Goal: Task Accomplishment & Management: Manage account settings

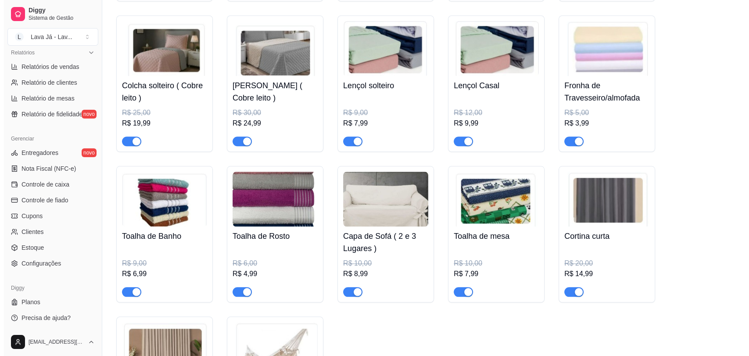
scroll to position [832, 0]
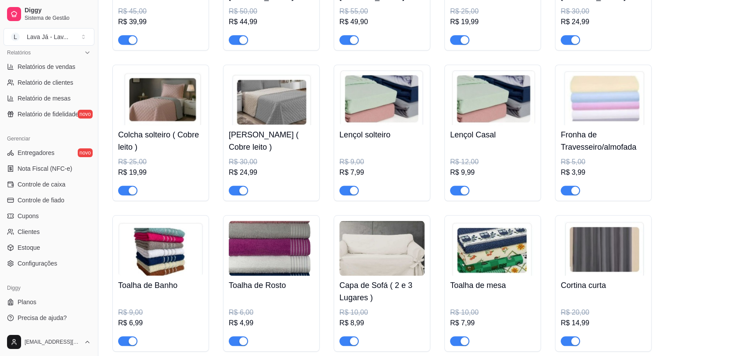
click at [160, 97] on img at bounding box center [160, 97] width 85 height 55
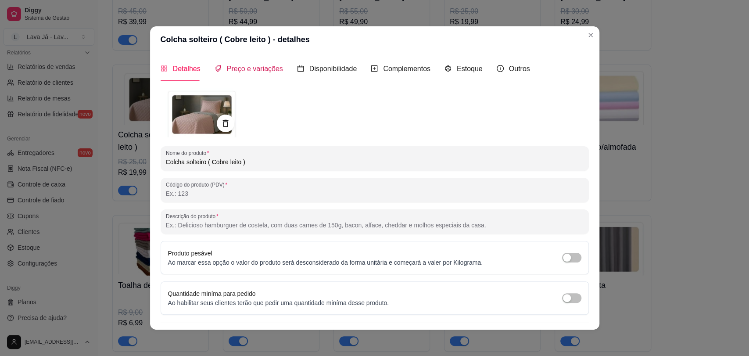
click at [265, 72] on span "Preço e variações" at bounding box center [255, 68] width 56 height 7
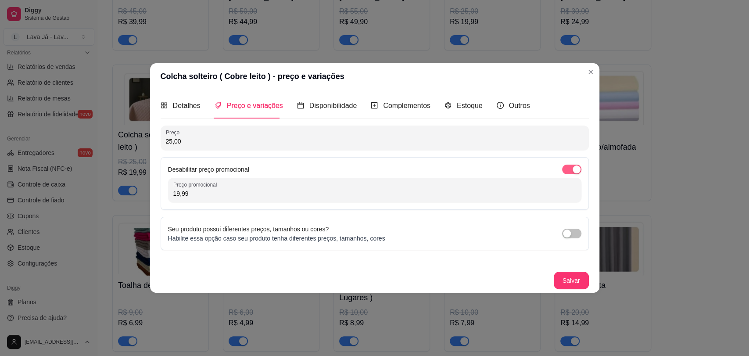
click at [566, 172] on span "button" at bounding box center [571, 170] width 19 height 10
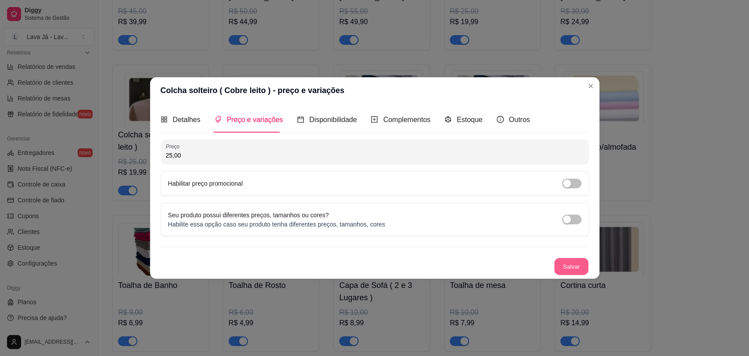
click at [574, 268] on button "Salvar" at bounding box center [572, 266] width 34 height 17
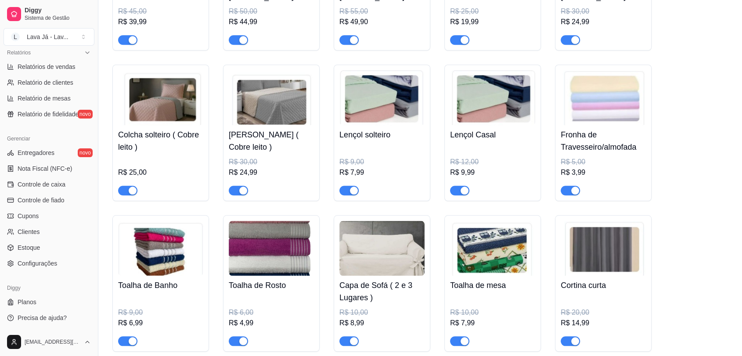
click at [269, 89] on img at bounding box center [271, 97] width 85 height 55
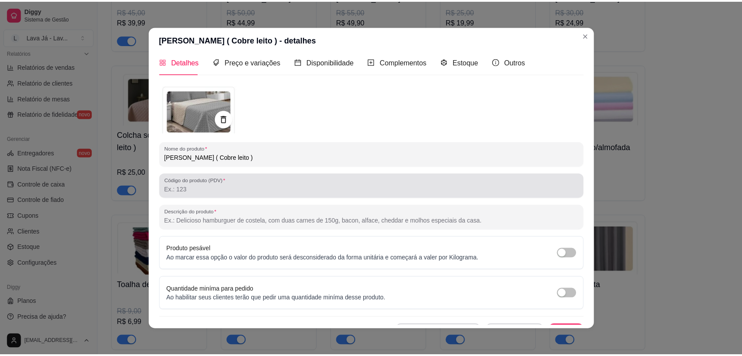
scroll to position [0, 0]
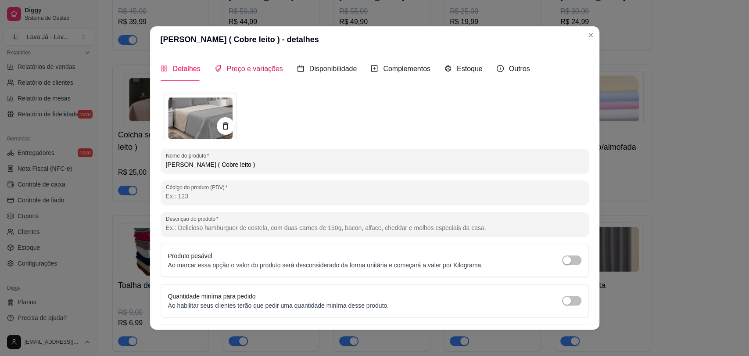
click at [252, 67] on span "Preço e variações" at bounding box center [255, 68] width 56 height 7
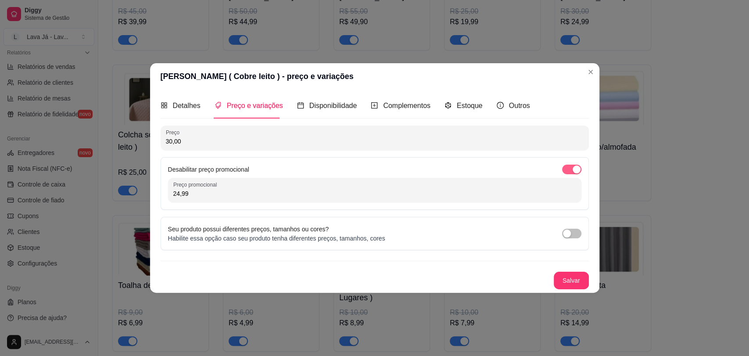
click at [568, 168] on span "button" at bounding box center [571, 170] width 19 height 10
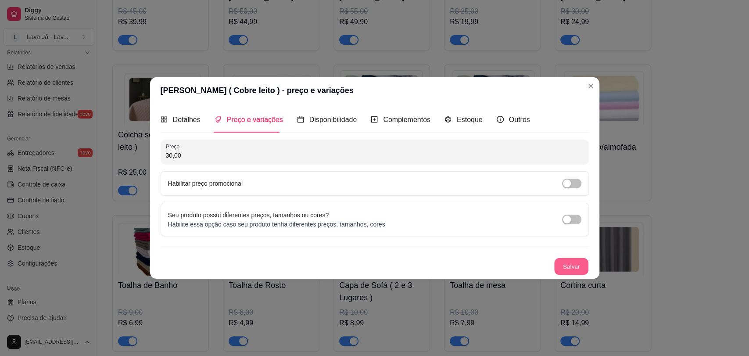
click at [569, 272] on button "Salvar" at bounding box center [572, 266] width 34 height 17
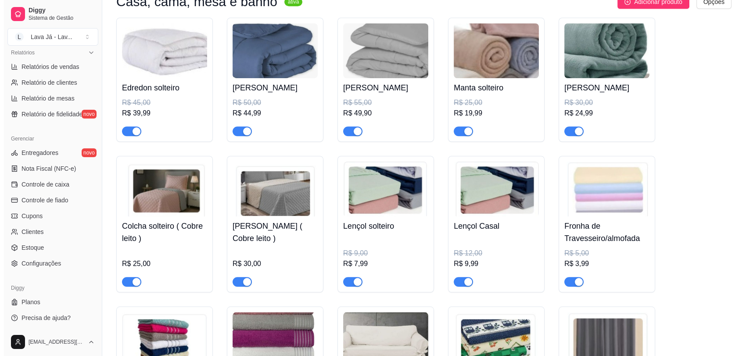
scroll to position [686, 0]
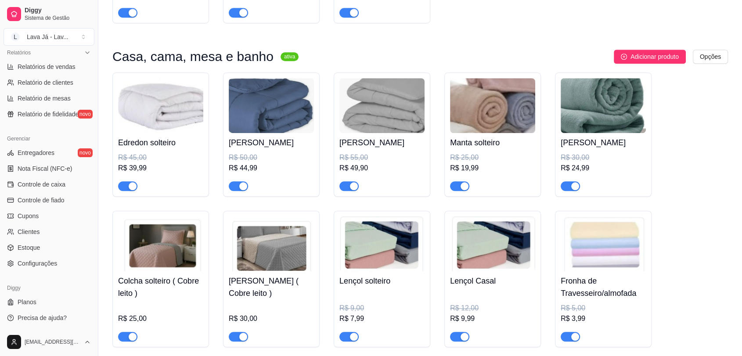
click at [143, 108] on img at bounding box center [160, 105] width 85 height 55
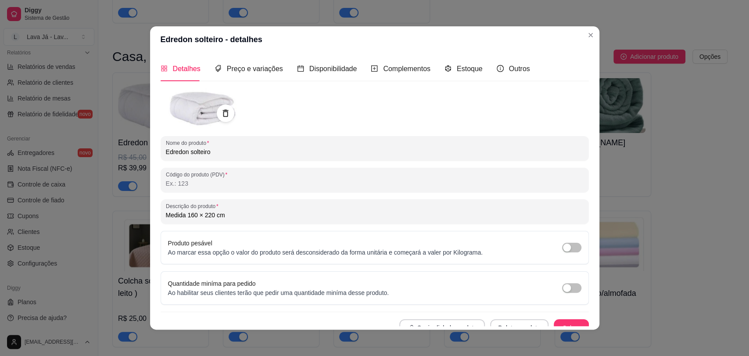
scroll to position [10, 0]
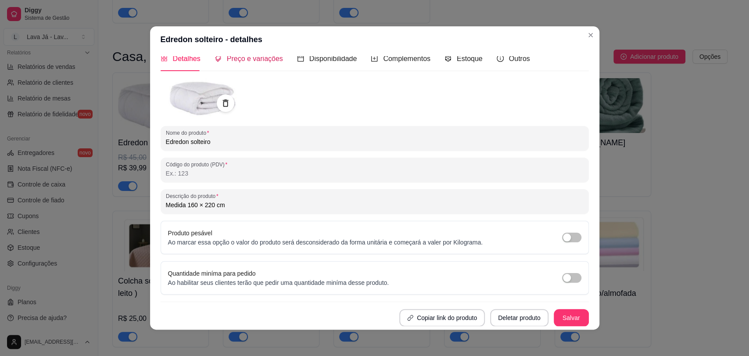
click at [260, 62] on span "Preço e variações" at bounding box center [255, 58] width 56 height 7
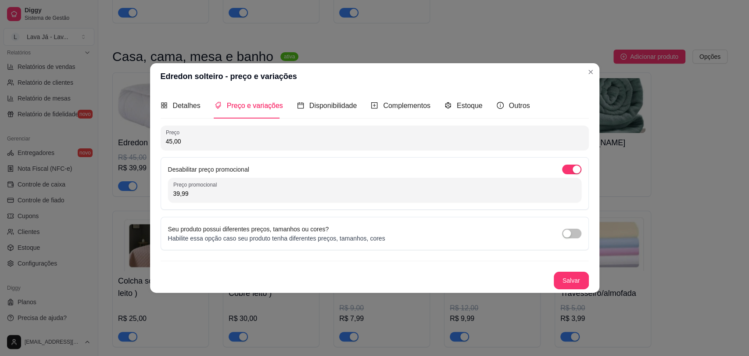
scroll to position [0, 0]
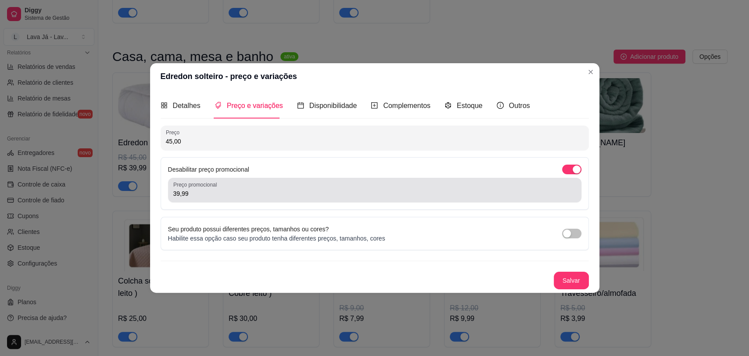
click at [566, 178] on div "Preço promocional 39,99" at bounding box center [375, 190] width 414 height 25
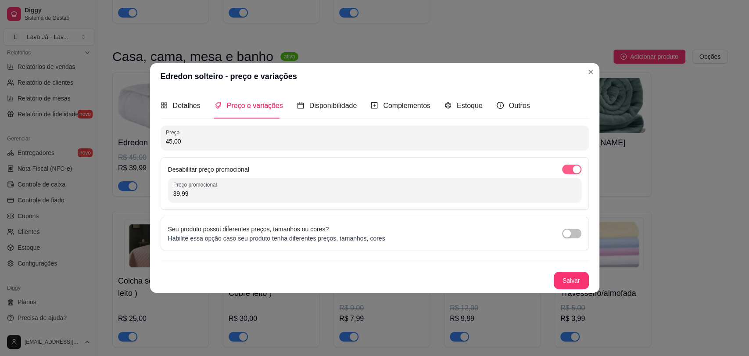
click at [566, 173] on span "button" at bounding box center [571, 170] width 19 height 10
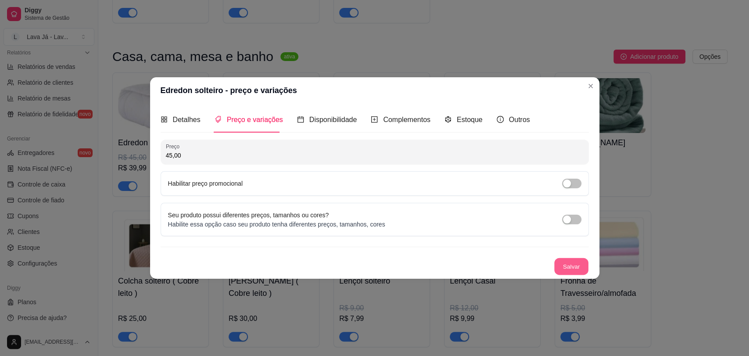
click at [569, 269] on button "Salvar" at bounding box center [572, 266] width 34 height 17
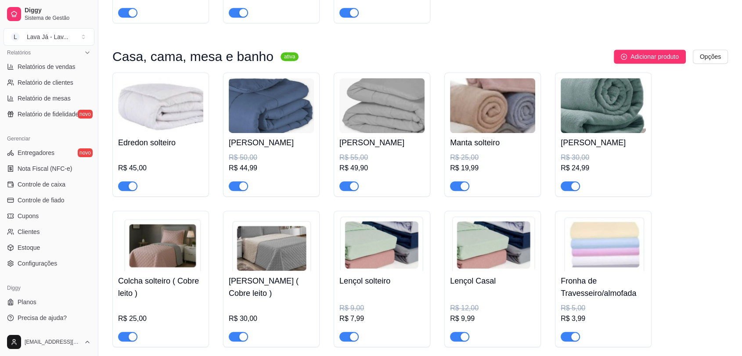
click at [265, 101] on img at bounding box center [271, 105] width 85 height 55
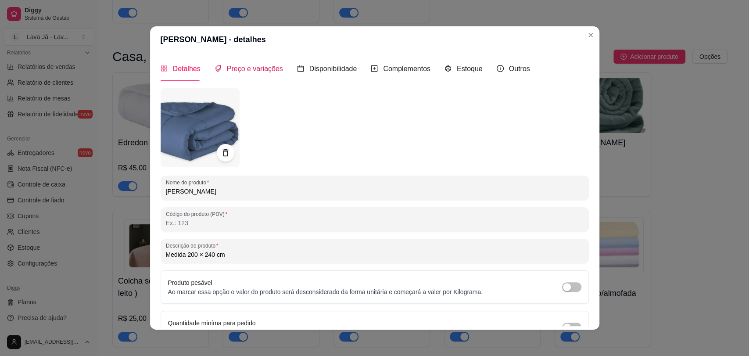
click at [231, 71] on span "Preço e variações" at bounding box center [255, 68] width 56 height 7
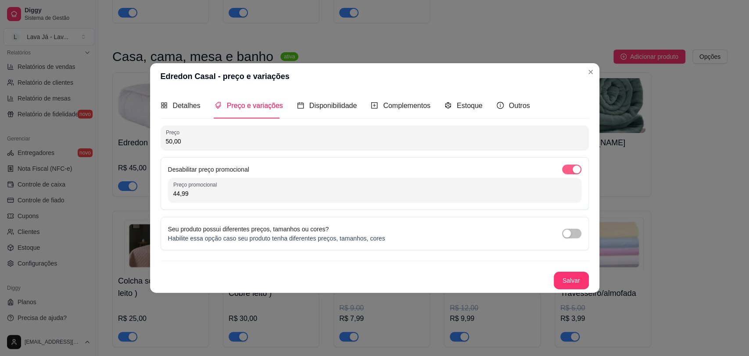
click at [563, 169] on span "button" at bounding box center [571, 170] width 19 height 10
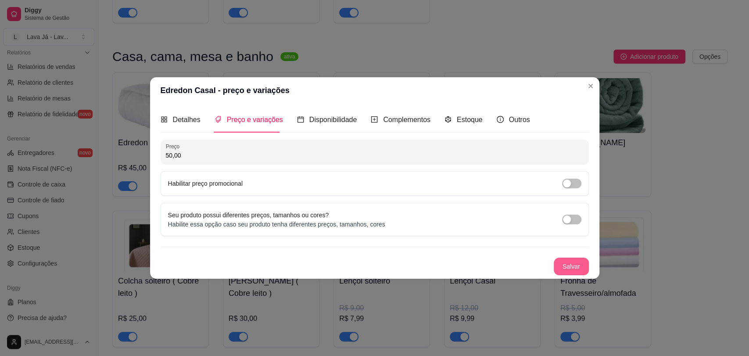
click at [571, 268] on button "Salvar" at bounding box center [571, 267] width 35 height 18
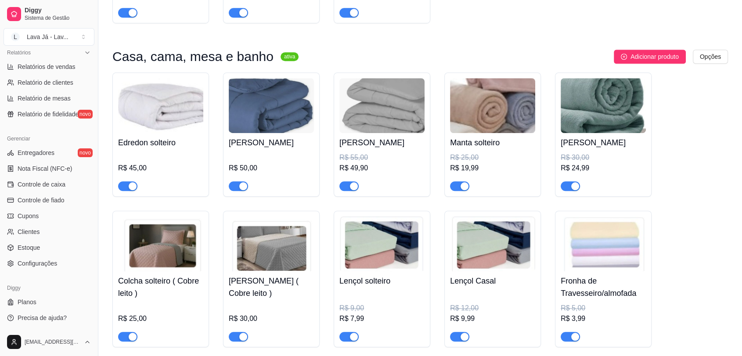
click at [361, 99] on img at bounding box center [381, 105] width 85 height 55
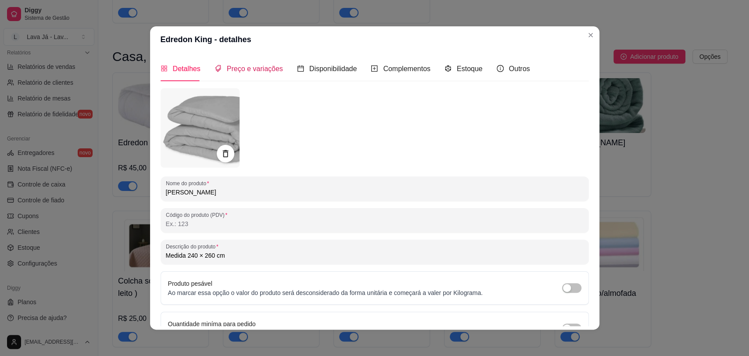
click at [234, 65] on span "Preço e variações" at bounding box center [255, 68] width 56 height 7
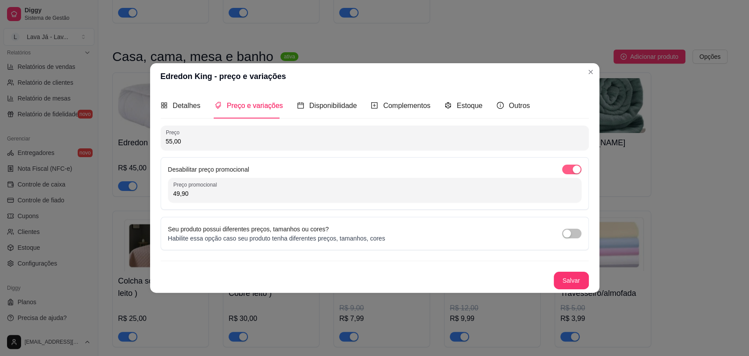
click at [566, 173] on span "button" at bounding box center [571, 170] width 19 height 10
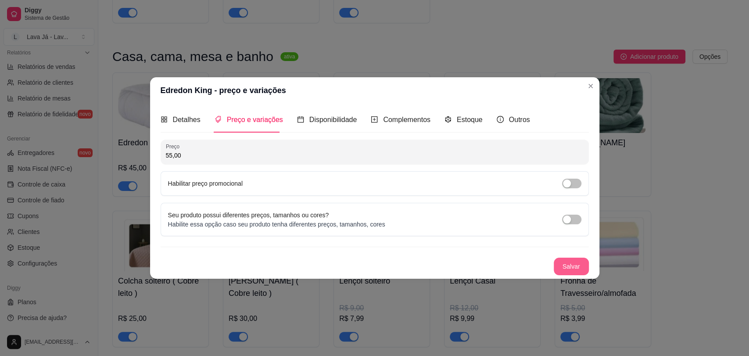
click at [569, 270] on button "Salvar" at bounding box center [571, 267] width 35 height 18
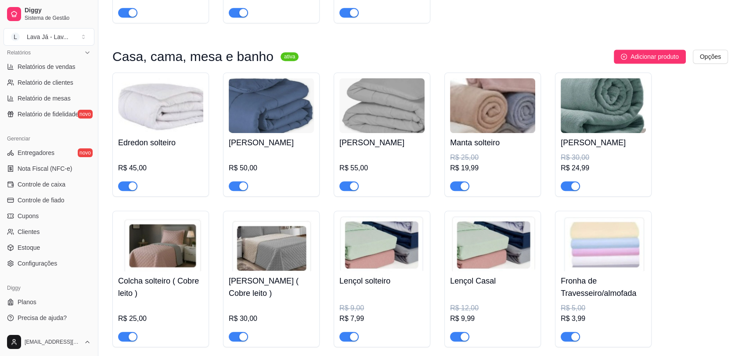
click at [492, 106] on img at bounding box center [492, 105] width 85 height 55
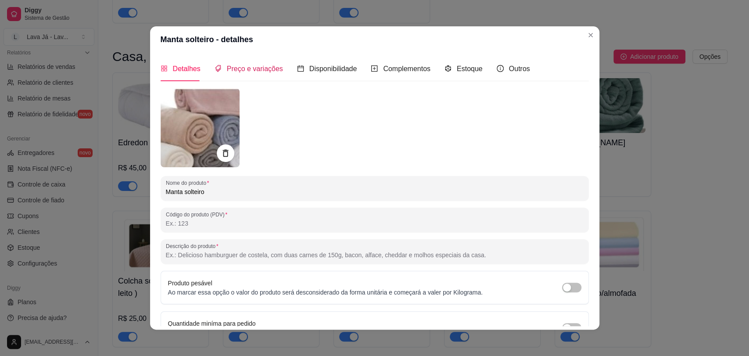
click at [249, 65] on span "Preço e variações" at bounding box center [255, 68] width 56 height 7
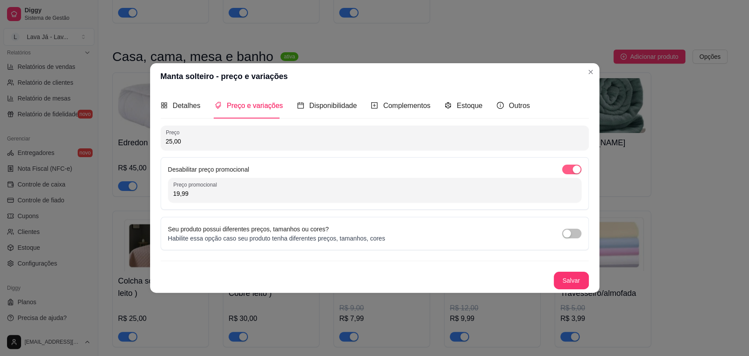
click at [573, 169] on div "button" at bounding box center [577, 170] width 8 height 8
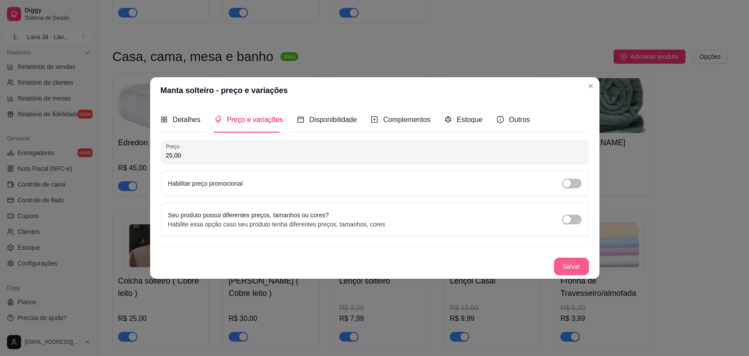
click at [579, 259] on button "Salvar" at bounding box center [571, 267] width 35 height 18
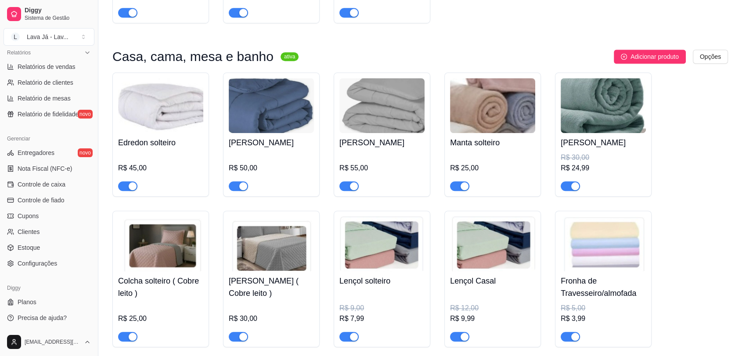
click at [604, 97] on img at bounding box center [603, 105] width 85 height 55
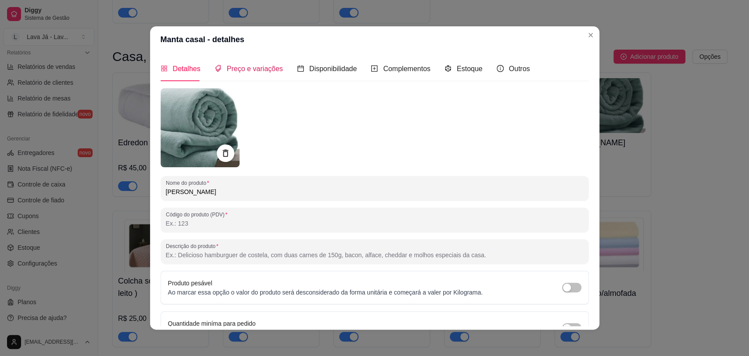
click at [245, 68] on span "Preço e variações" at bounding box center [255, 68] width 56 height 7
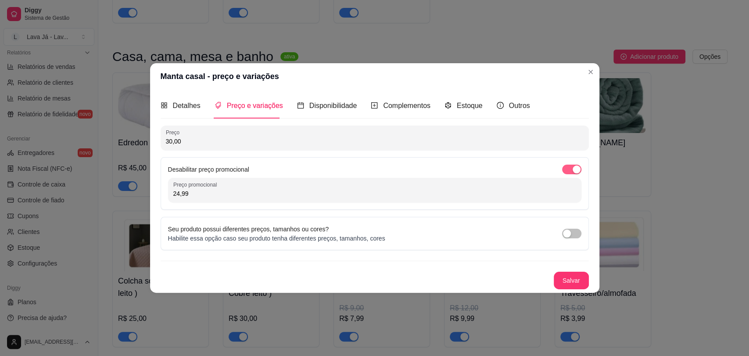
click at [567, 170] on span "button" at bounding box center [571, 170] width 19 height 10
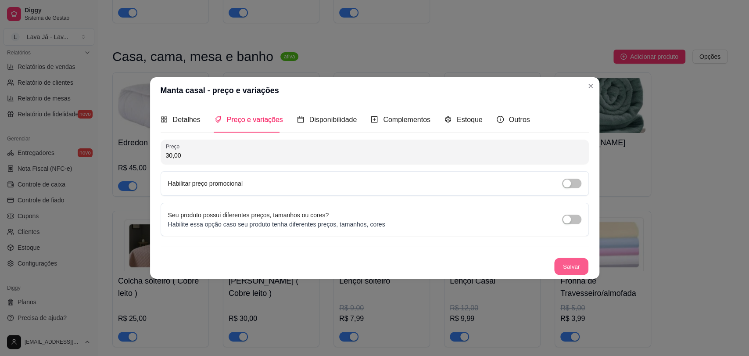
click at [568, 273] on button "Salvar" at bounding box center [572, 266] width 34 height 17
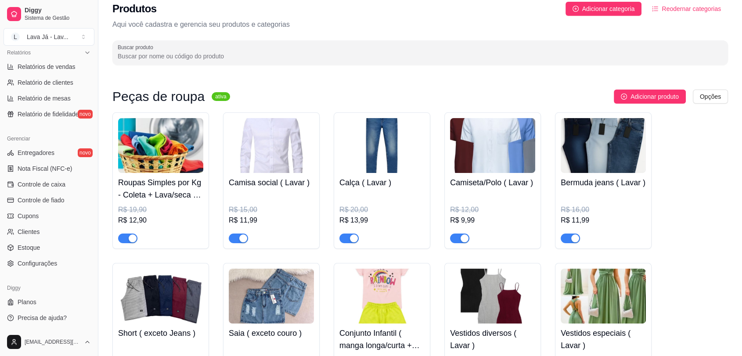
scroll to position [4, 0]
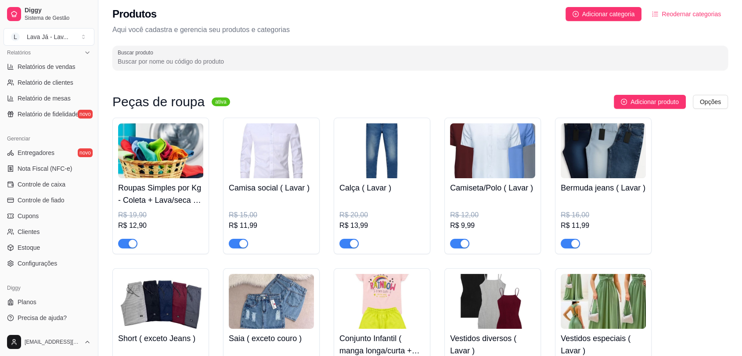
click at [267, 150] on img at bounding box center [271, 150] width 85 height 55
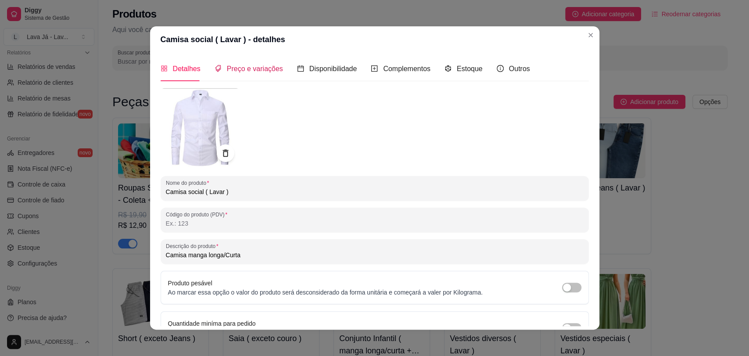
click at [254, 72] on span "Preço e variações" at bounding box center [255, 68] width 56 height 7
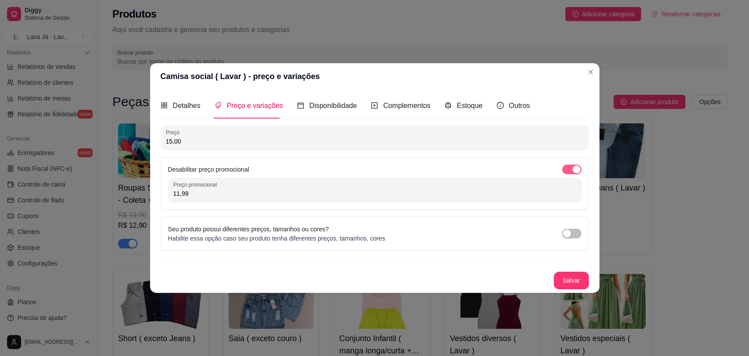
click at [565, 173] on span "button" at bounding box center [571, 170] width 19 height 10
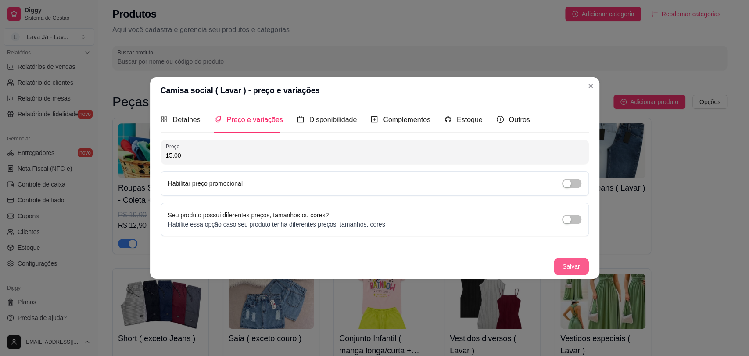
click at [579, 269] on button "Salvar" at bounding box center [571, 267] width 35 height 18
click at [576, 262] on button "Salvar" at bounding box center [572, 266] width 34 height 17
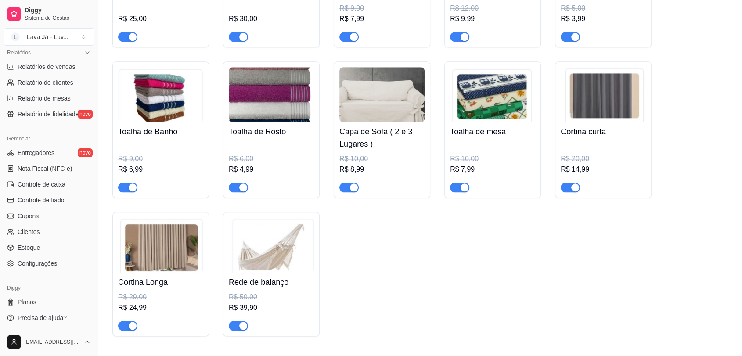
scroll to position [1122, 0]
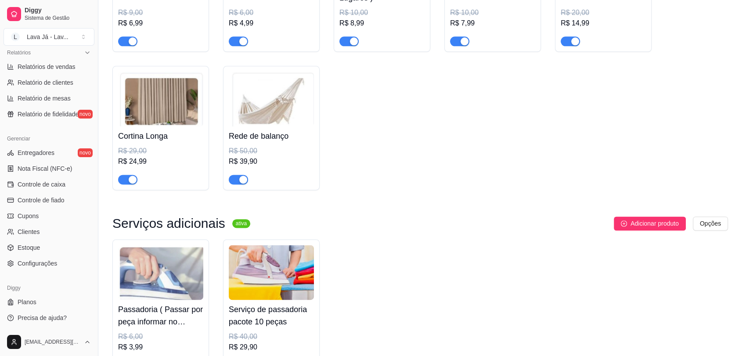
click at [251, 102] on img at bounding box center [271, 99] width 85 height 55
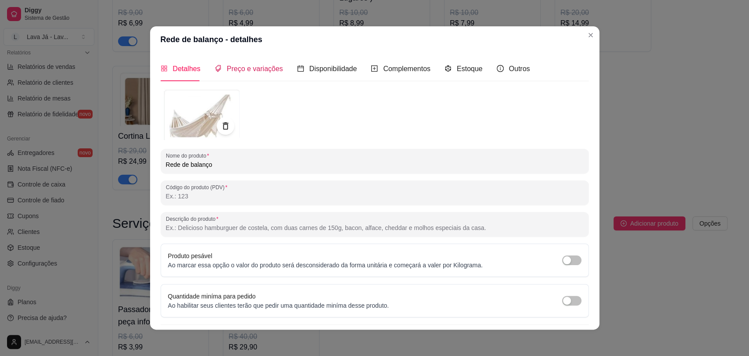
click at [239, 68] on span "Preço e variações" at bounding box center [255, 68] width 56 height 7
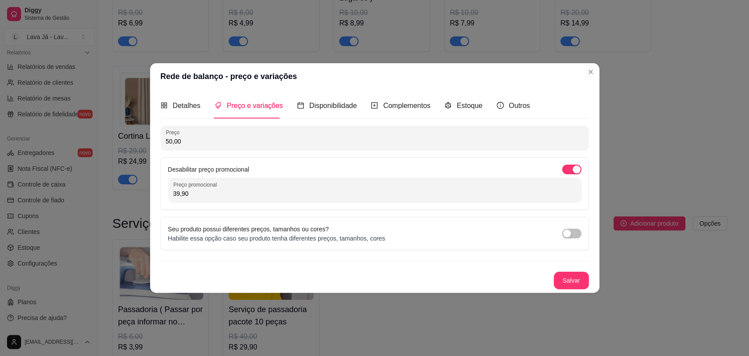
drag, startPoint x: 566, startPoint y: 167, endPoint x: 566, endPoint y: 172, distance: 4.8
click at [566, 168] on span "button" at bounding box center [571, 170] width 19 height 10
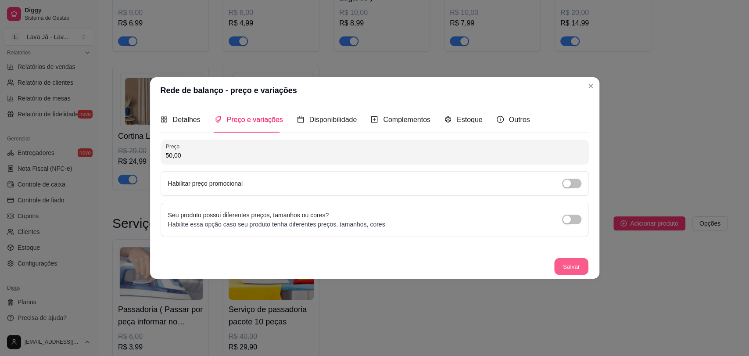
click at [576, 265] on button "Salvar" at bounding box center [572, 266] width 34 height 17
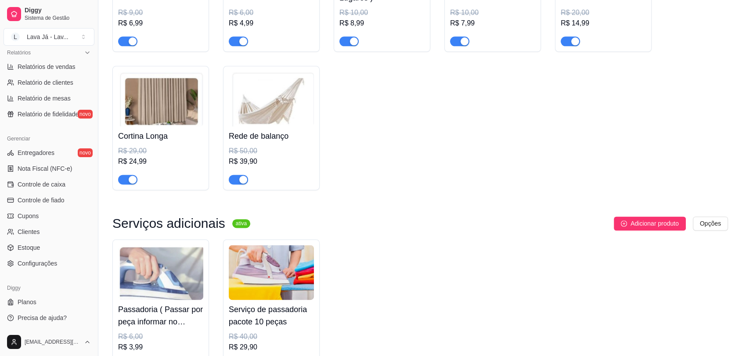
click at [244, 99] on img at bounding box center [271, 99] width 85 height 55
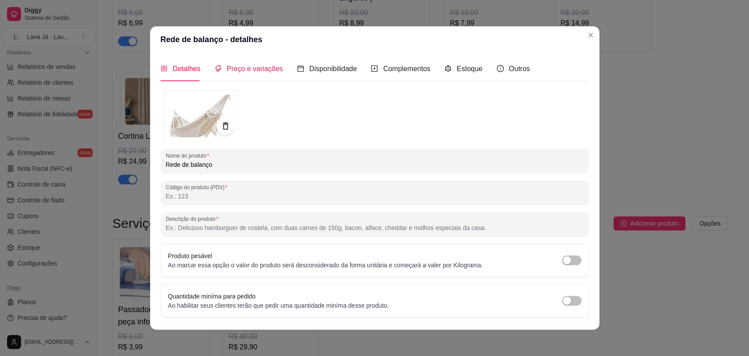
click at [256, 67] on span "Preço e variações" at bounding box center [255, 68] width 56 height 7
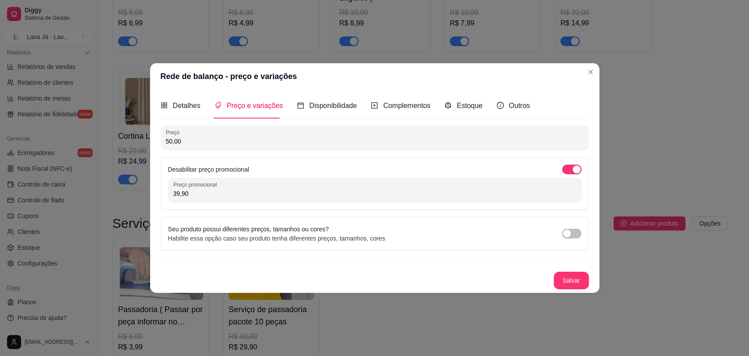
drag, startPoint x: 567, startPoint y: 170, endPoint x: 491, endPoint y: 170, distance: 75.5
click at [567, 171] on span "button" at bounding box center [571, 170] width 19 height 10
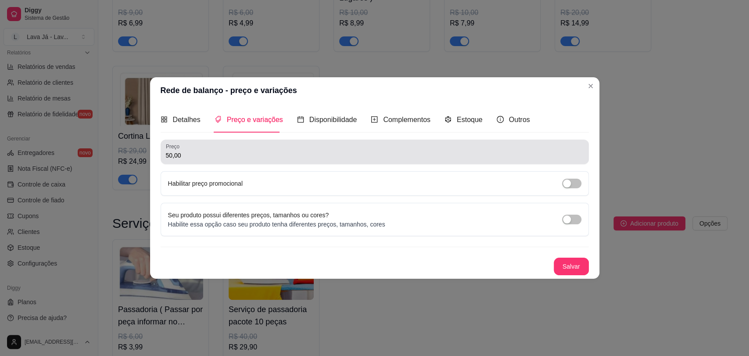
click at [259, 161] on div "Preço 50,00" at bounding box center [375, 152] width 429 height 25
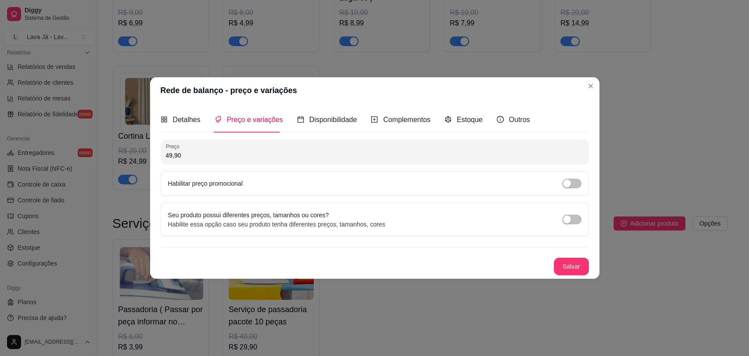
type input "49,90"
click at [571, 259] on button "Salvar" at bounding box center [571, 267] width 35 height 18
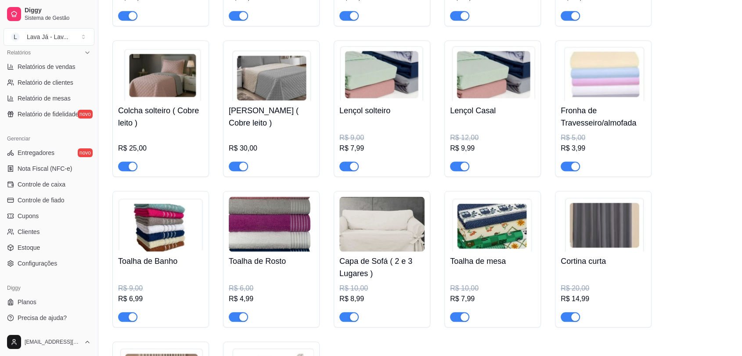
scroll to position [829, 0]
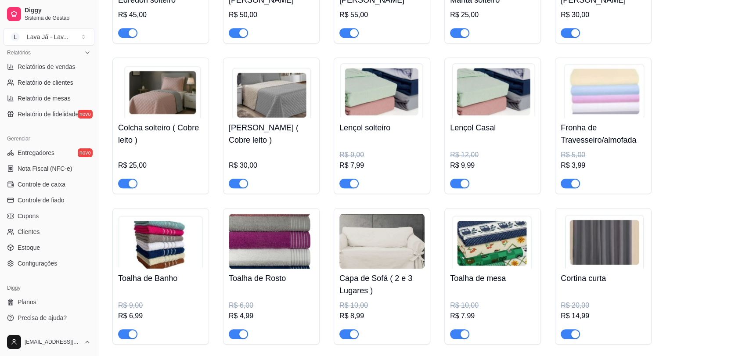
click at [265, 98] on img at bounding box center [271, 90] width 85 height 55
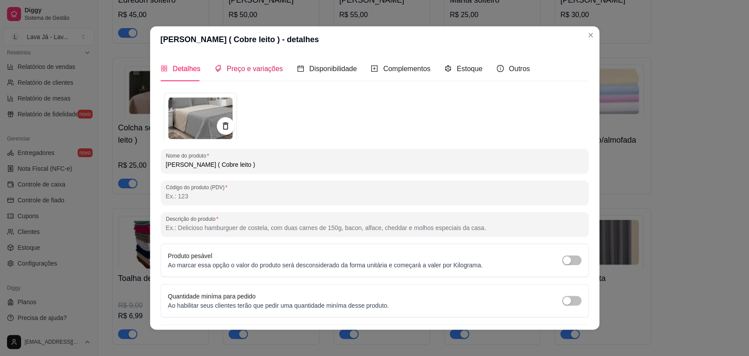
click at [256, 72] on span "Preço e variações" at bounding box center [255, 68] width 56 height 7
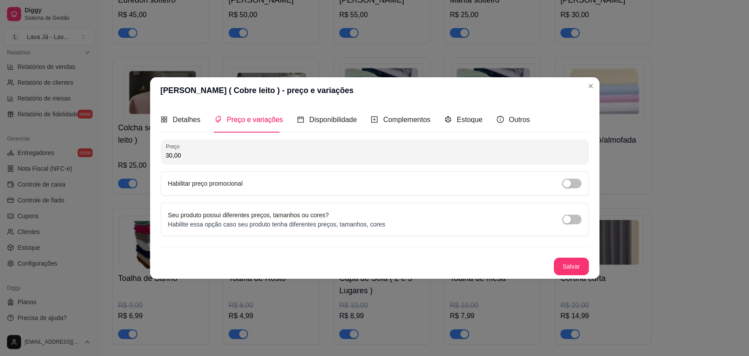
click at [241, 156] on input "30,00" at bounding box center [375, 155] width 418 height 9
type input "29,90"
click at [576, 263] on button "Salvar" at bounding box center [571, 267] width 35 height 18
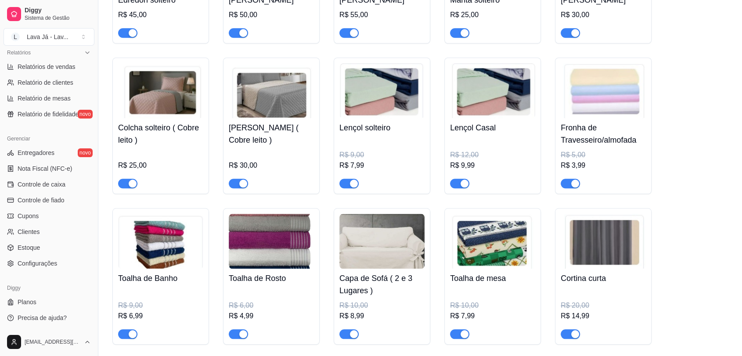
click at [283, 90] on img at bounding box center [271, 90] width 85 height 55
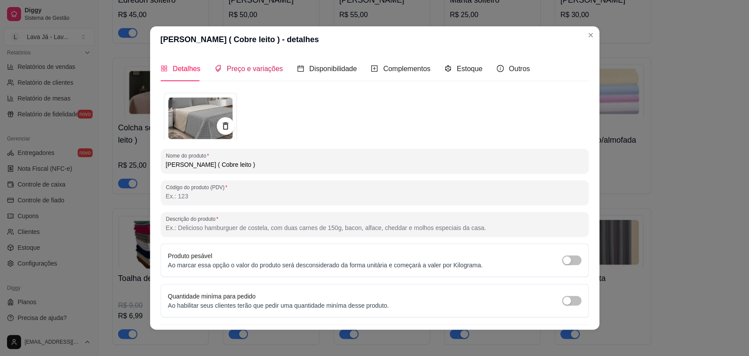
click at [267, 68] on span "Preço e variações" at bounding box center [255, 68] width 56 height 7
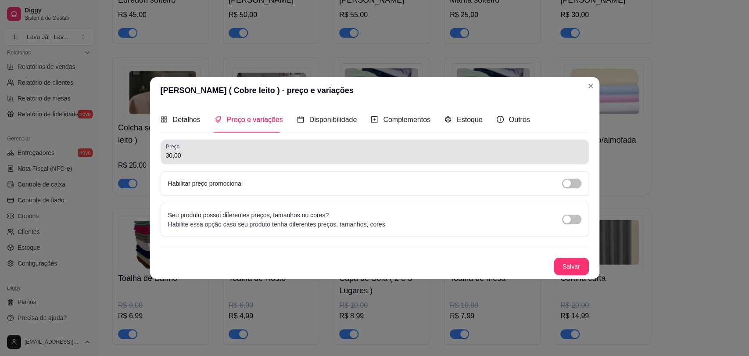
click at [262, 152] on input "30,00" at bounding box center [375, 155] width 418 height 9
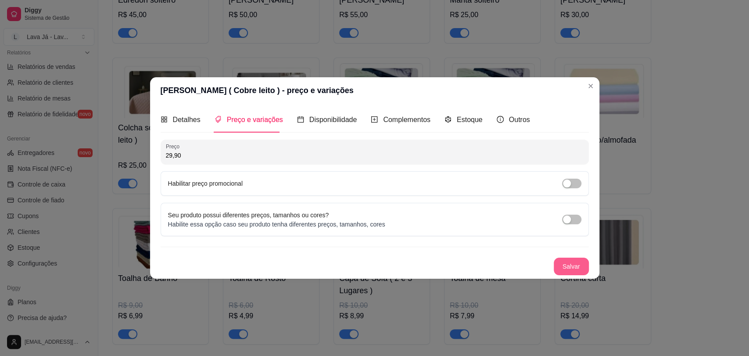
type input "29,90"
click at [576, 270] on button "Salvar" at bounding box center [571, 267] width 35 height 18
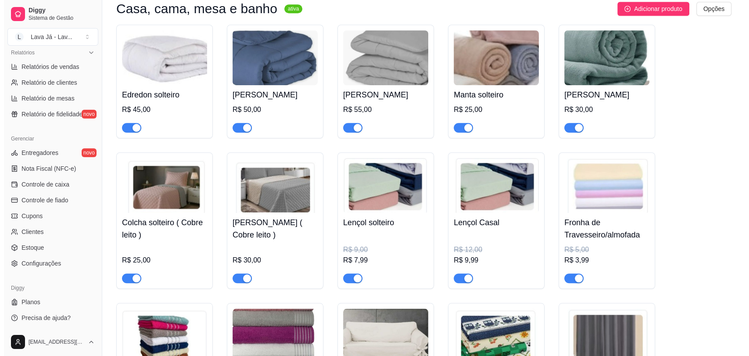
scroll to position [731, 0]
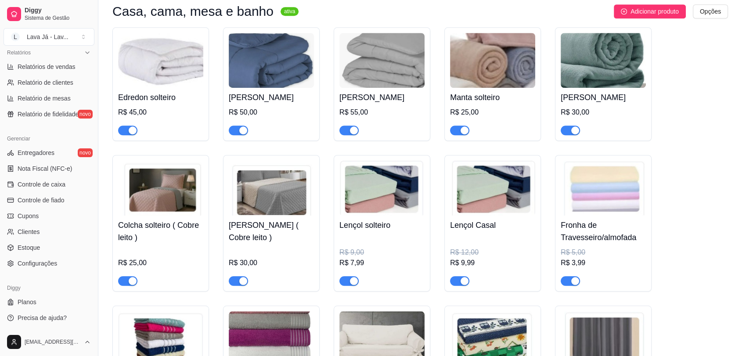
click at [172, 187] on img at bounding box center [160, 188] width 85 height 55
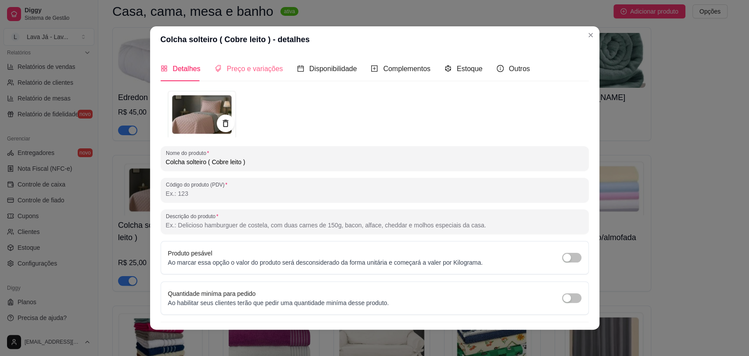
click at [241, 60] on div "Preço e variações" at bounding box center [249, 68] width 68 height 25
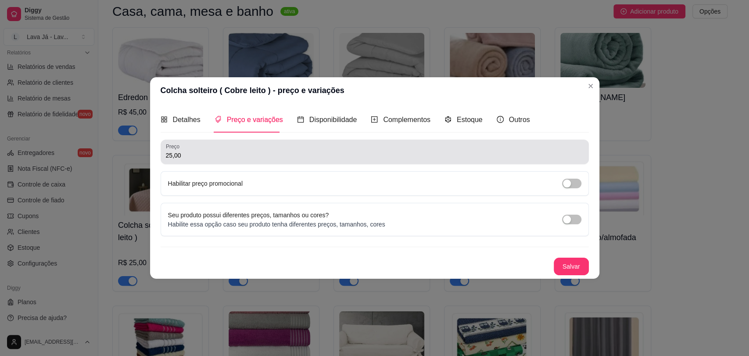
click at [222, 155] on input "25,00" at bounding box center [375, 155] width 418 height 9
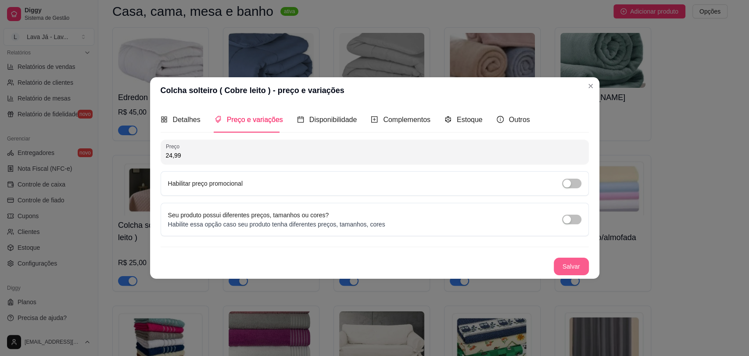
type input "24,99"
click at [573, 263] on button "Salvar" at bounding box center [571, 267] width 35 height 18
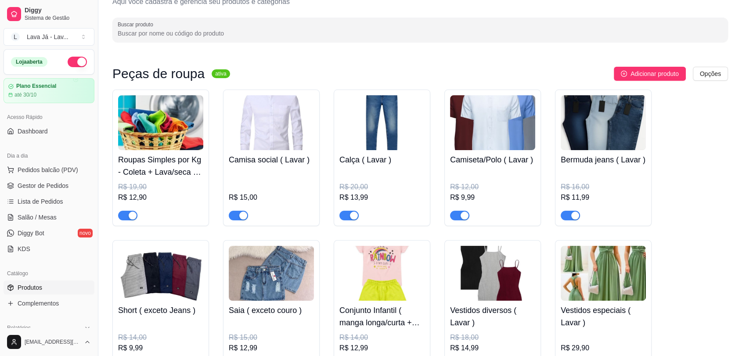
scroll to position [49, 0]
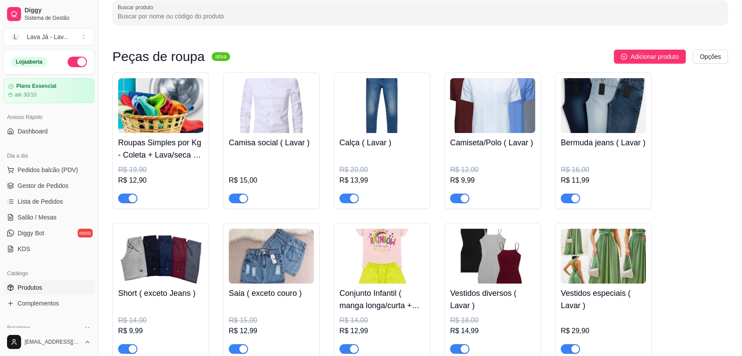
click at [269, 121] on img at bounding box center [271, 105] width 85 height 55
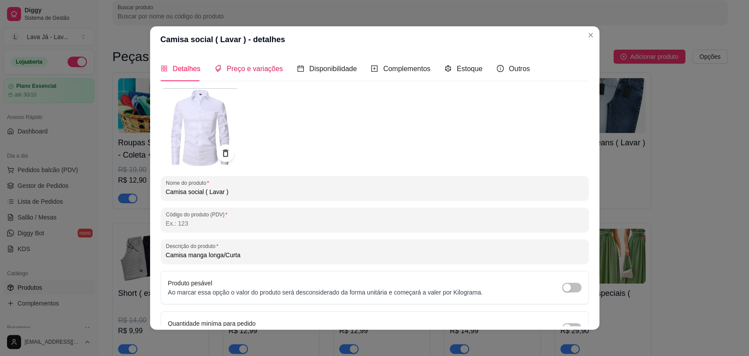
click at [253, 71] on span "Preço e variações" at bounding box center [255, 68] width 56 height 7
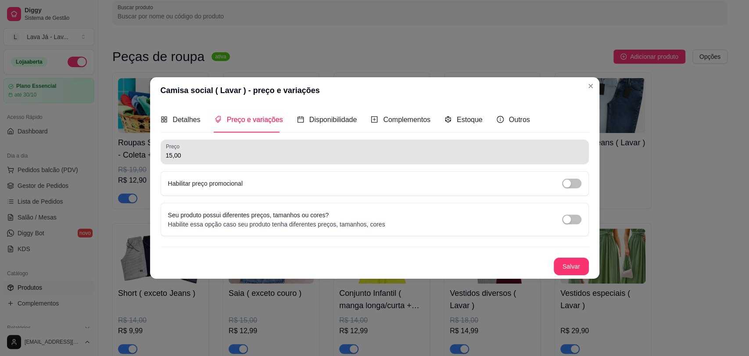
click at [246, 160] on div "15,00" at bounding box center [375, 152] width 418 height 18
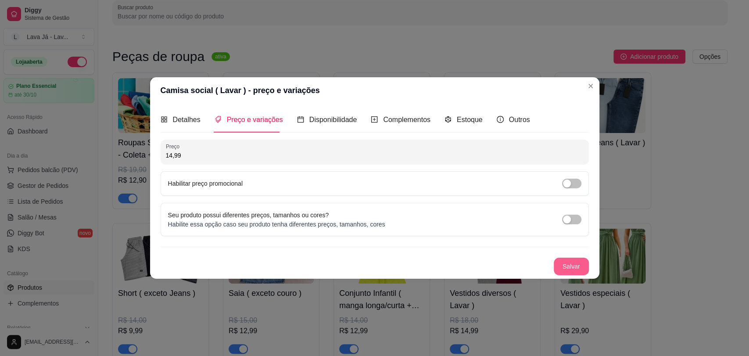
type input "14,99"
click at [566, 263] on button "Salvar" at bounding box center [572, 266] width 34 height 17
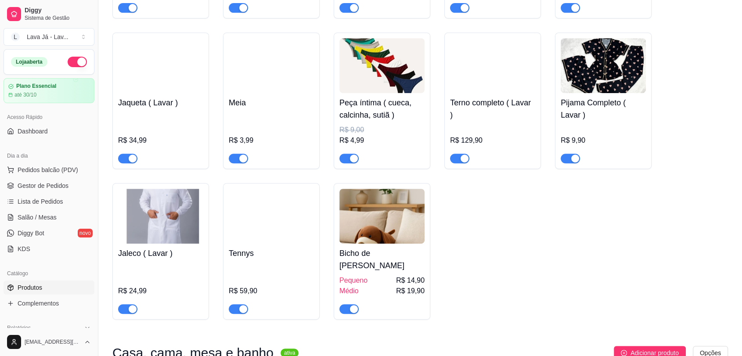
scroll to position [585, 0]
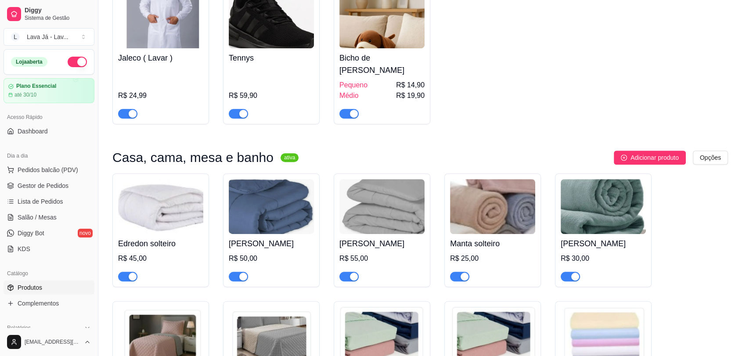
click at [159, 205] on img at bounding box center [160, 206] width 85 height 55
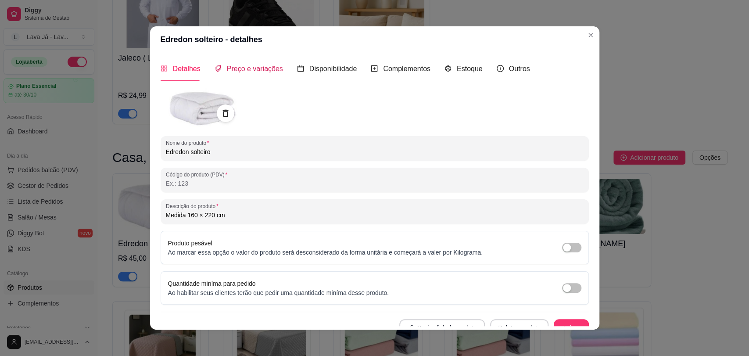
click at [249, 72] on span "Preço e variações" at bounding box center [255, 68] width 56 height 7
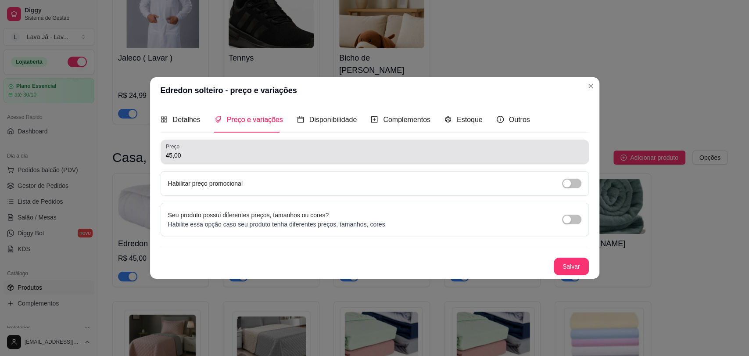
click at [242, 154] on input "45,00" at bounding box center [375, 155] width 418 height 9
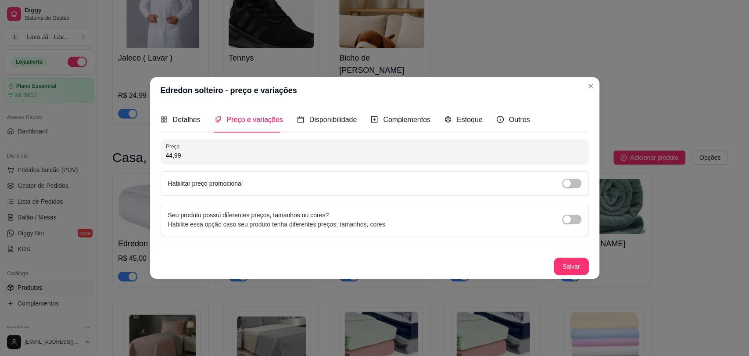
type input "44,99"
click at [577, 266] on button "Salvar" at bounding box center [571, 267] width 35 height 18
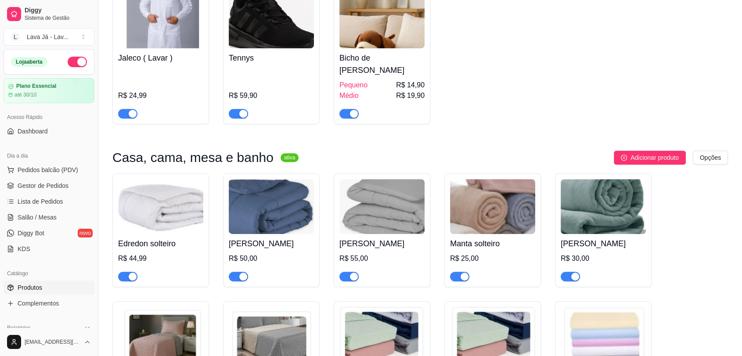
click at [277, 211] on img at bounding box center [271, 206] width 85 height 55
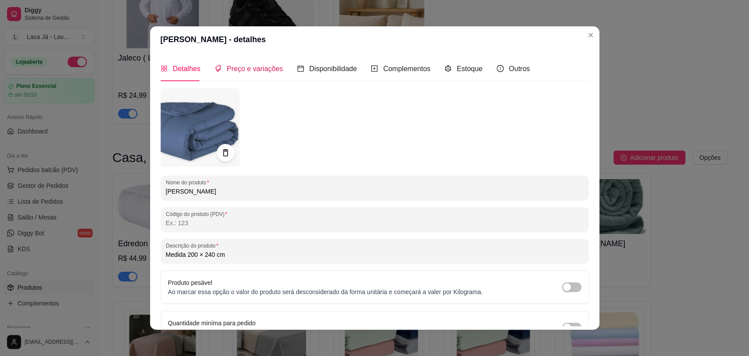
click at [242, 71] on span "Preço e variações" at bounding box center [255, 68] width 56 height 7
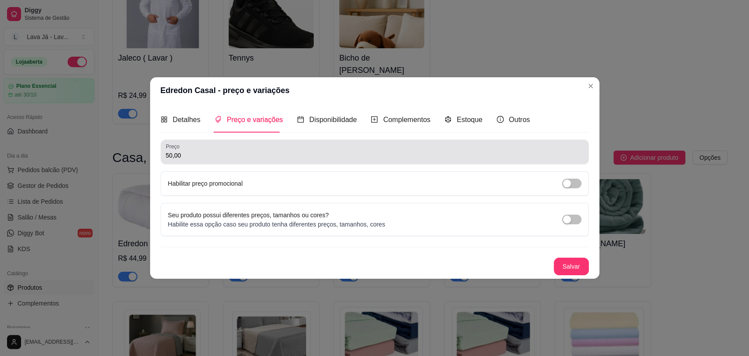
click at [193, 156] on input "50,00" at bounding box center [375, 155] width 418 height 9
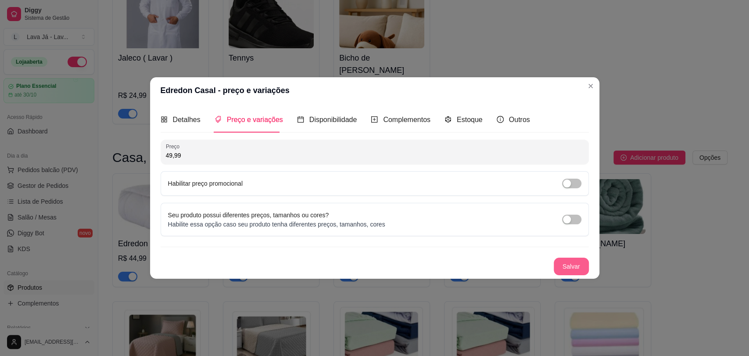
type input "49,99"
click at [583, 265] on button "Salvar" at bounding box center [572, 266] width 34 height 17
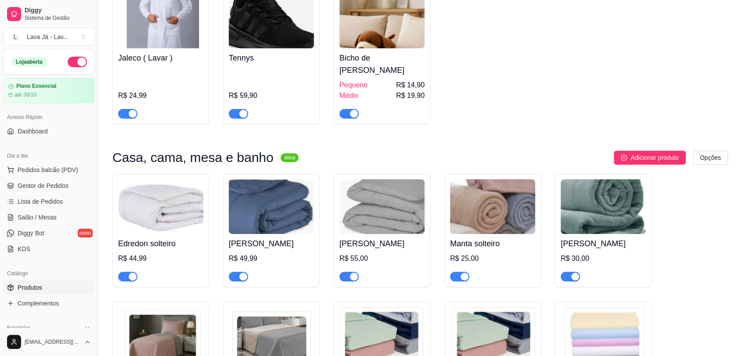
click at [386, 201] on img at bounding box center [381, 206] width 85 height 55
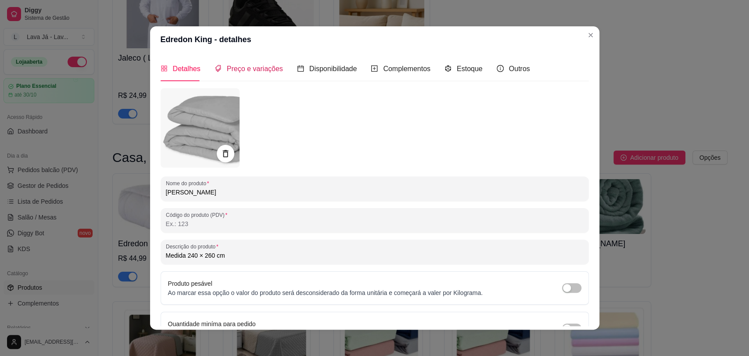
click at [239, 70] on span "Preço e variações" at bounding box center [255, 68] width 56 height 7
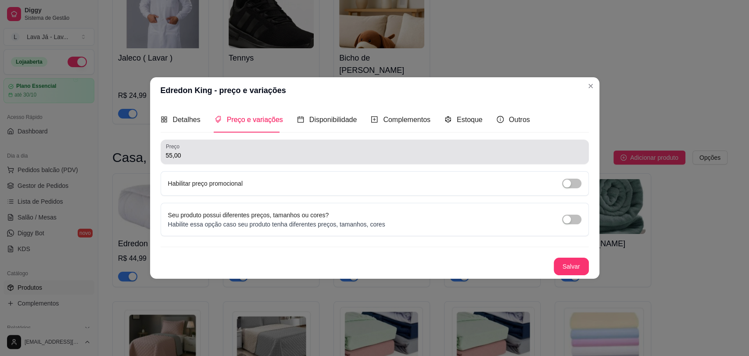
click at [207, 158] on input "55,00" at bounding box center [375, 155] width 418 height 9
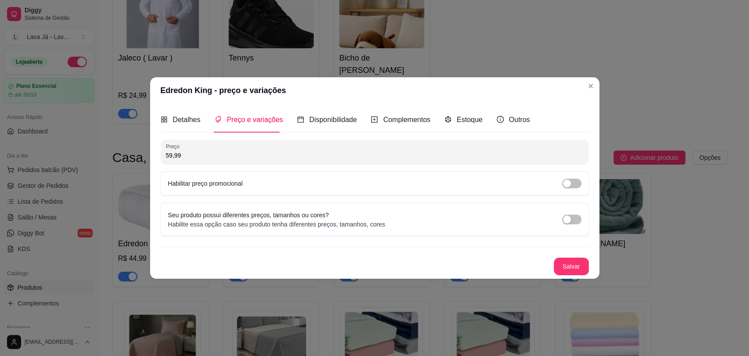
type input "59,99"
click at [572, 266] on button "Salvar" at bounding box center [572, 266] width 34 height 17
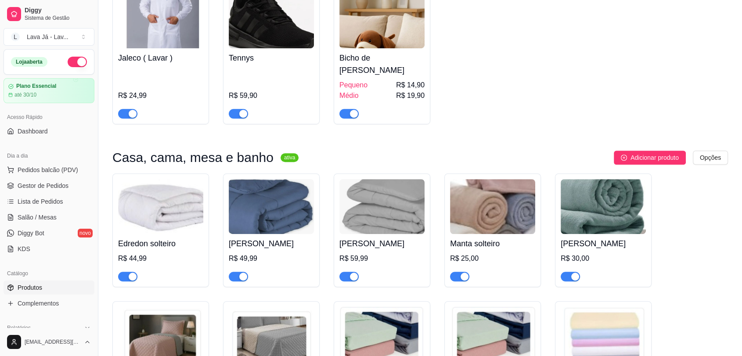
click at [396, 203] on img at bounding box center [381, 206] width 85 height 55
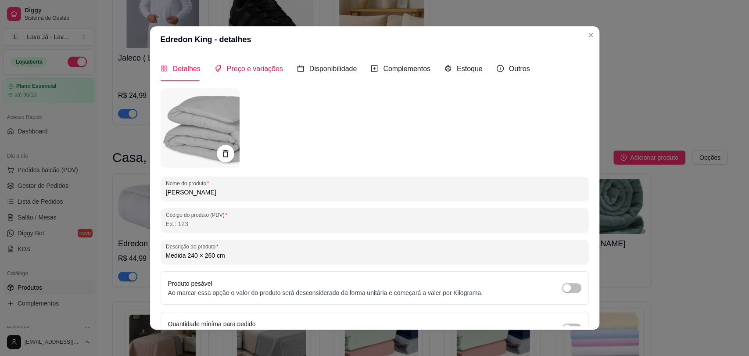
click at [256, 66] on span "Preço e variações" at bounding box center [255, 68] width 56 height 7
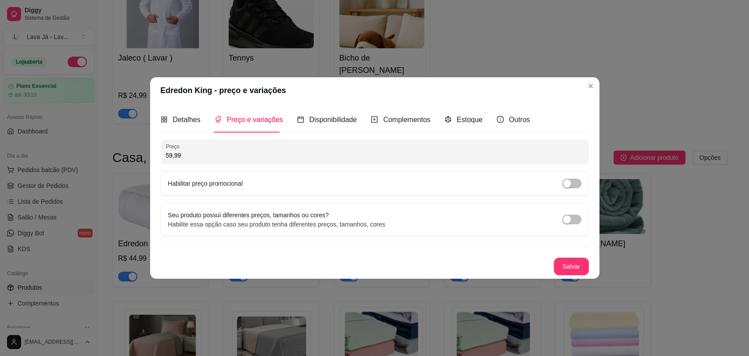
click at [225, 153] on input "59,99" at bounding box center [375, 155] width 418 height 9
type input "69,99"
click at [563, 266] on button "Salvar" at bounding box center [571, 267] width 35 height 18
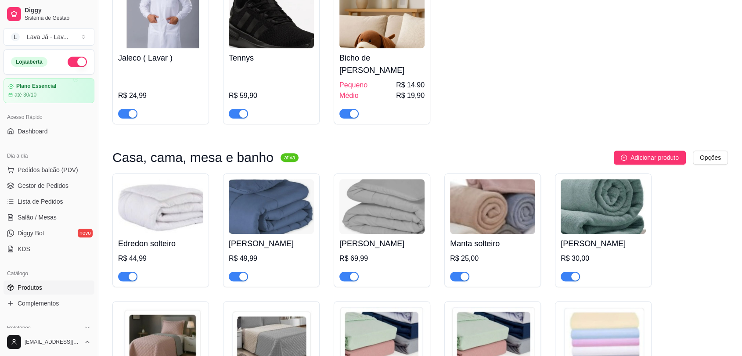
click at [267, 208] on img at bounding box center [271, 206] width 85 height 55
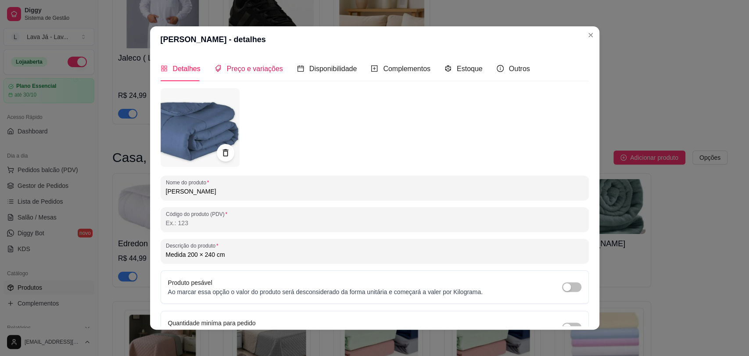
click at [241, 73] on div "Preço e variações" at bounding box center [249, 68] width 68 height 11
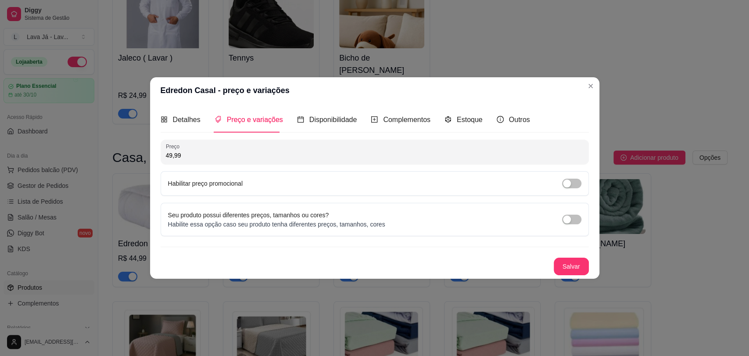
click at [205, 156] on input "49,99" at bounding box center [375, 155] width 418 height 9
type input "59,99"
click at [571, 261] on button "Salvar" at bounding box center [572, 266] width 34 height 17
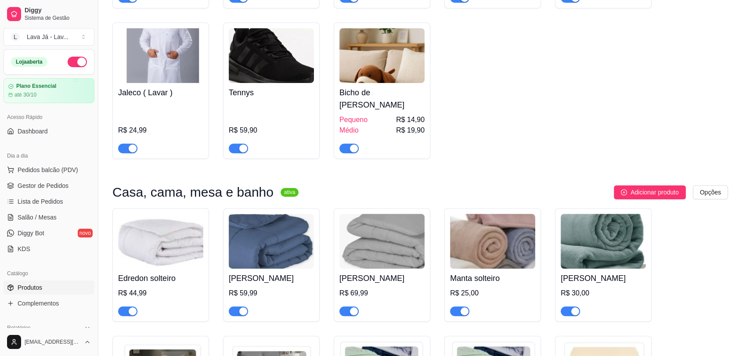
scroll to position [683, 0]
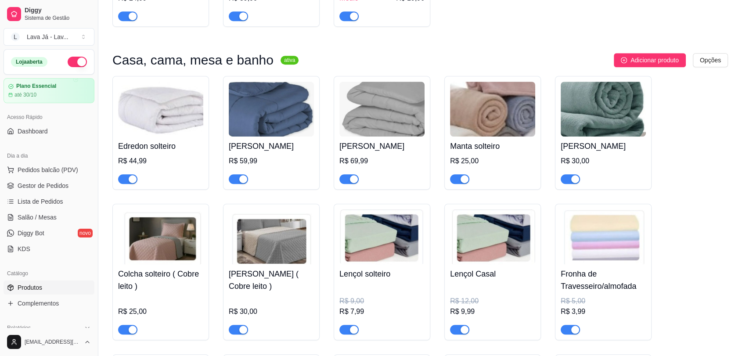
click at [501, 106] on img at bounding box center [492, 109] width 85 height 55
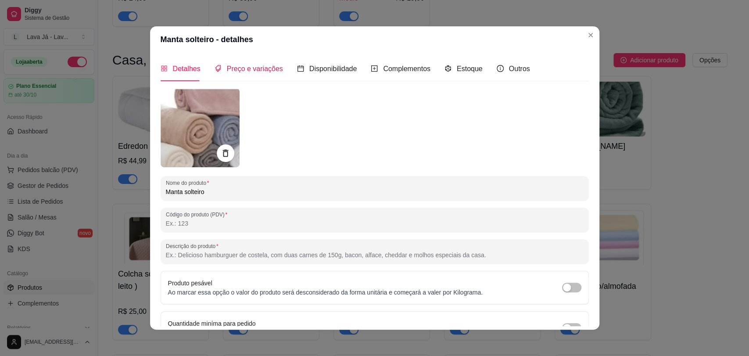
click at [241, 67] on span "Preço e variações" at bounding box center [255, 68] width 56 height 7
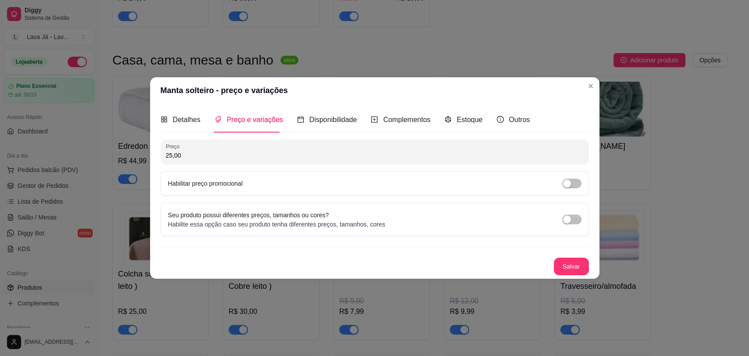
click at [204, 156] on input "25,00" at bounding box center [375, 155] width 418 height 9
type input "29,99"
click at [591, 265] on div "Detalhes Preço e variações Disponibilidade Complementos Estoque Outros Nome do …" at bounding box center [375, 191] width 450 height 175
click at [583, 269] on button "Salvar" at bounding box center [572, 266] width 34 height 17
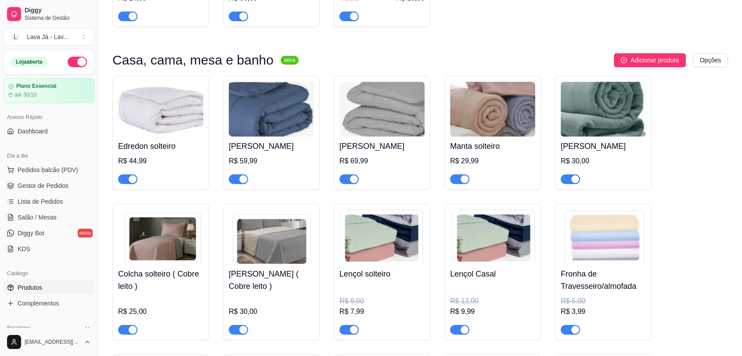
click at [601, 118] on img at bounding box center [603, 109] width 85 height 55
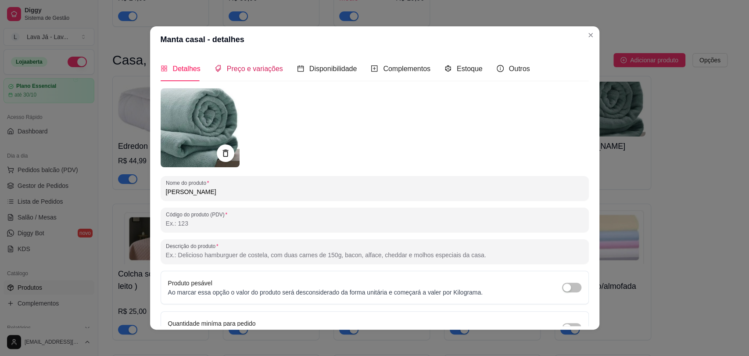
click at [249, 69] on span "Preço e variações" at bounding box center [255, 68] width 56 height 7
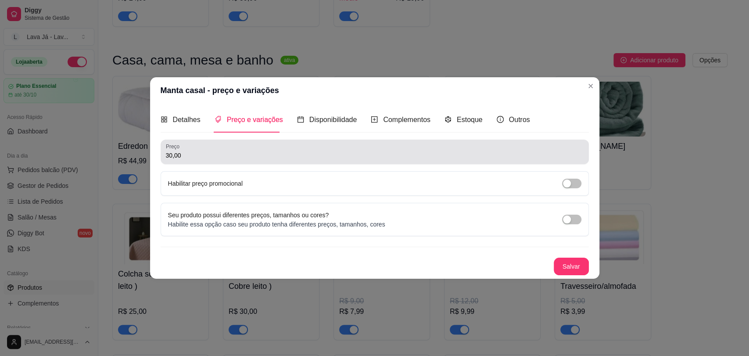
click at [194, 149] on div "30,00" at bounding box center [375, 152] width 418 height 18
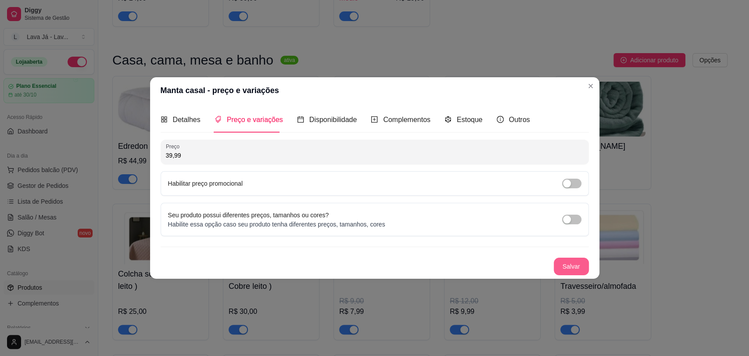
type input "39,99"
click at [580, 265] on button "Salvar" at bounding box center [571, 267] width 35 height 18
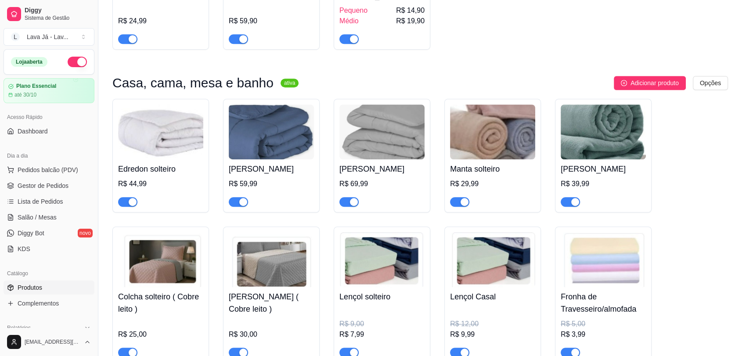
scroll to position [780, 0]
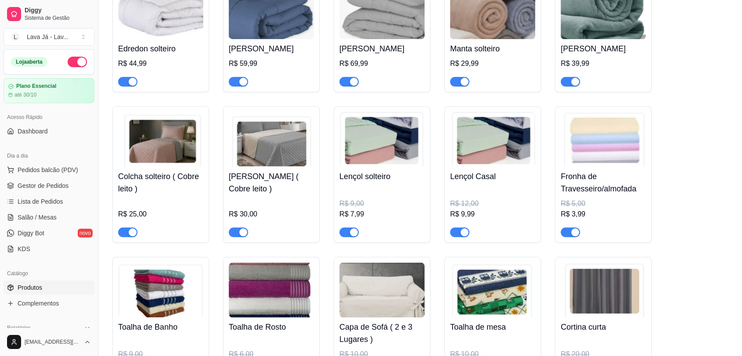
click at [171, 128] on img at bounding box center [160, 139] width 85 height 55
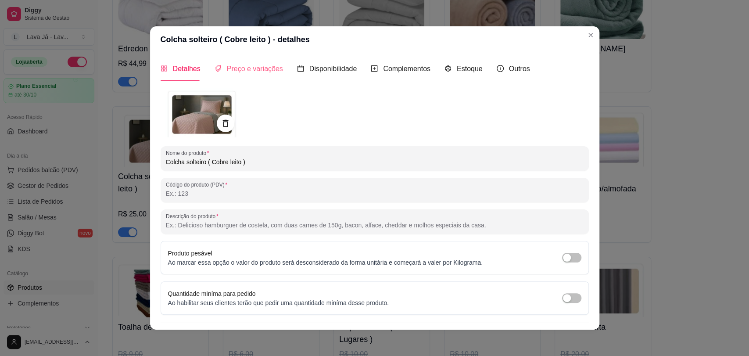
click at [254, 75] on div "Preço e variações" at bounding box center [249, 68] width 68 height 25
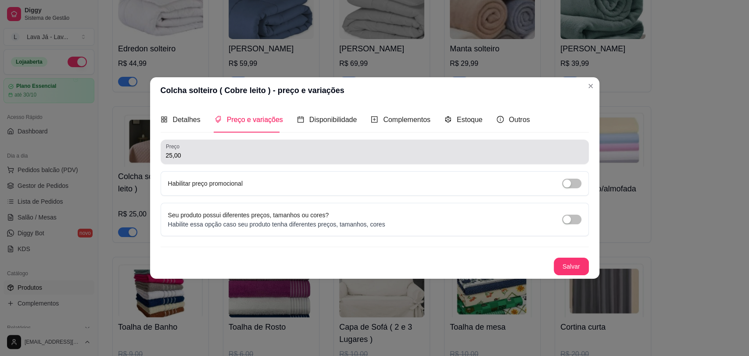
click at [201, 153] on input "25,00" at bounding box center [375, 155] width 418 height 9
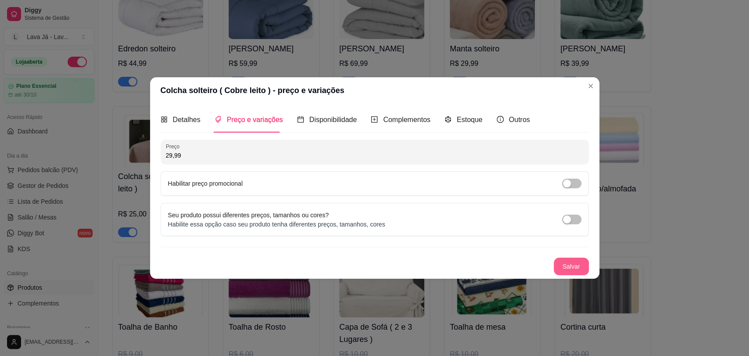
type input "29,99"
click at [579, 270] on button "Salvar" at bounding box center [571, 267] width 35 height 18
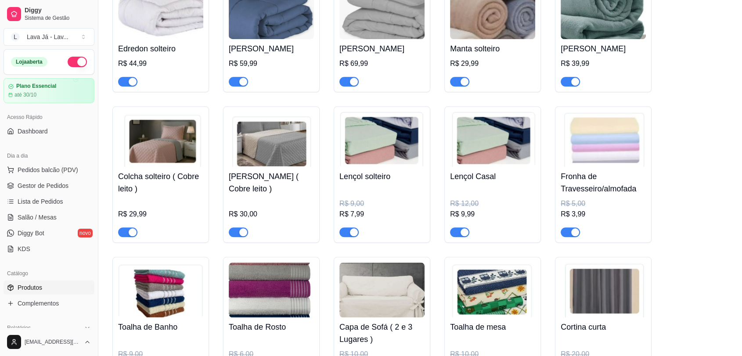
click at [265, 148] on img at bounding box center [271, 139] width 85 height 55
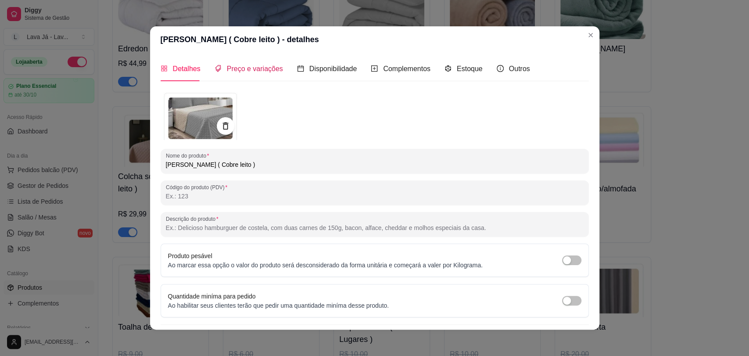
click at [258, 69] on span "Preço e variações" at bounding box center [255, 68] width 56 height 7
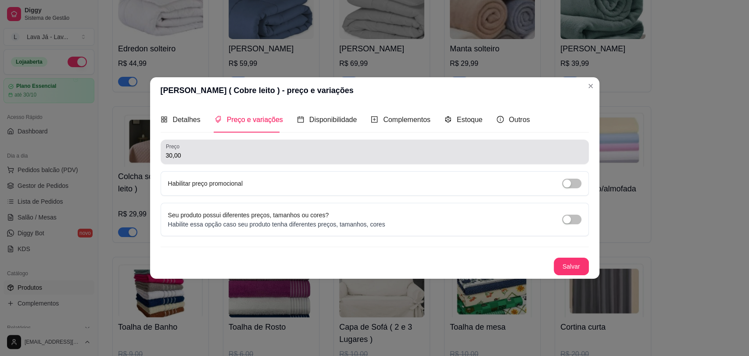
click at [219, 159] on input "30,00" at bounding box center [375, 155] width 418 height 9
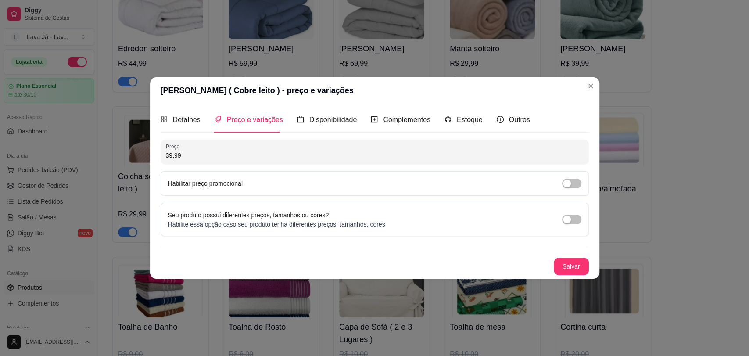
type input "39,99"
click at [561, 263] on button "Salvar" at bounding box center [572, 266] width 34 height 17
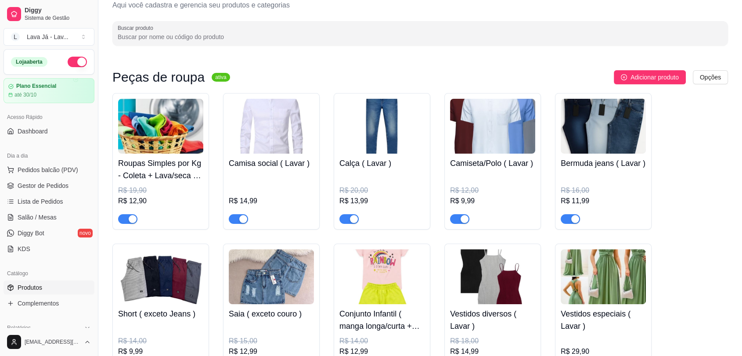
scroll to position [0, 0]
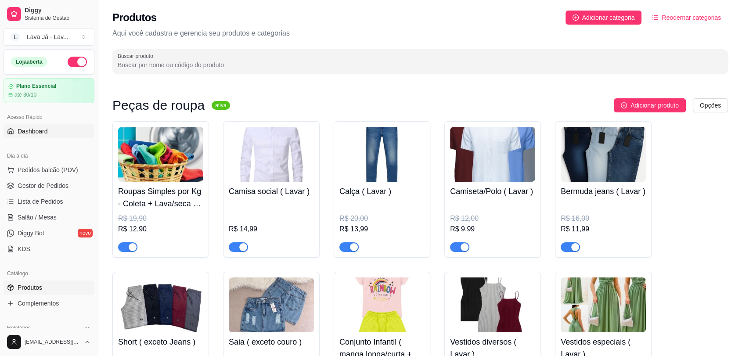
click at [40, 125] on link "Dashboard" at bounding box center [49, 131] width 91 height 14
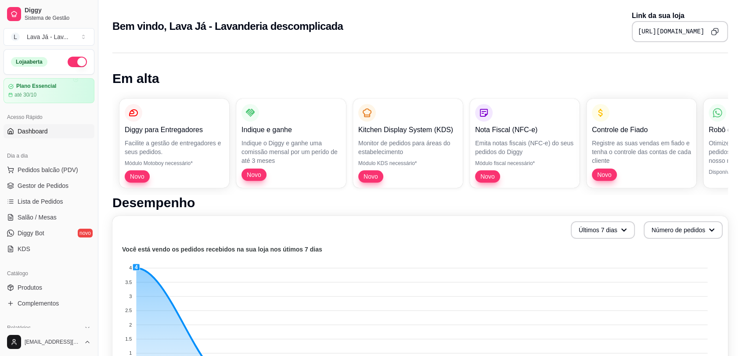
click at [714, 33] on icon "Copy to clipboard" at bounding box center [715, 32] width 8 height 8
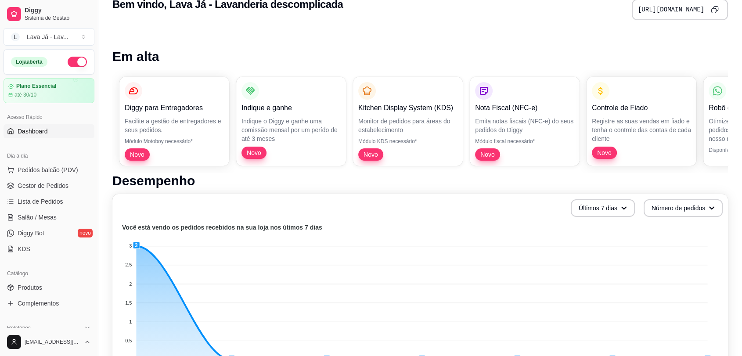
scroll to position [97, 0]
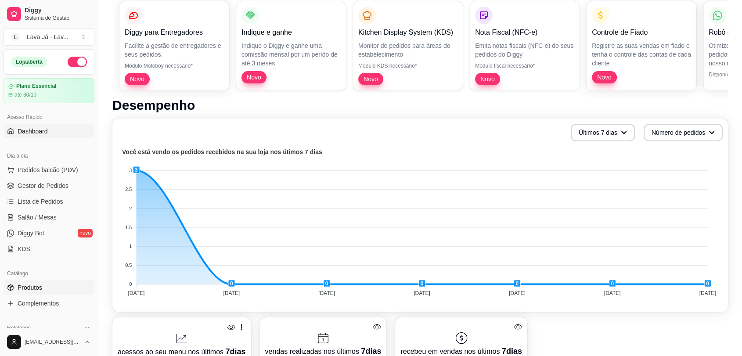
click at [39, 290] on span "Produtos" at bounding box center [30, 287] width 25 height 9
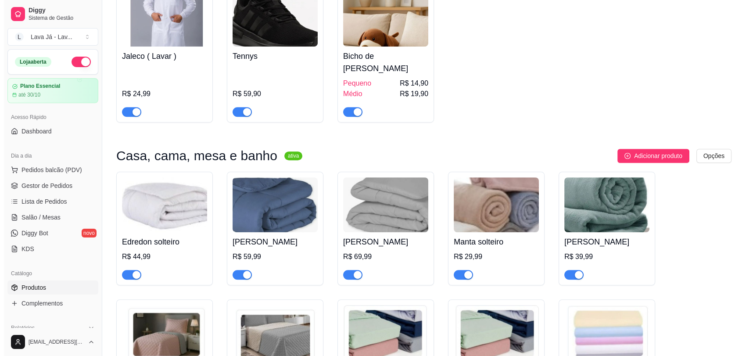
scroll to position [585, 0]
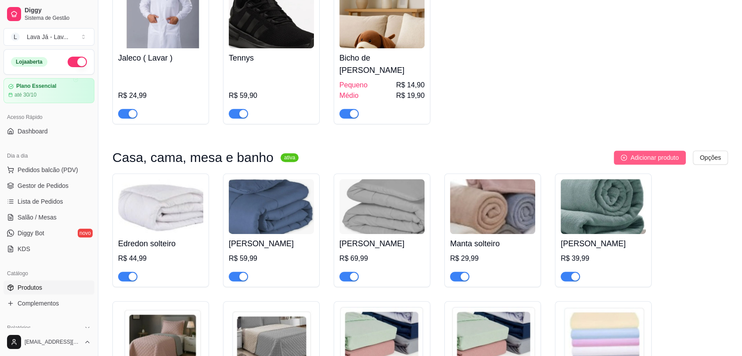
click at [651, 153] on span "Adicionar produto" at bounding box center [654, 158] width 48 height 10
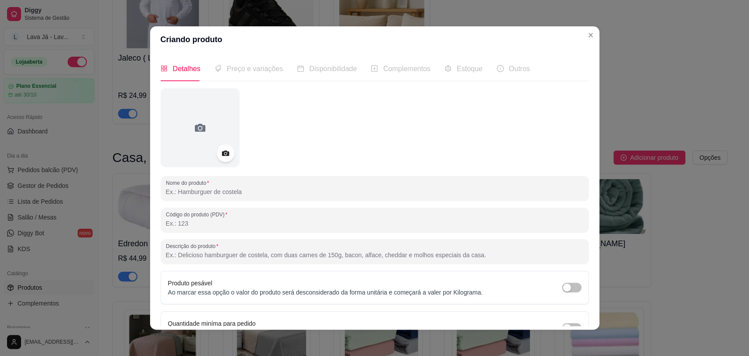
click at [244, 191] on input "Nome do produto" at bounding box center [375, 191] width 418 height 9
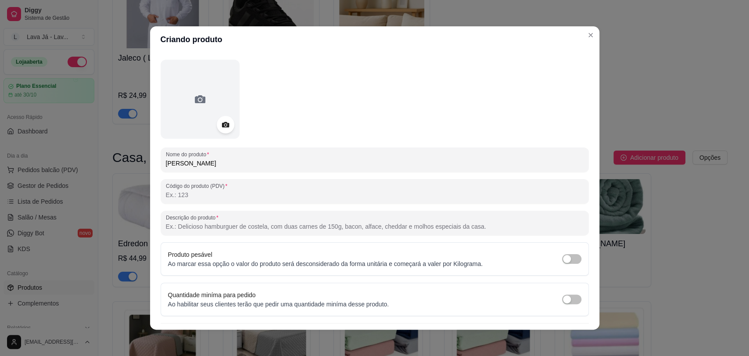
scroll to position [50, 0]
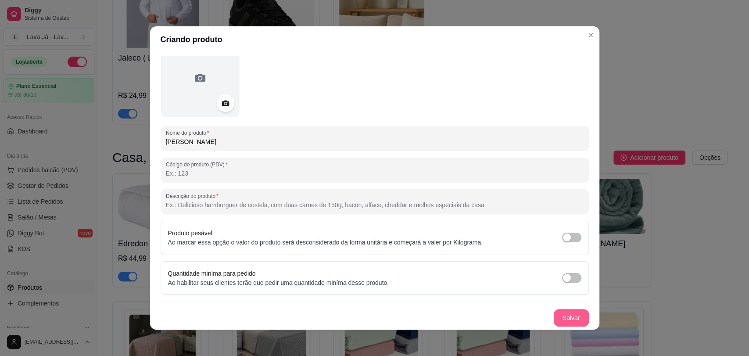
type input "[PERSON_NAME]"
click at [560, 321] on button "Salvar" at bounding box center [571, 318] width 35 height 18
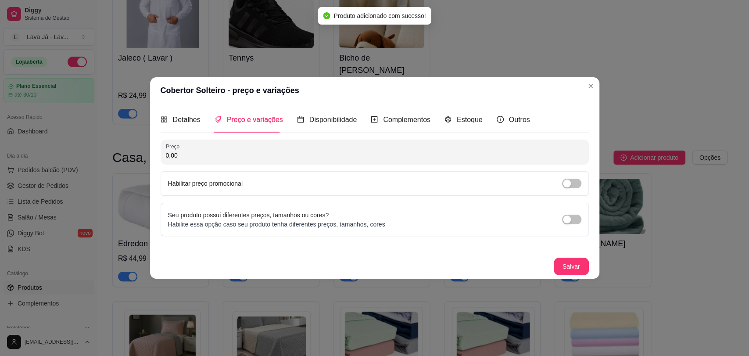
click at [239, 152] on input "0,00" at bounding box center [375, 155] width 418 height 9
click at [557, 264] on button "Salvar" at bounding box center [571, 267] width 35 height 18
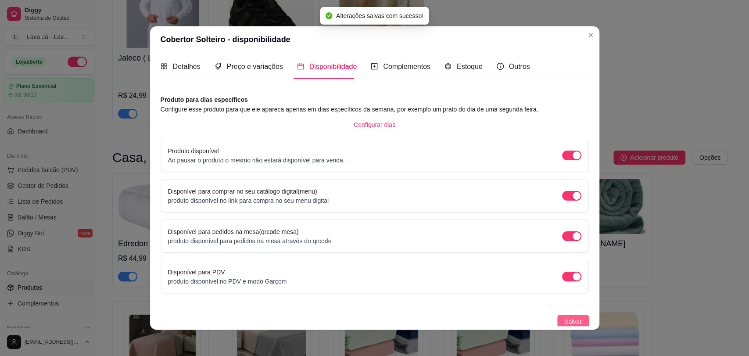
scroll to position [4, 0]
click at [565, 317] on span "Salvar" at bounding box center [574, 320] width 18 height 10
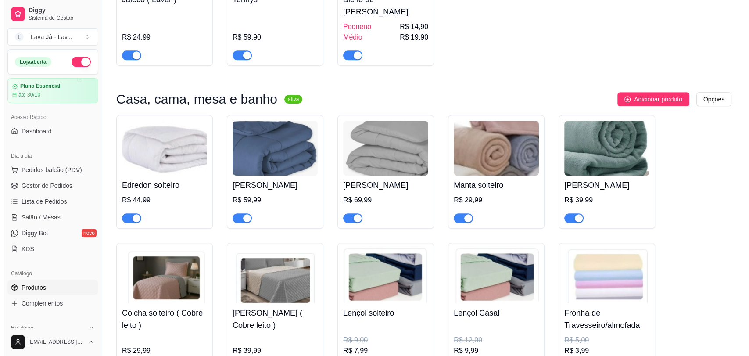
scroll to position [585, 0]
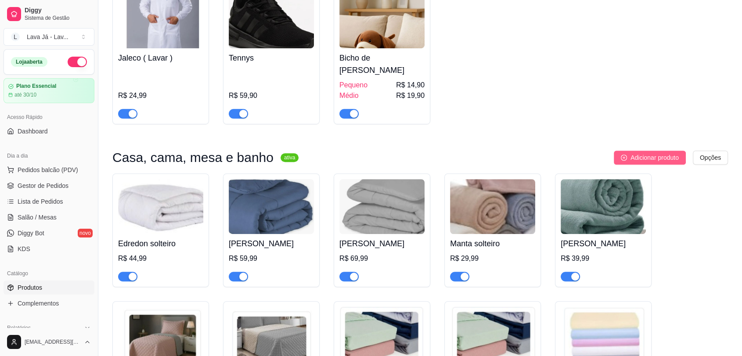
click at [639, 153] on span "Adicionar produto" at bounding box center [654, 158] width 48 height 10
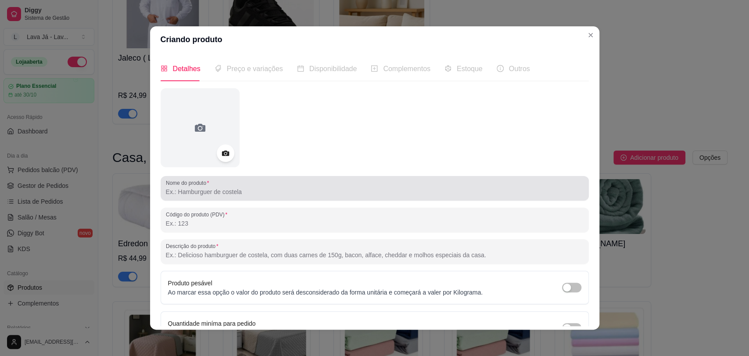
click at [297, 195] on input "Nome do produto" at bounding box center [375, 191] width 418 height 9
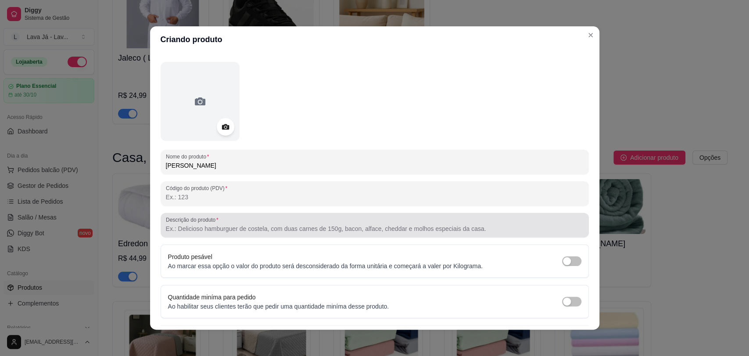
scroll to position [50, 0]
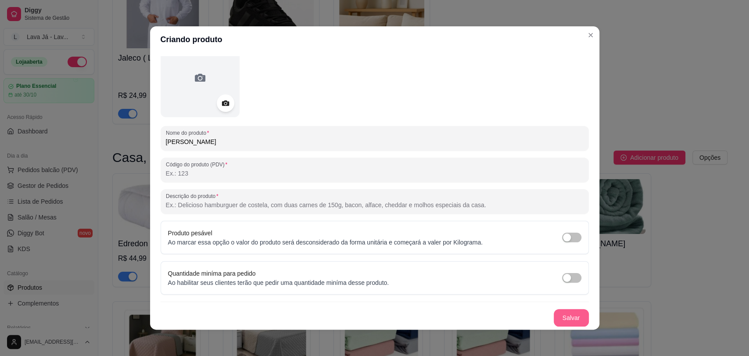
type input "[PERSON_NAME]"
click at [559, 314] on button "Salvar" at bounding box center [572, 318] width 34 height 17
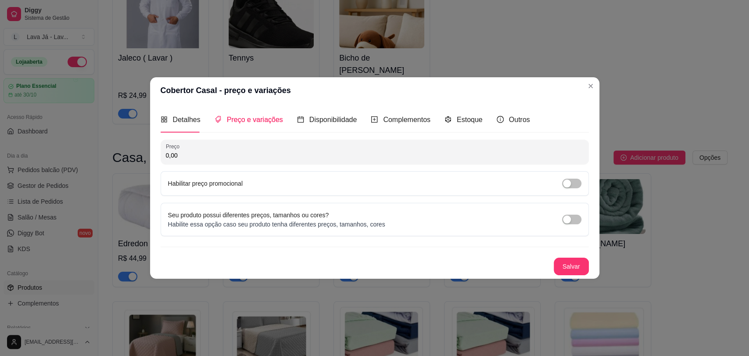
scroll to position [0, 0]
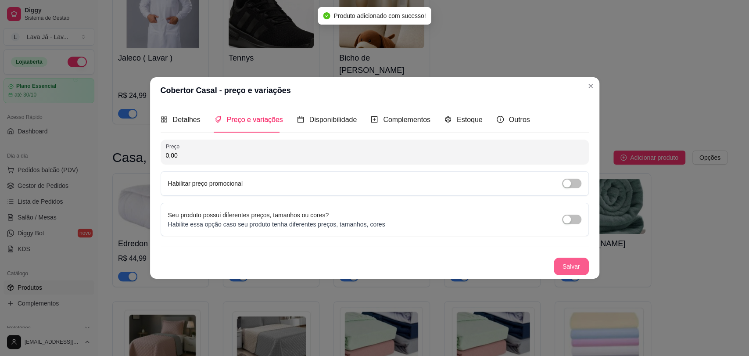
click at [576, 268] on button "Salvar" at bounding box center [571, 267] width 35 height 18
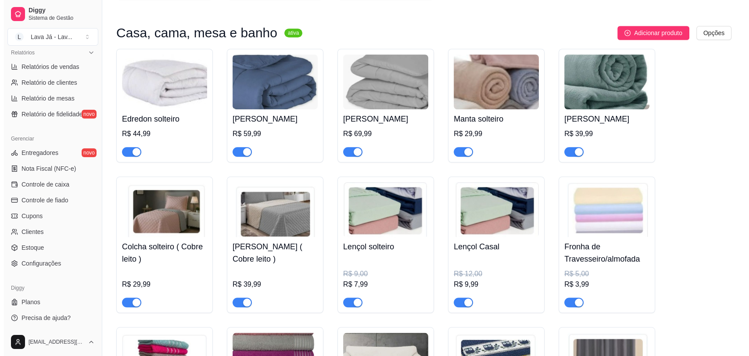
scroll to position [829, 0]
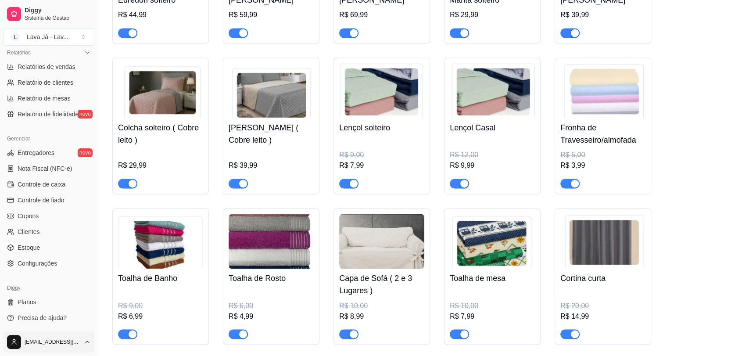
click at [37, 324] on div "Sair" at bounding box center [49, 320] width 94 height 14
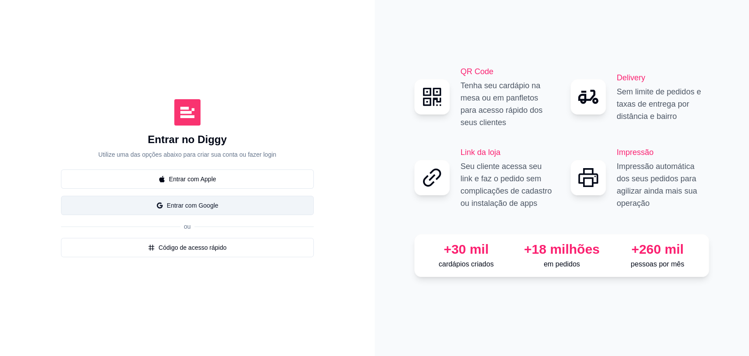
click at [195, 207] on button "Entrar com Google" at bounding box center [187, 205] width 253 height 19
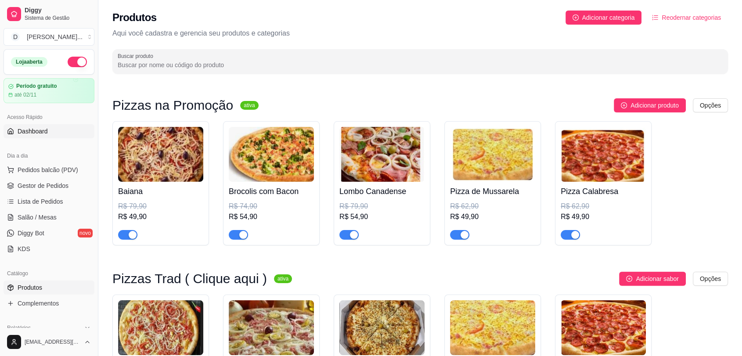
click at [32, 133] on span "Dashboard" at bounding box center [33, 131] width 30 height 9
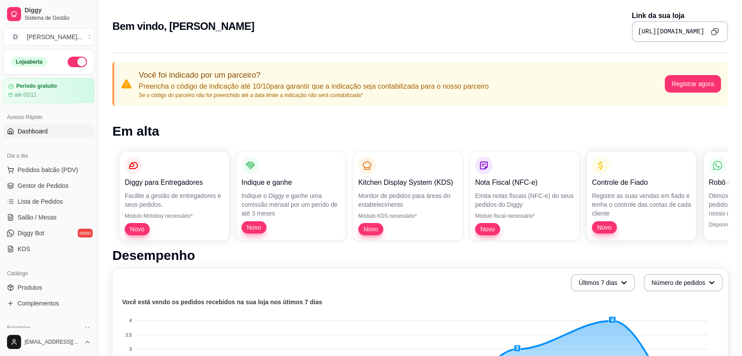
click at [716, 29] on icon "Copy to clipboard" at bounding box center [715, 32] width 8 height 8
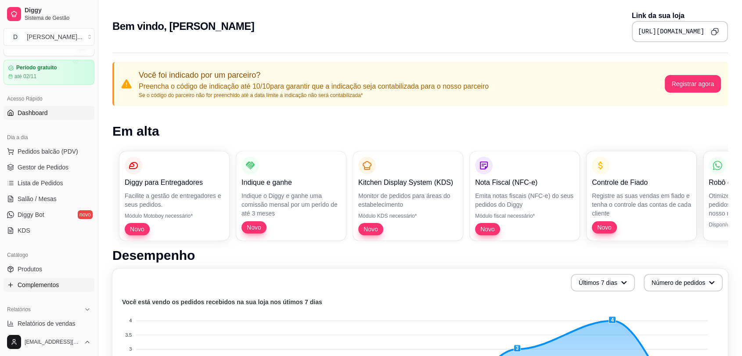
scroll to position [49, 0]
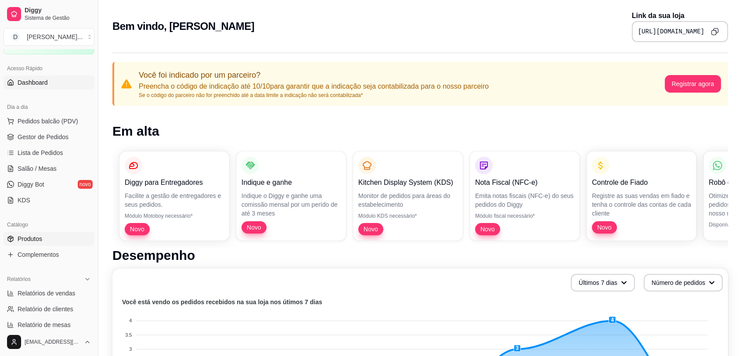
click at [38, 240] on span "Produtos" at bounding box center [30, 238] width 25 height 9
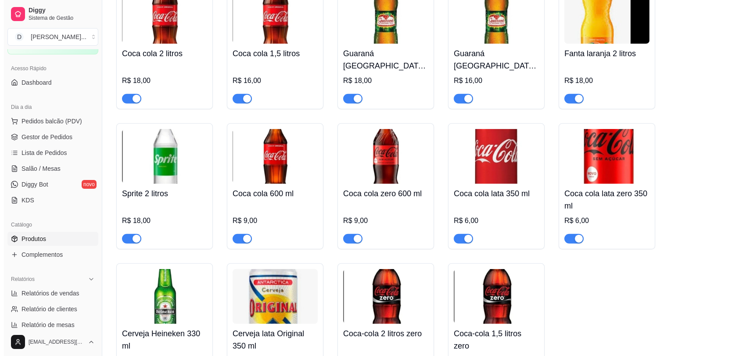
scroll to position [2176, 0]
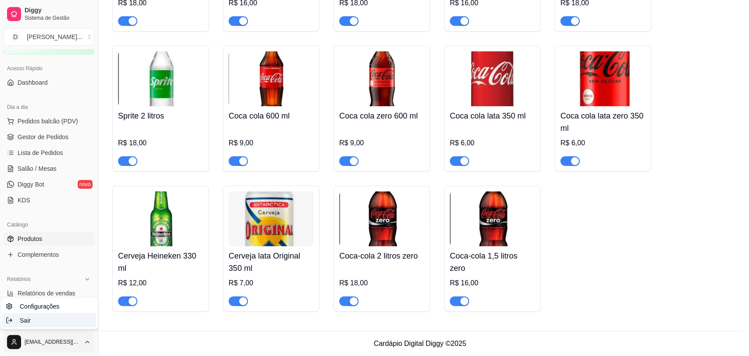
click at [27, 322] on span "Sair" at bounding box center [25, 320] width 11 height 9
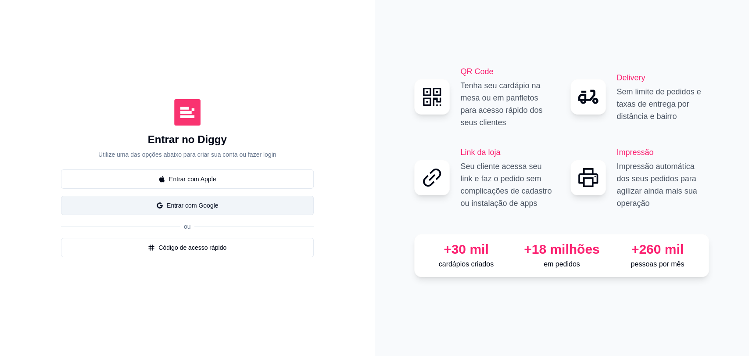
click at [205, 207] on button "Entrar com Google" at bounding box center [187, 205] width 253 height 19
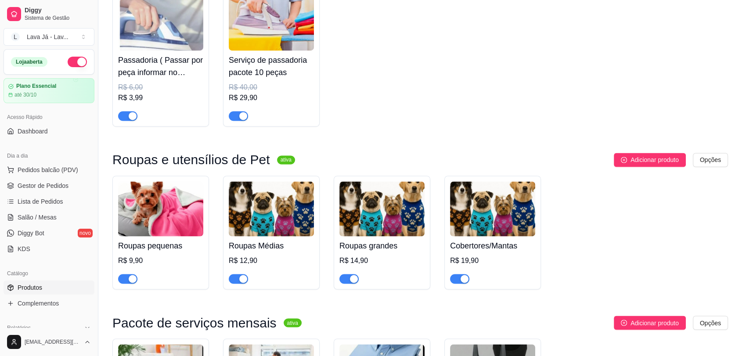
scroll to position [1415, 0]
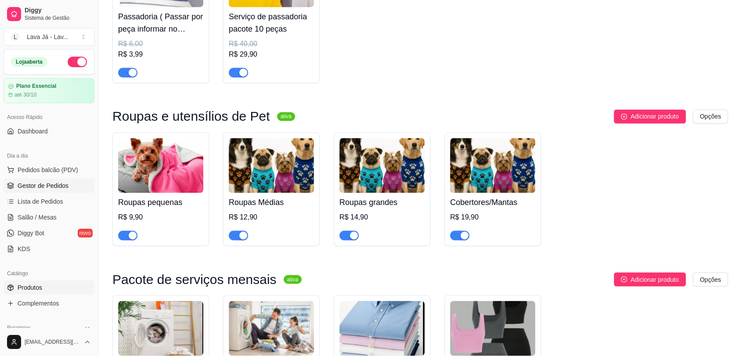
click at [49, 187] on span "Gestor de Pedidos" at bounding box center [43, 185] width 51 height 9
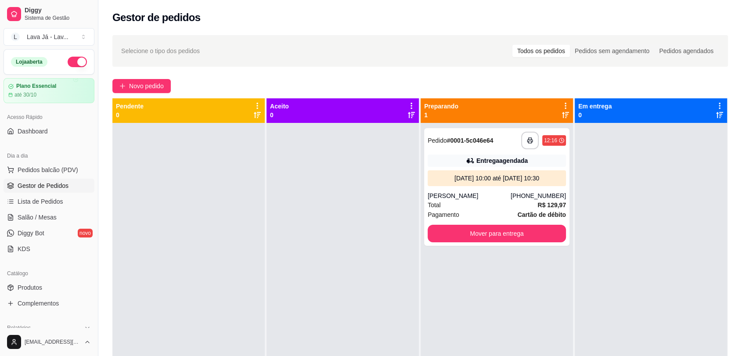
click at [324, 40] on div "Selecione o tipo dos pedidos Todos os pedidos Pedidos sem agendamento Pedidos a…" at bounding box center [420, 51] width 616 height 32
click at [307, 10] on div "Gestor de pedidos" at bounding box center [420, 15] width 644 height 30
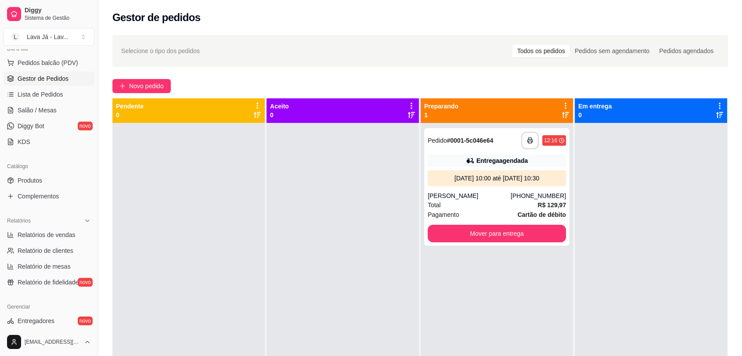
scroll to position [146, 0]
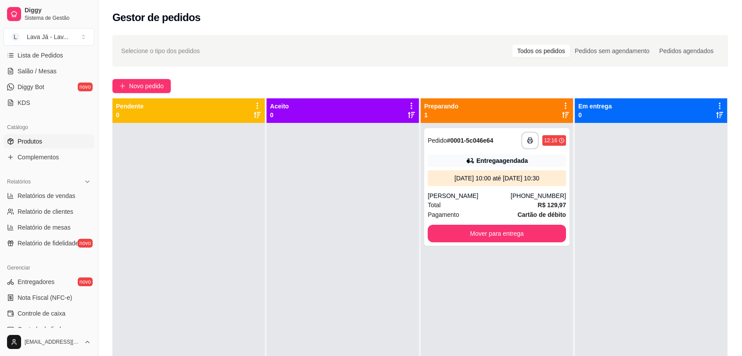
click at [38, 141] on span "Produtos" at bounding box center [30, 141] width 25 height 9
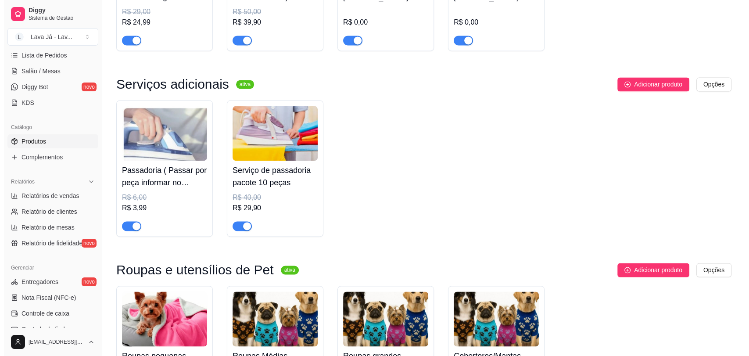
scroll to position [1115, 0]
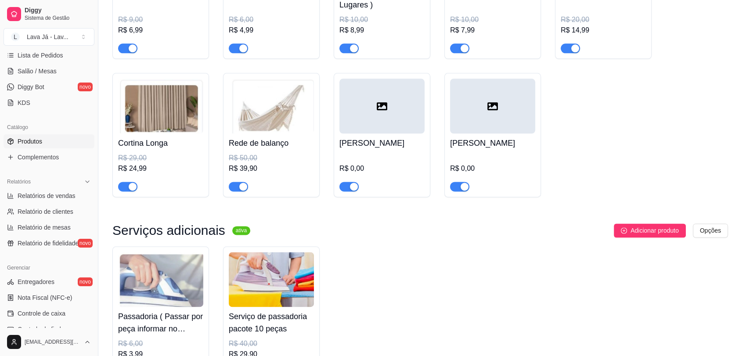
click at [377, 103] on div at bounding box center [381, 106] width 85 height 55
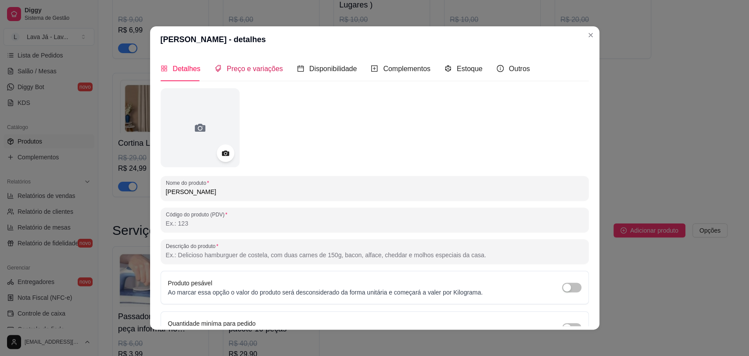
click at [246, 67] on span "Preço e variações" at bounding box center [255, 68] width 56 height 7
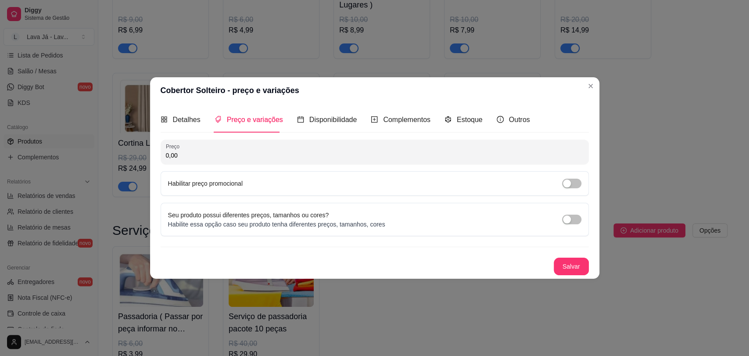
click at [217, 156] on input "0,00" at bounding box center [375, 155] width 418 height 9
type input "59,99"
click at [562, 270] on button "Salvar" at bounding box center [571, 267] width 35 height 18
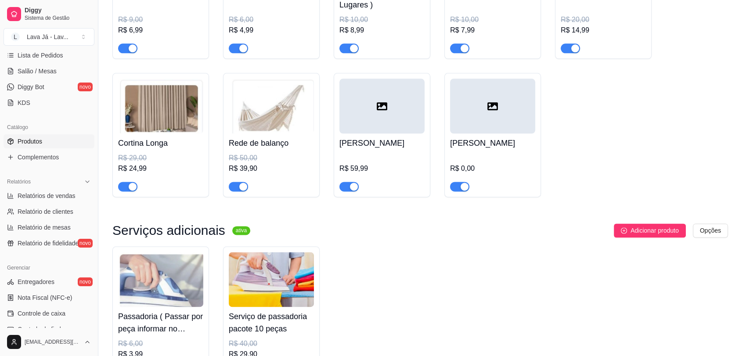
click at [491, 111] on div at bounding box center [492, 106] width 85 height 55
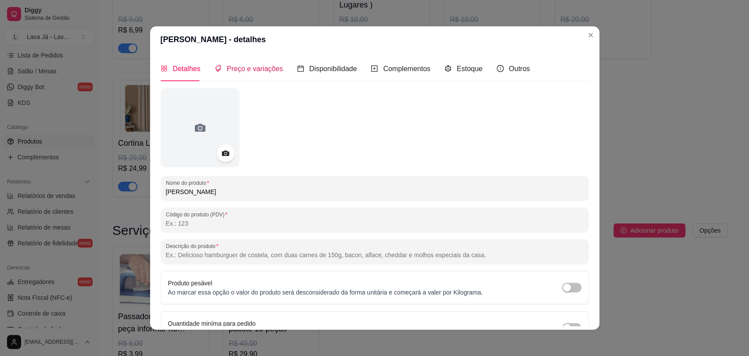
click at [235, 69] on span "Preço e variações" at bounding box center [255, 68] width 56 height 7
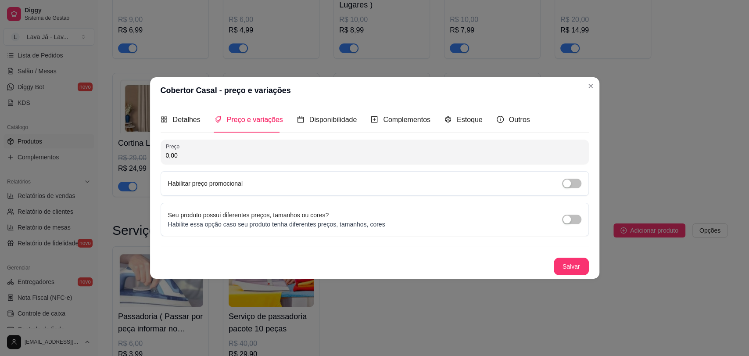
click at [225, 155] on input "0,00" at bounding box center [375, 155] width 418 height 9
type input "79,99"
click at [568, 261] on button "Salvar" at bounding box center [571, 267] width 35 height 18
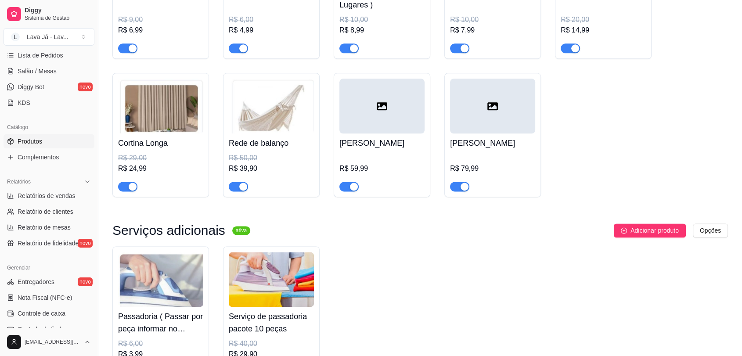
click at [375, 107] on div at bounding box center [381, 106] width 85 height 55
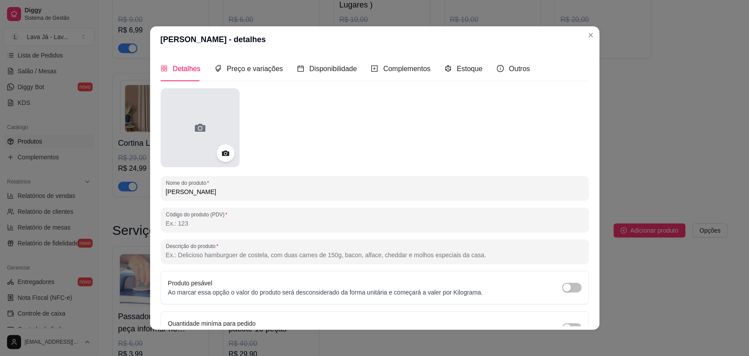
click at [213, 106] on div at bounding box center [200, 127] width 79 height 79
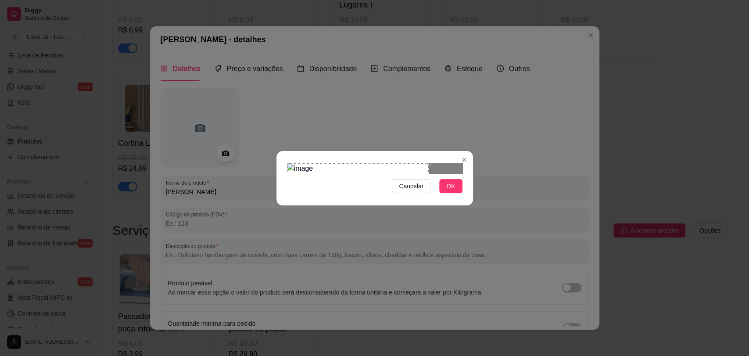
click at [374, 186] on div "Use the arrow keys to move the crop selection area" at bounding box center [358, 192] width 142 height 58
click at [358, 163] on div at bounding box center [375, 168] width 176 height 11
click at [330, 167] on div "Use the arrow keys to move the crop selection area" at bounding box center [327, 191] width 54 height 54
click at [274, 146] on div "Cancelar OK" at bounding box center [374, 178] width 749 height 356
click at [338, 197] on div "Use the arrow keys to move the crop selection area" at bounding box center [314, 193] width 55 height 55
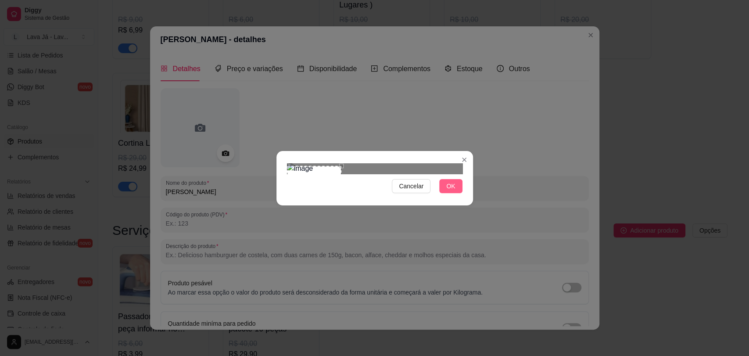
click at [450, 191] on span "OK" at bounding box center [451, 186] width 9 height 10
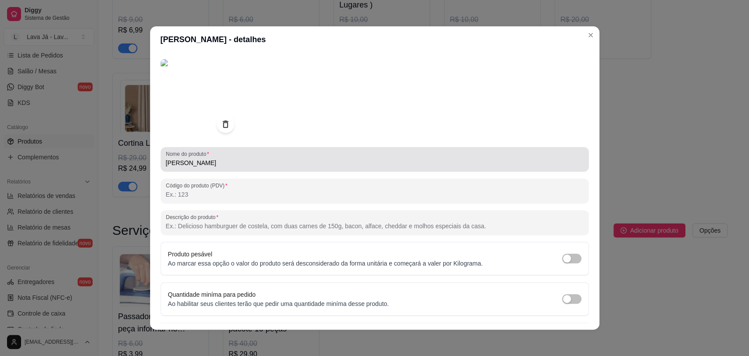
scroll to position [50, 0]
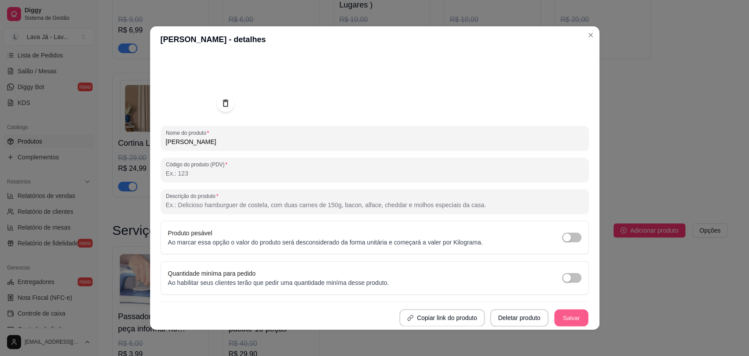
click at [562, 316] on button "Salvar" at bounding box center [572, 318] width 34 height 17
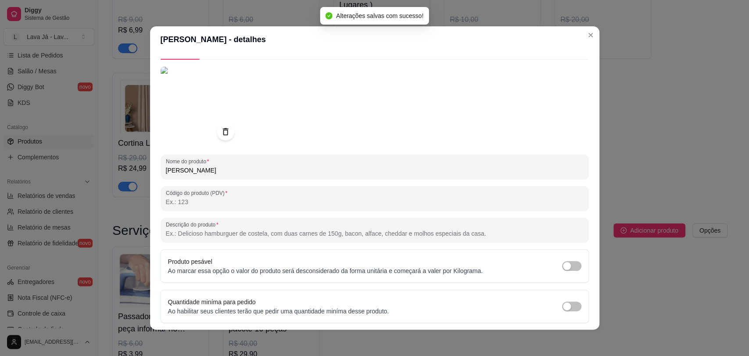
scroll to position [0, 0]
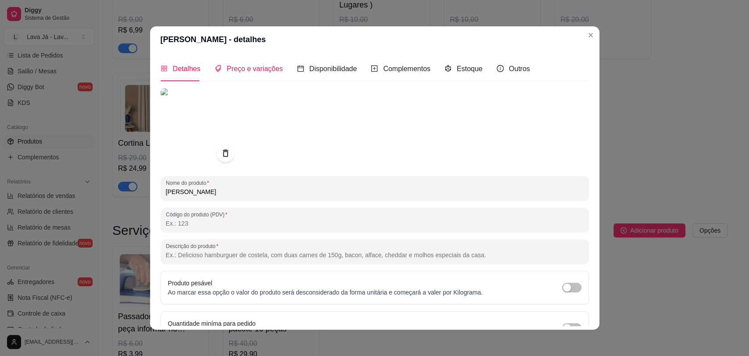
click at [235, 69] on span "Preço e variações" at bounding box center [255, 68] width 56 height 7
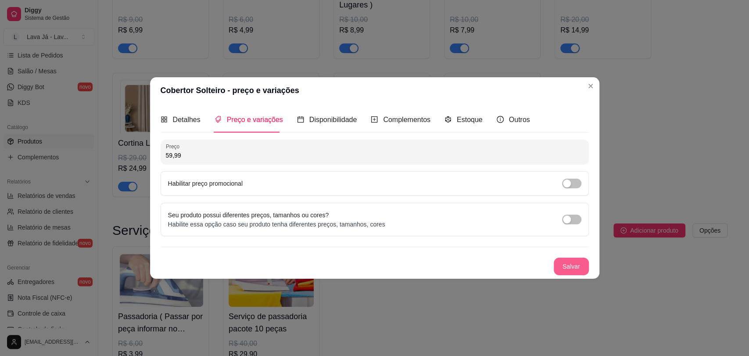
click at [569, 270] on button "Salvar" at bounding box center [571, 267] width 35 height 18
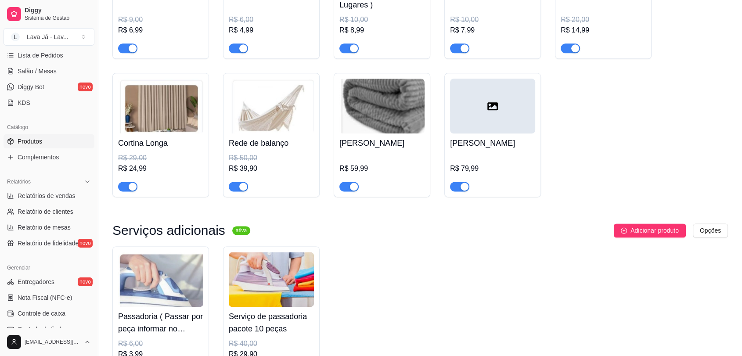
click at [485, 117] on div at bounding box center [492, 106] width 85 height 55
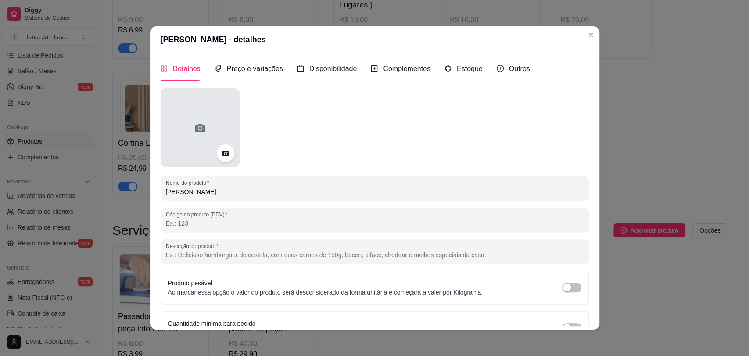
click at [213, 114] on div at bounding box center [200, 127] width 79 height 79
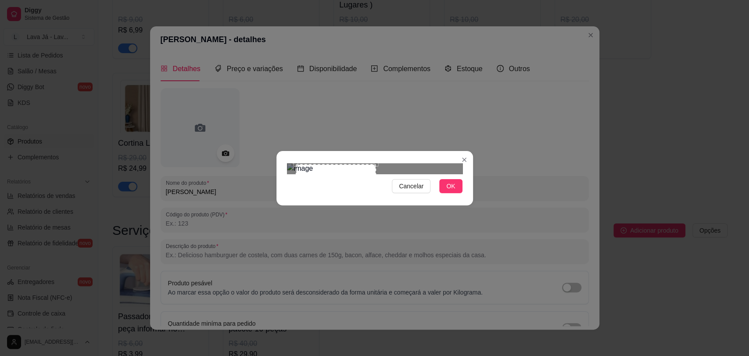
click at [386, 174] on div at bounding box center [375, 168] width 176 height 11
click at [335, 189] on div "Use the arrow keys to move the crop selection area" at bounding box center [327, 204] width 81 height 81
click at [457, 193] on button "OK" at bounding box center [451, 186] width 23 height 14
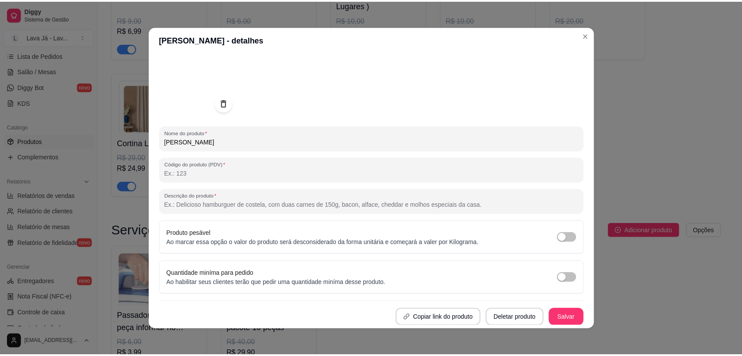
scroll to position [2, 0]
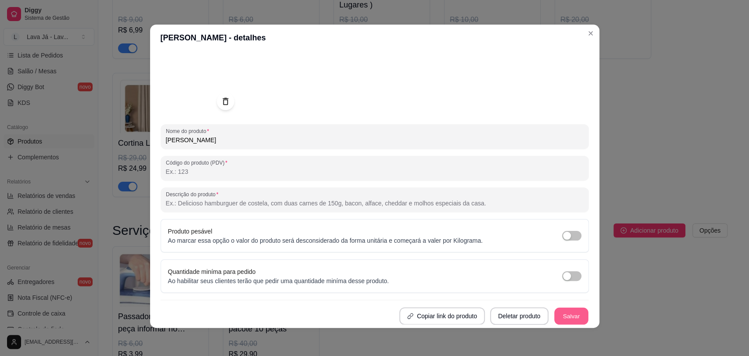
click at [557, 317] on button "Salvar" at bounding box center [572, 316] width 34 height 17
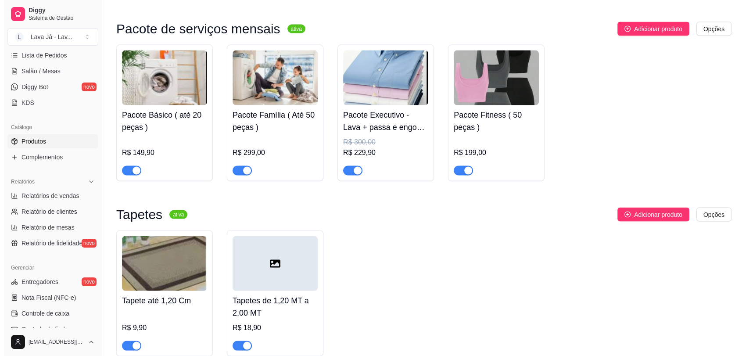
scroll to position [1700, 0]
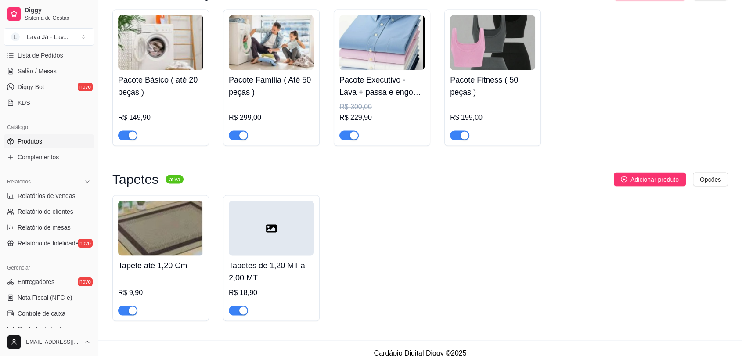
click at [159, 232] on img at bounding box center [160, 228] width 85 height 55
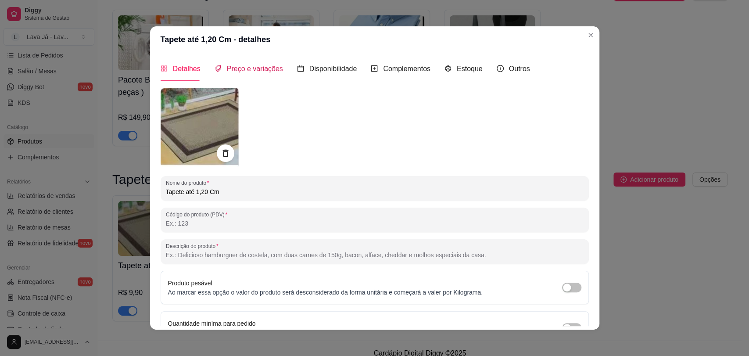
click at [246, 68] on span "Preço e variações" at bounding box center [255, 68] width 56 height 7
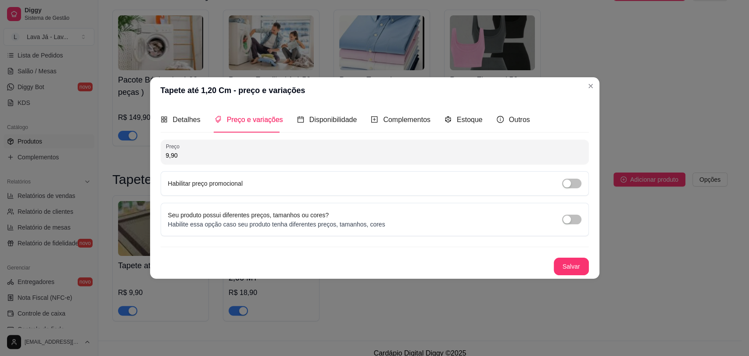
click at [210, 158] on input "9,90" at bounding box center [375, 155] width 418 height 9
type input "29,90"
click at [561, 262] on button "Salvar" at bounding box center [572, 266] width 34 height 17
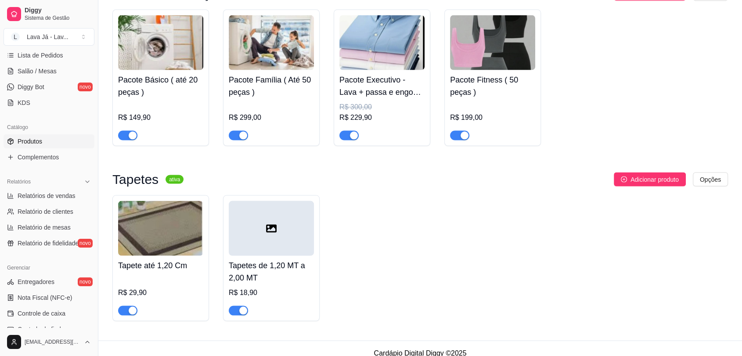
click at [287, 230] on div at bounding box center [271, 228] width 85 height 55
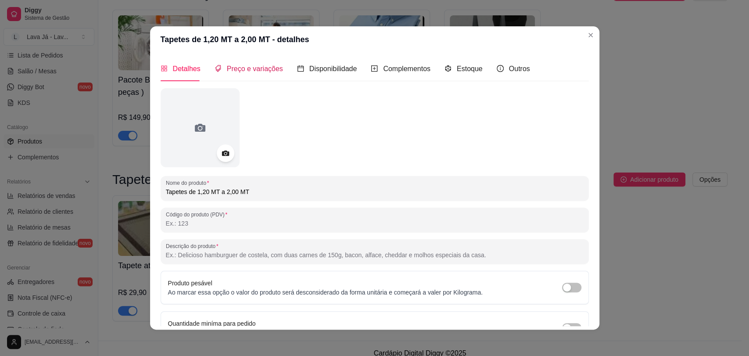
click at [258, 72] on span "Preço e variações" at bounding box center [255, 68] width 56 height 7
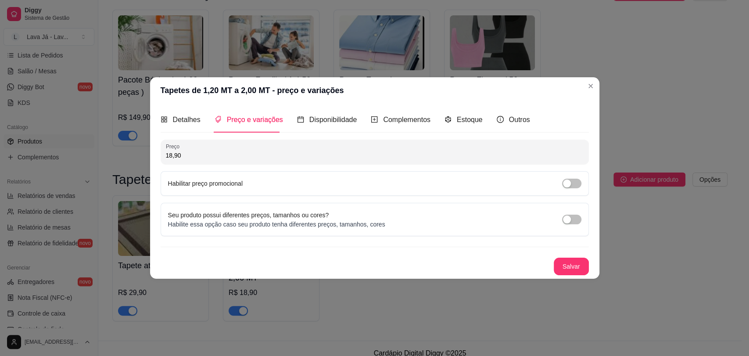
drag, startPoint x: 221, startPoint y: 155, endPoint x: 143, endPoint y: 155, distance: 78.6
click at [143, 155] on div "Tapetes de 1,20 MT a 2,00 MT - preço e variações Detalhes Preço e variações Dis…" at bounding box center [374, 178] width 749 height 356
type input "39,99"
click at [574, 269] on button "Salvar" at bounding box center [571, 267] width 35 height 18
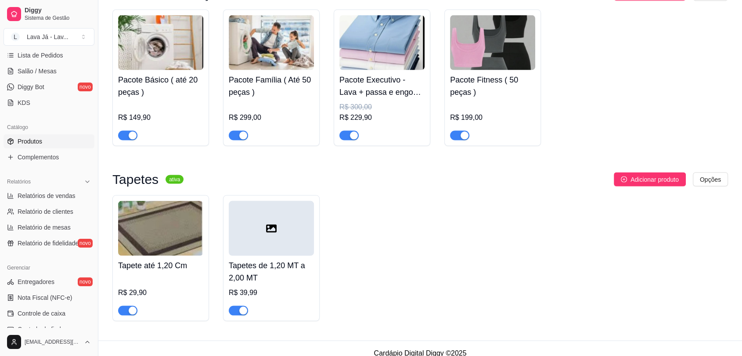
click at [281, 225] on div at bounding box center [271, 228] width 85 height 55
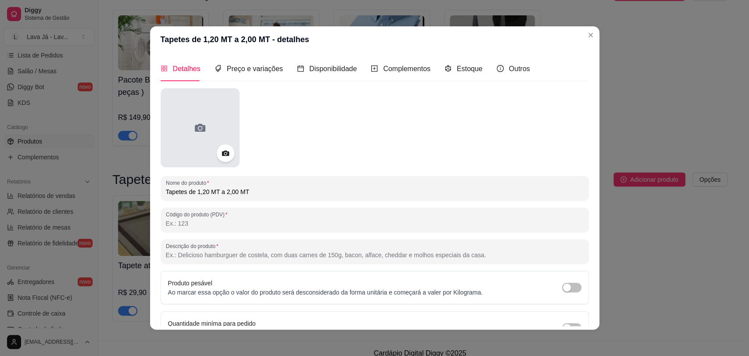
click at [202, 135] on div at bounding box center [200, 127] width 79 height 79
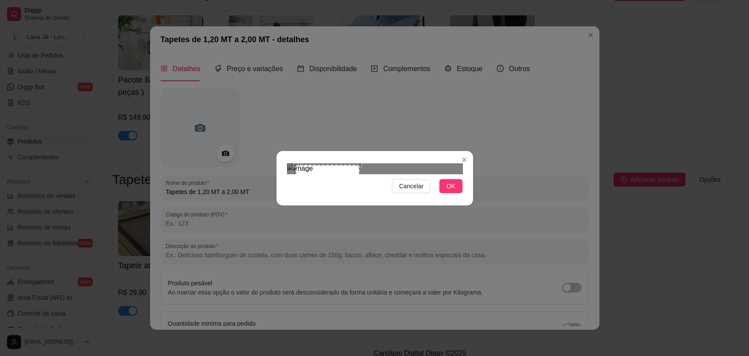
click at [358, 189] on div "Use the arrow keys to move the crop selection area" at bounding box center [328, 197] width 64 height 64
click at [326, 178] on div "Use the arrow keys to move the crop selection area" at bounding box center [319, 197] width 64 height 64
click at [454, 191] on span "OK" at bounding box center [451, 186] width 9 height 10
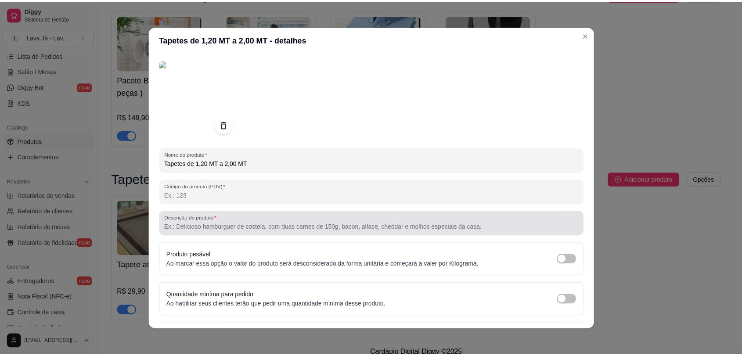
scroll to position [50, 0]
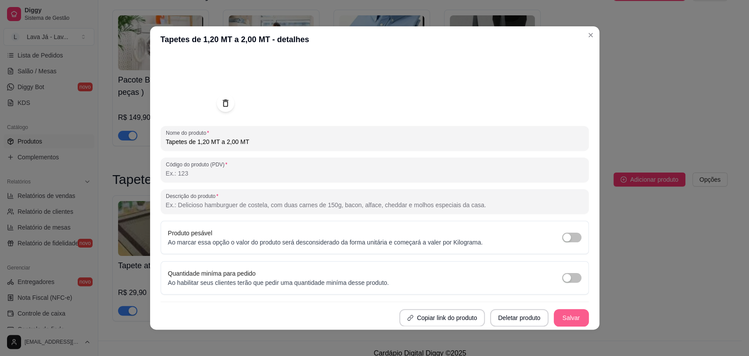
click at [570, 317] on button "Salvar" at bounding box center [571, 318] width 35 height 18
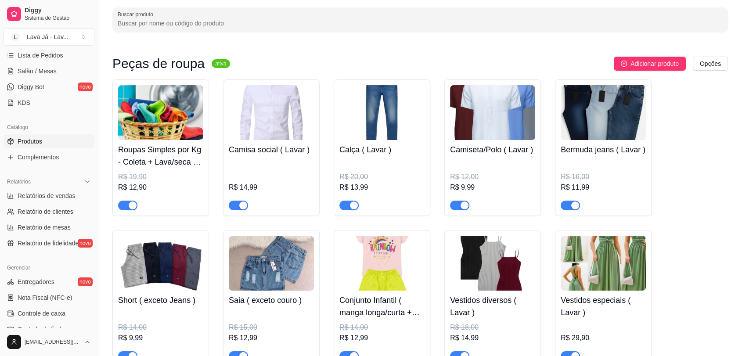
scroll to position [0, 0]
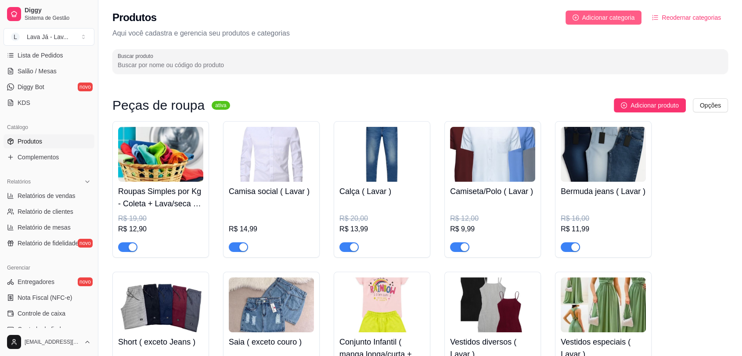
click at [611, 21] on span "Adicionar categoria" at bounding box center [608, 18] width 53 height 10
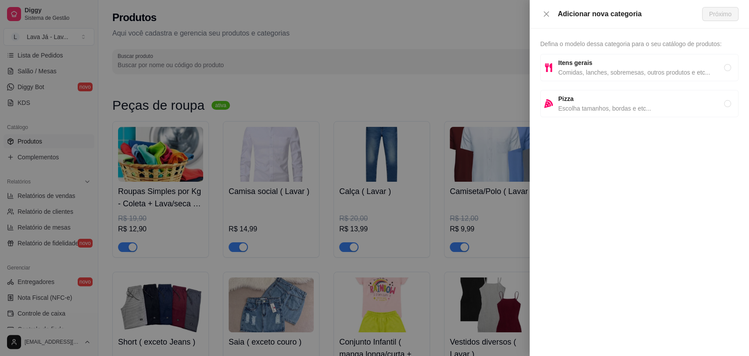
click at [599, 67] on span "Itens gerais" at bounding box center [641, 63] width 166 height 10
radio input "true"
click at [715, 19] on button "Próximo" at bounding box center [720, 14] width 36 height 14
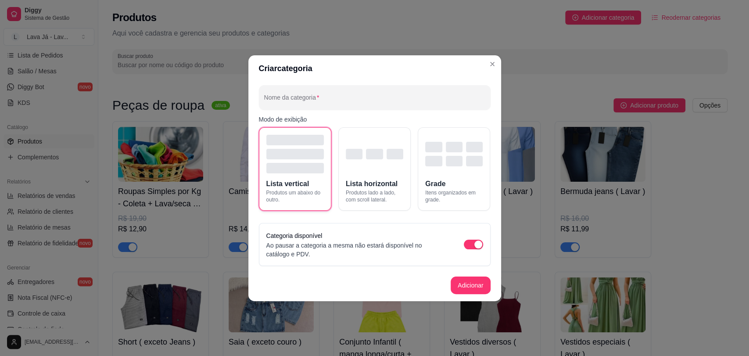
click at [281, 151] on div "button" at bounding box center [296, 154] width 58 height 11
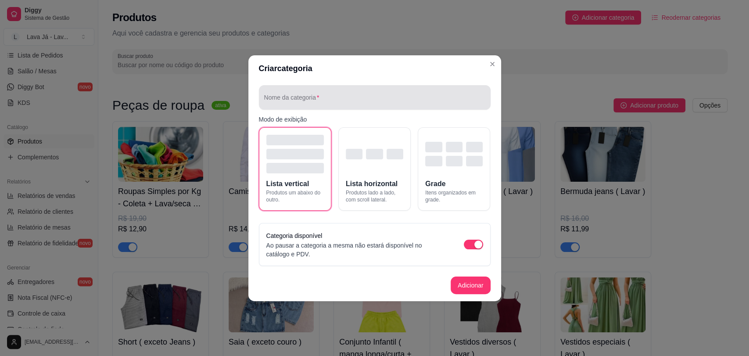
click at [303, 101] on input "Nome da categoria" at bounding box center [374, 101] width 221 height 9
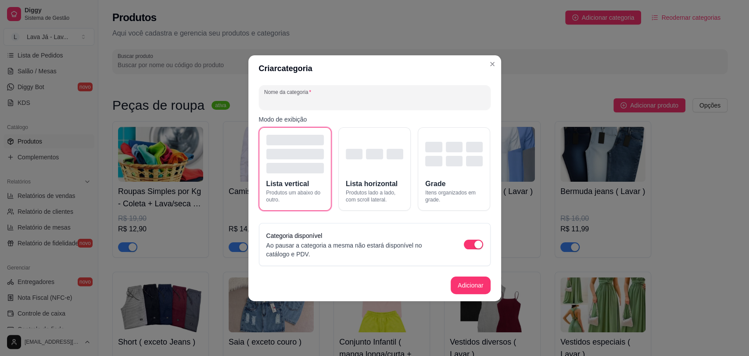
type input "I"
type input "Ofertas Especiais"
click at [466, 286] on button "Adicionar" at bounding box center [470, 285] width 39 height 17
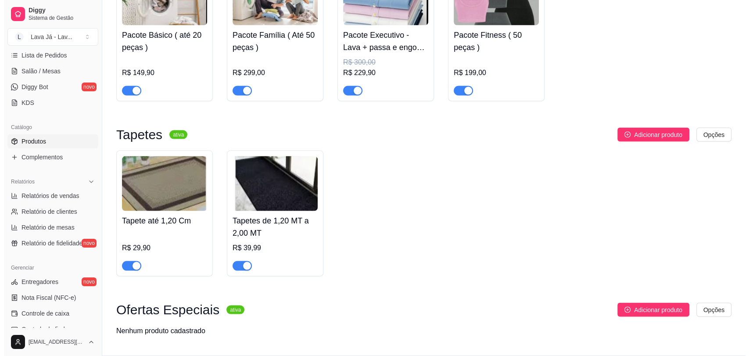
scroll to position [1760, 0]
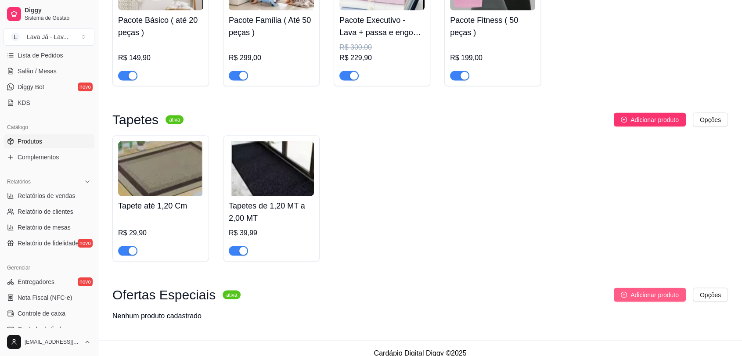
click at [630, 290] on span "Adicionar produto" at bounding box center [654, 295] width 48 height 10
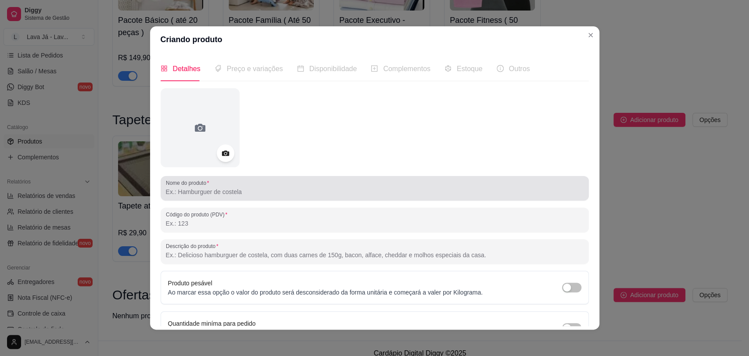
click at [275, 191] on input "Nome do produto" at bounding box center [375, 191] width 418 height 9
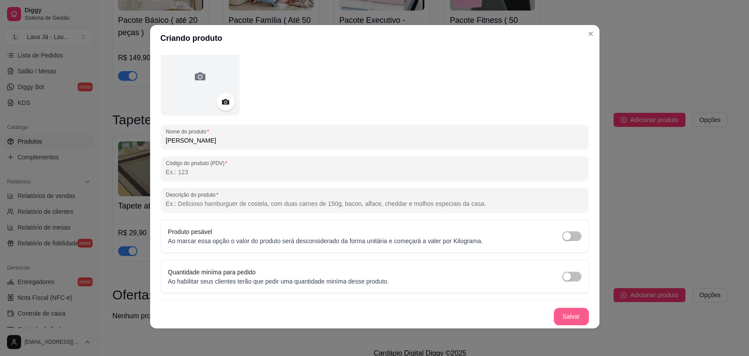
scroll to position [2, 0]
type input "[PERSON_NAME]"
click at [571, 313] on button "Salvar" at bounding box center [572, 316] width 34 height 17
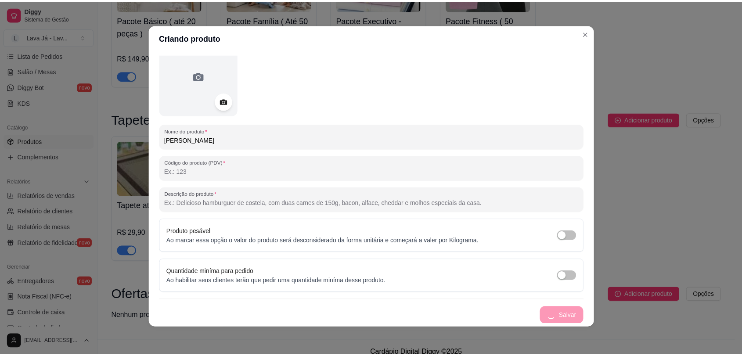
scroll to position [0, 0]
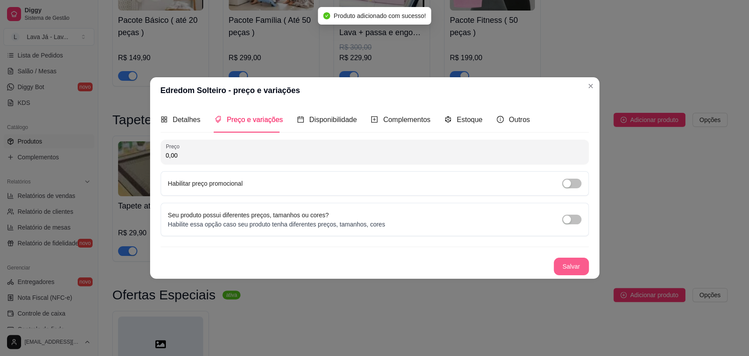
click at [570, 264] on button "Salvar" at bounding box center [571, 267] width 35 height 18
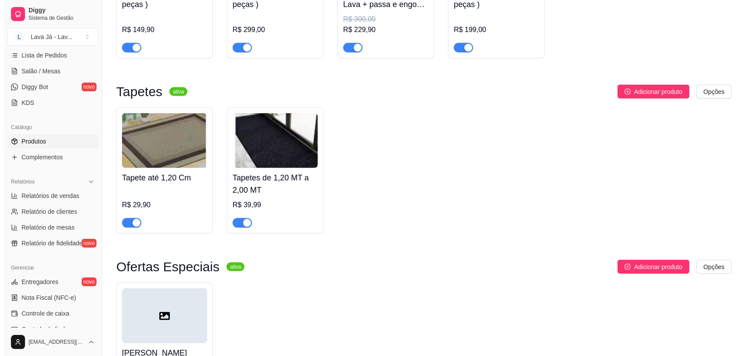
scroll to position [1858, 0]
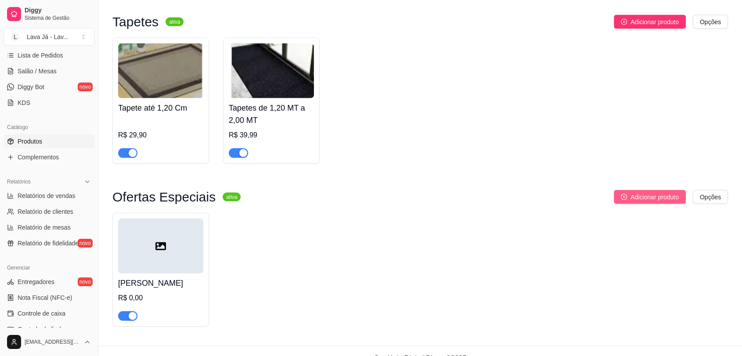
click at [623, 192] on button "Adicionar produto" at bounding box center [650, 197] width 72 height 14
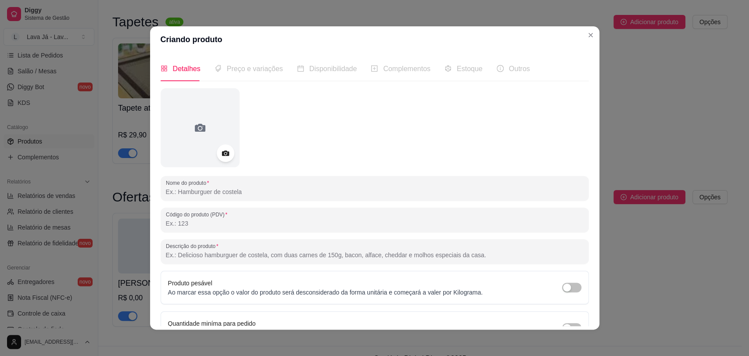
click at [237, 193] on input "Nome do produto" at bounding box center [375, 191] width 418 height 9
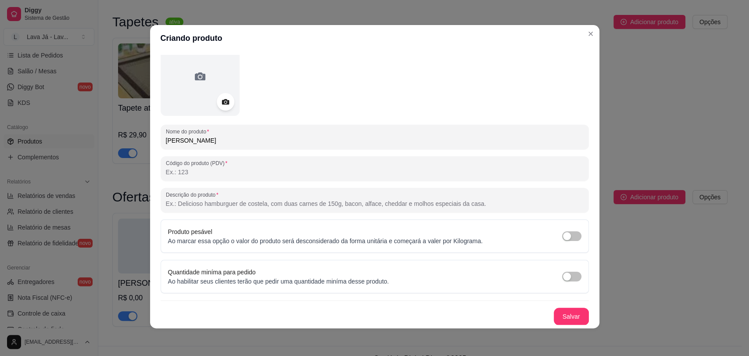
scroll to position [2, 0]
type input "[PERSON_NAME]"
click at [568, 313] on button "Salvar" at bounding box center [571, 316] width 35 height 18
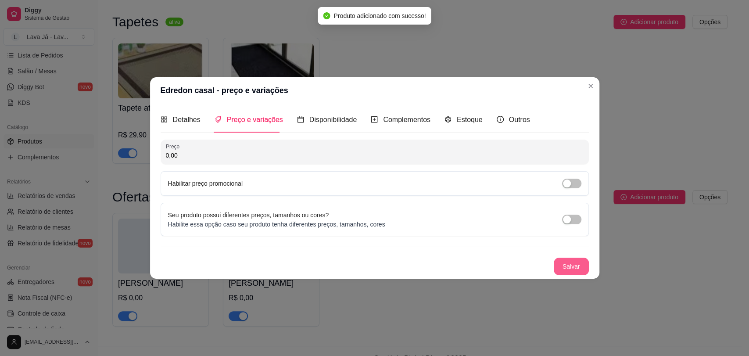
click at [567, 269] on button "Salvar" at bounding box center [571, 267] width 35 height 18
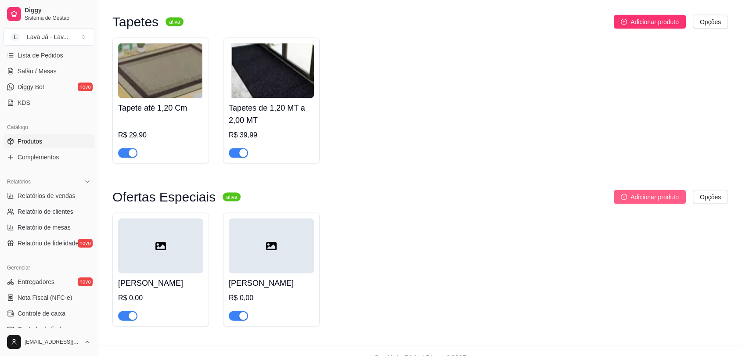
click at [660, 192] on span "Adicionar produto" at bounding box center [654, 197] width 48 height 10
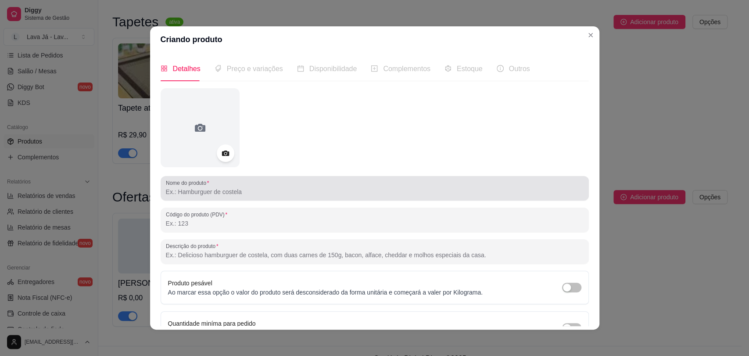
click at [211, 198] on div "Nome do produto" at bounding box center [375, 188] width 429 height 25
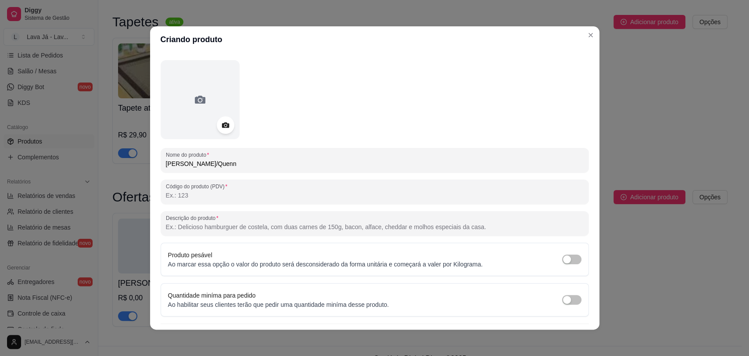
scroll to position [50, 0]
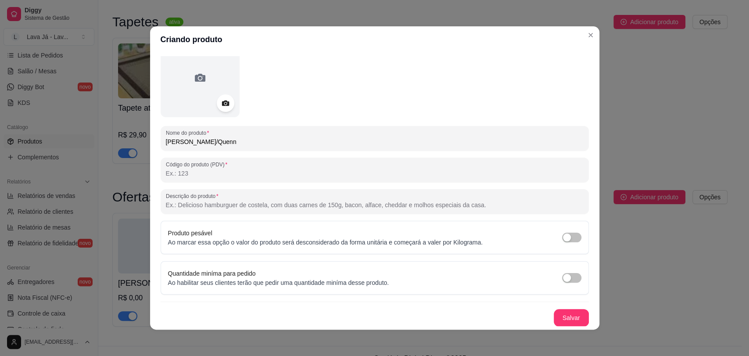
type input "[PERSON_NAME]/Quenn"
click at [555, 317] on button "Salvar" at bounding box center [572, 318] width 34 height 17
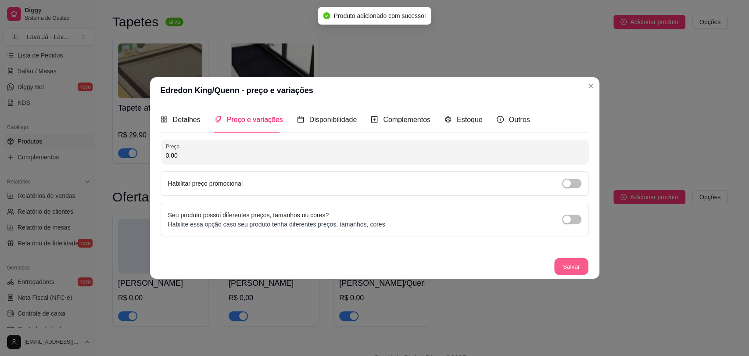
click at [569, 270] on button "Salvar" at bounding box center [572, 266] width 34 height 17
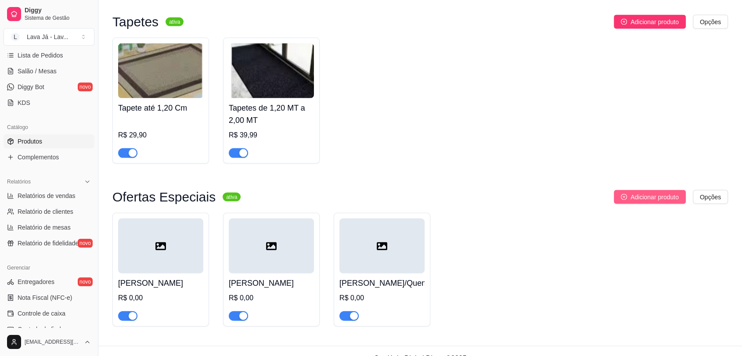
click at [629, 191] on button "Adicionar produto" at bounding box center [650, 197] width 72 height 14
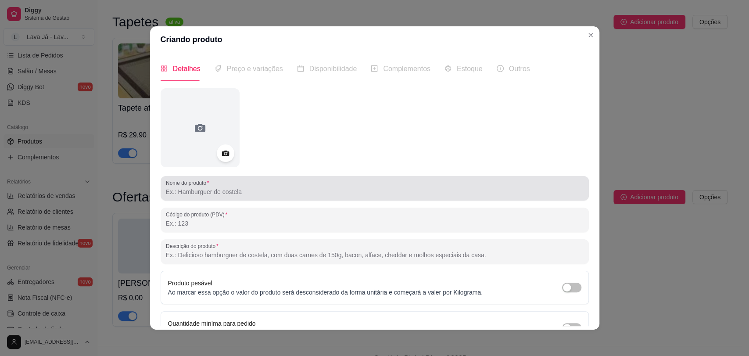
click at [309, 197] on div at bounding box center [375, 189] width 418 height 18
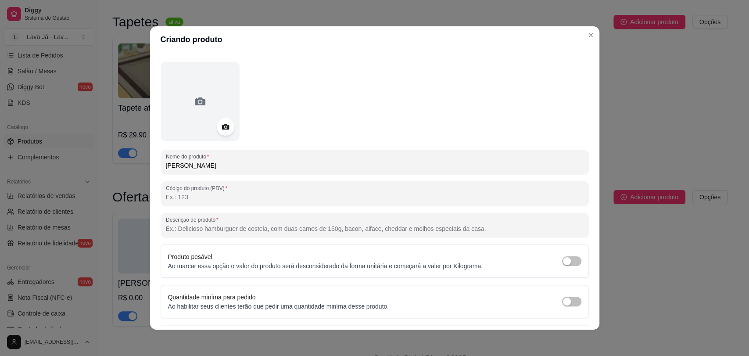
scroll to position [50, 0]
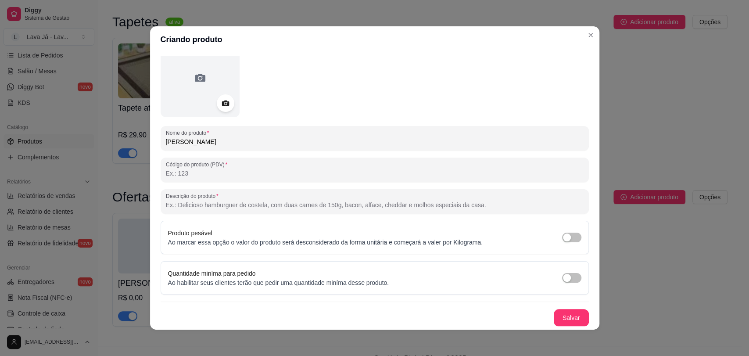
type input "[PERSON_NAME]"
click at [555, 314] on button "Salvar" at bounding box center [572, 318] width 34 height 17
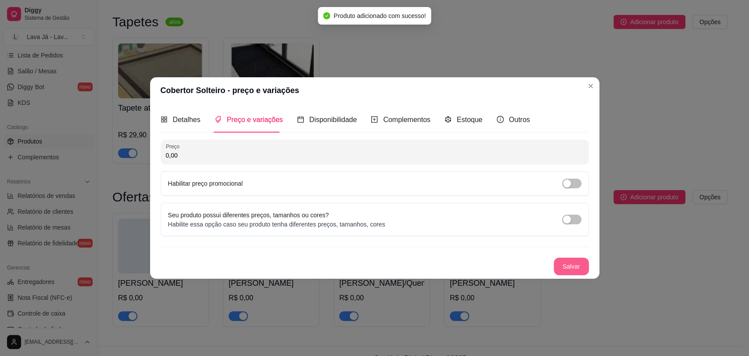
click at [561, 265] on button "Salvar" at bounding box center [571, 267] width 35 height 18
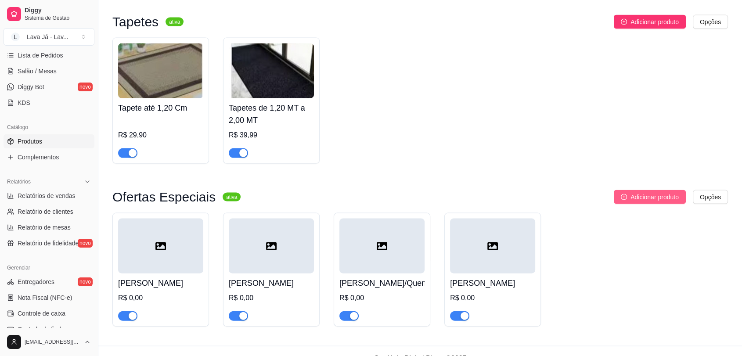
click at [652, 192] on span "Adicionar produto" at bounding box center [654, 197] width 48 height 10
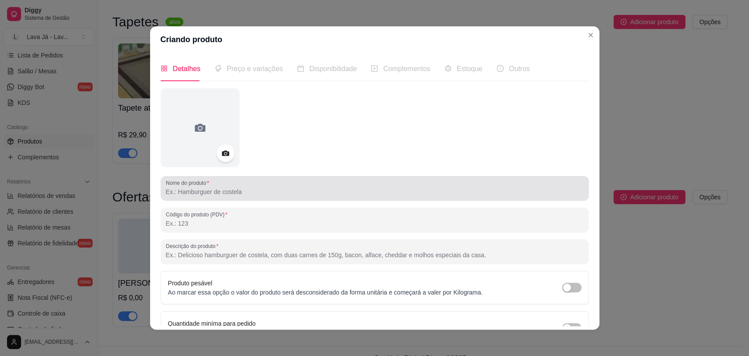
click at [261, 197] on div at bounding box center [375, 189] width 418 height 18
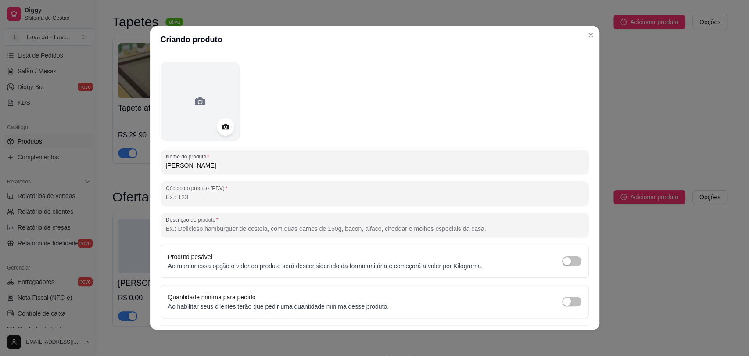
scroll to position [50, 0]
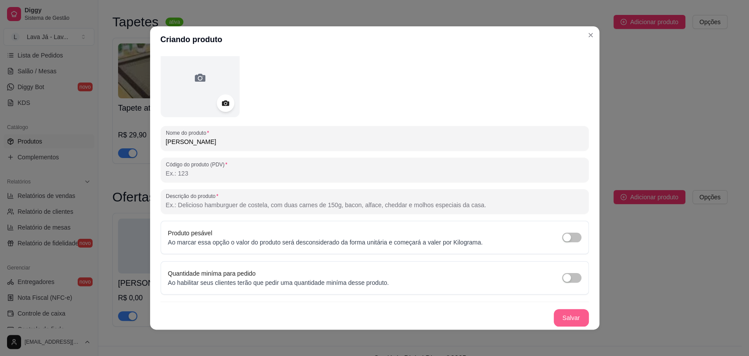
type input "[PERSON_NAME]"
click at [565, 326] on button "Salvar" at bounding box center [571, 318] width 35 height 18
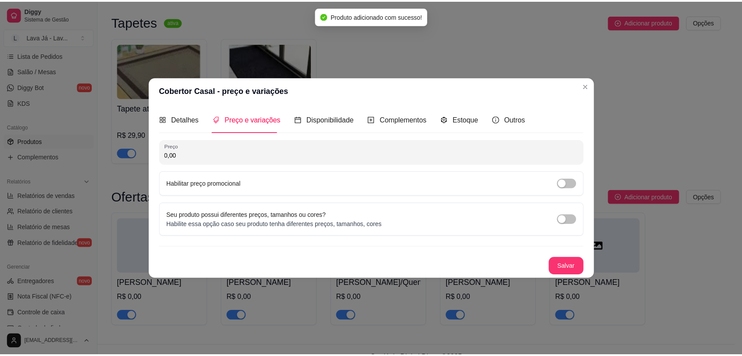
scroll to position [0, 0]
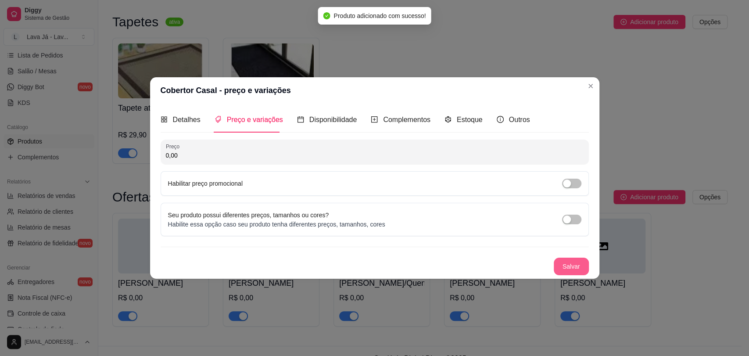
click at [573, 266] on button "Salvar" at bounding box center [571, 267] width 35 height 18
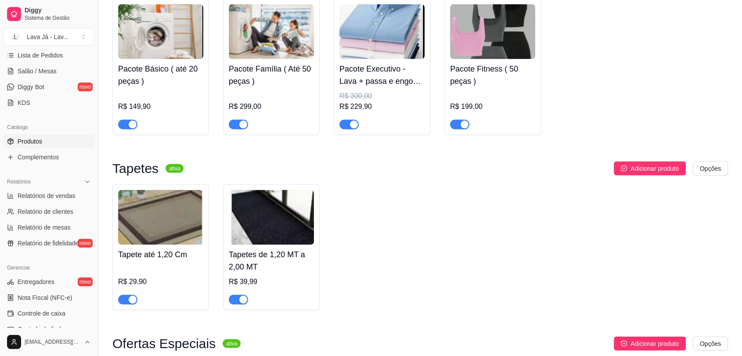
scroll to position [1863, 0]
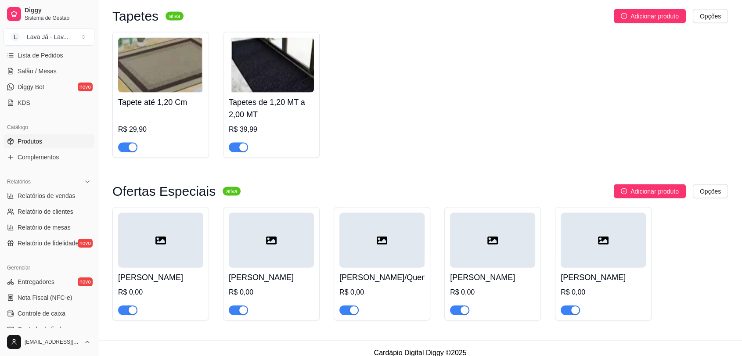
click at [499, 249] on div at bounding box center [492, 240] width 85 height 55
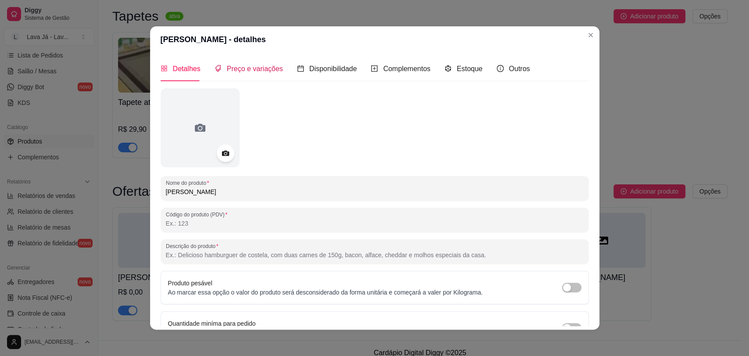
click at [256, 70] on span "Preço e variações" at bounding box center [255, 68] width 56 height 7
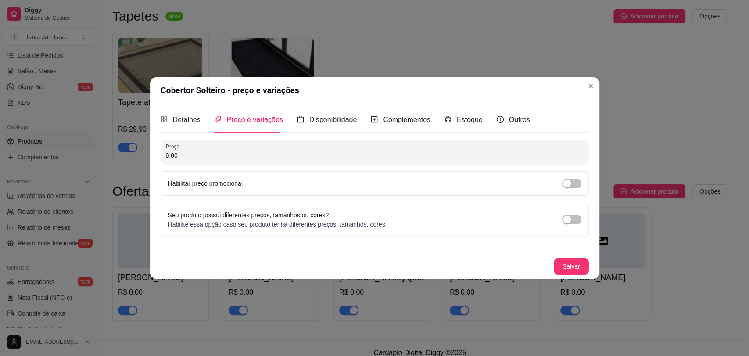
click at [216, 159] on input "0,00" at bounding box center [375, 155] width 418 height 9
click at [573, 266] on button "Salvar" at bounding box center [571, 267] width 35 height 18
click at [580, 184] on span "button" at bounding box center [571, 184] width 19 height 10
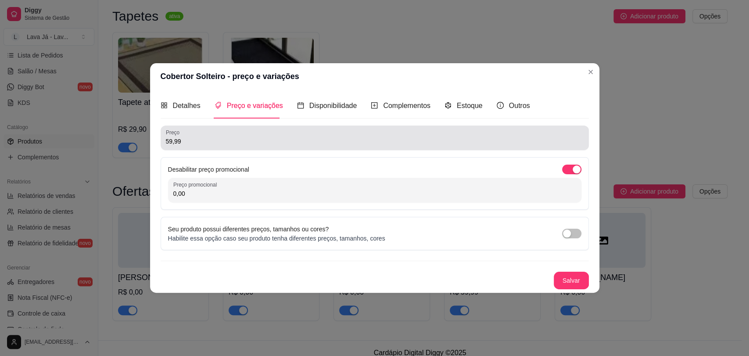
click at [224, 137] on input "59,99" at bounding box center [375, 141] width 418 height 9
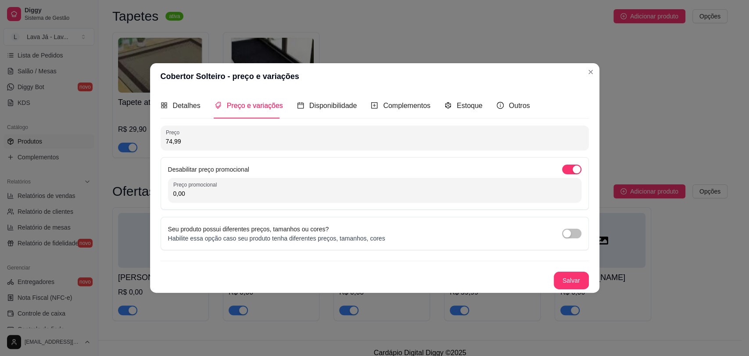
type input "74,99"
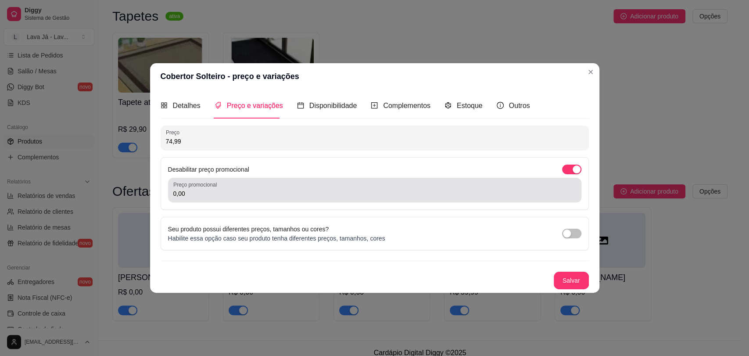
click at [223, 191] on input "0,00" at bounding box center [374, 193] width 403 height 9
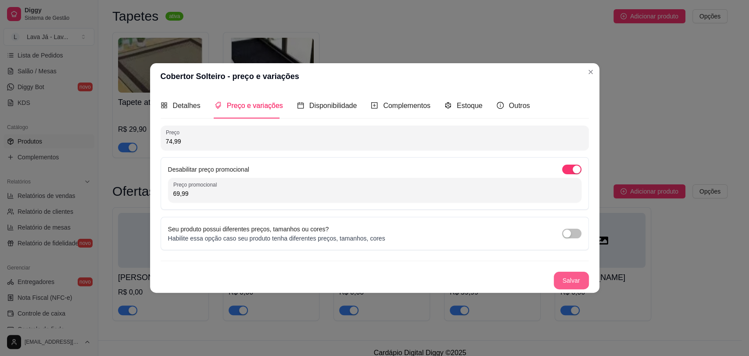
type input "69,99"
click at [571, 281] on button "Salvar" at bounding box center [572, 280] width 34 height 17
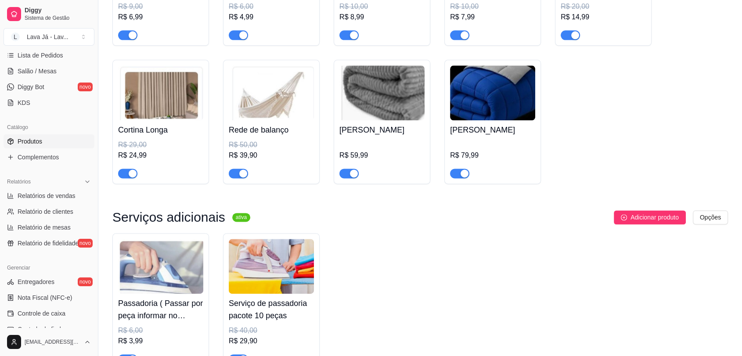
scroll to position [1083, 0]
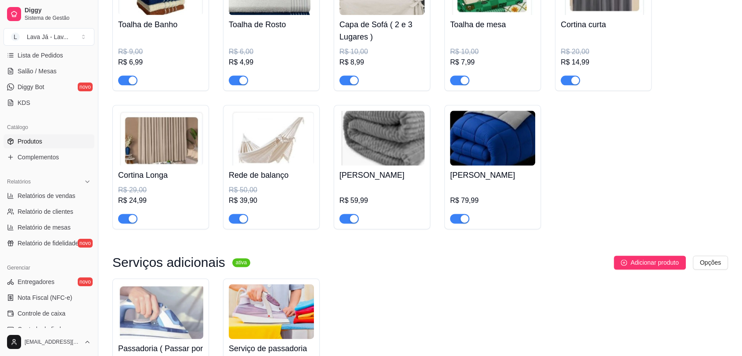
click at [392, 129] on img at bounding box center [381, 138] width 85 height 55
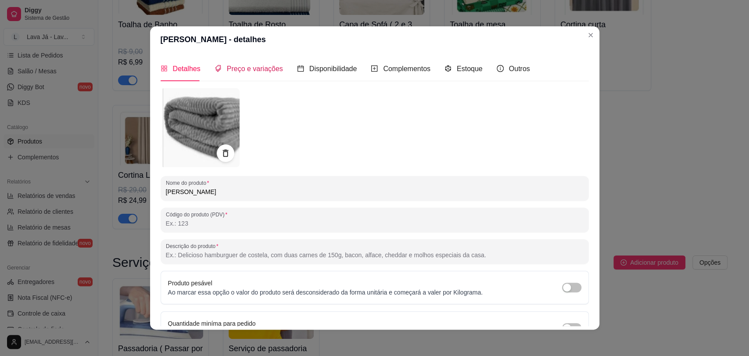
click at [259, 71] on span "Preço e variações" at bounding box center [255, 68] width 56 height 7
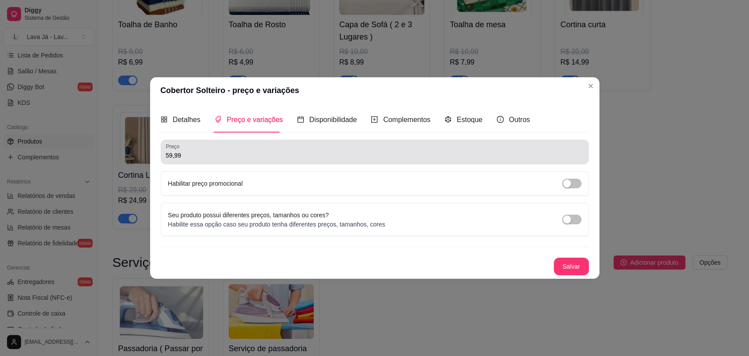
click at [233, 152] on input "59,99" at bounding box center [375, 155] width 418 height 9
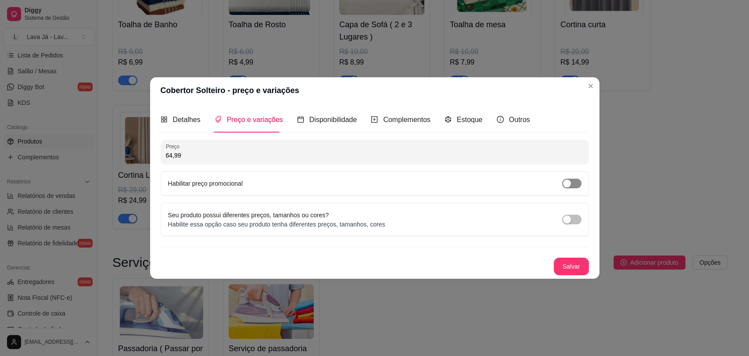
type input "64,99"
click at [575, 184] on span "button" at bounding box center [571, 184] width 19 height 10
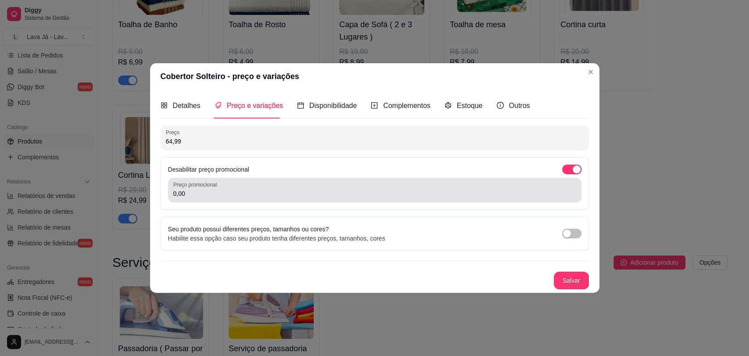
click at [236, 199] on div "Preço promocional 0,00" at bounding box center [375, 190] width 414 height 25
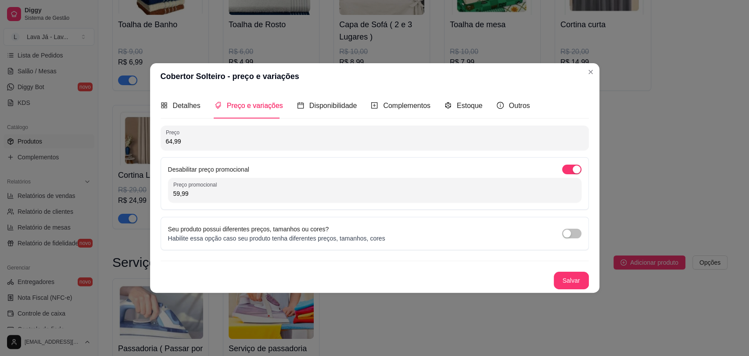
type input "59,99"
click at [552, 281] on div "Salvar" at bounding box center [375, 281] width 429 height 18
click at [566, 280] on button "Salvar" at bounding box center [572, 280] width 34 height 17
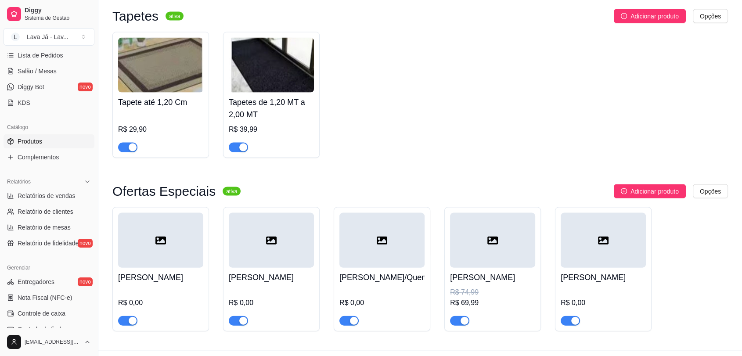
scroll to position [1874, 0]
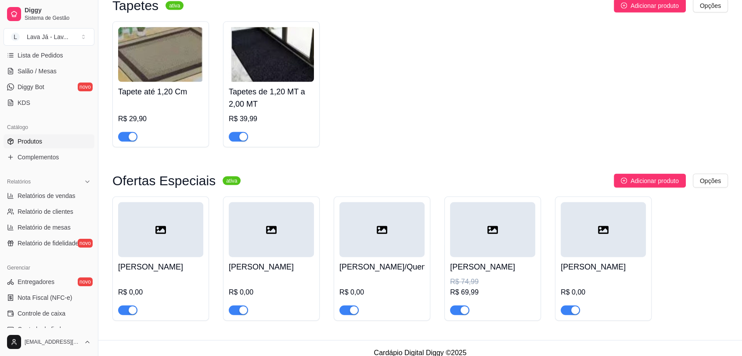
click at [616, 238] on div at bounding box center [603, 229] width 85 height 55
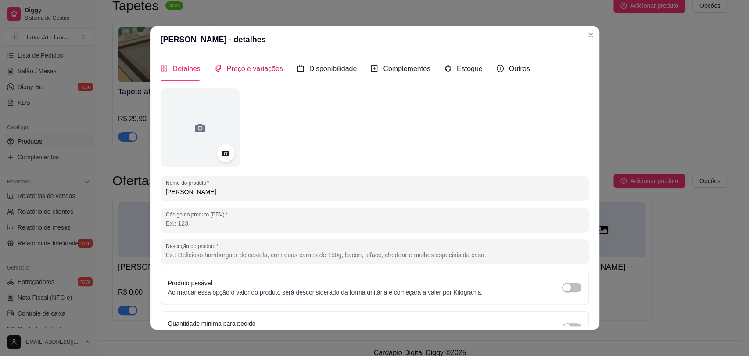
click at [252, 69] on span "Preço e variações" at bounding box center [255, 68] width 56 height 7
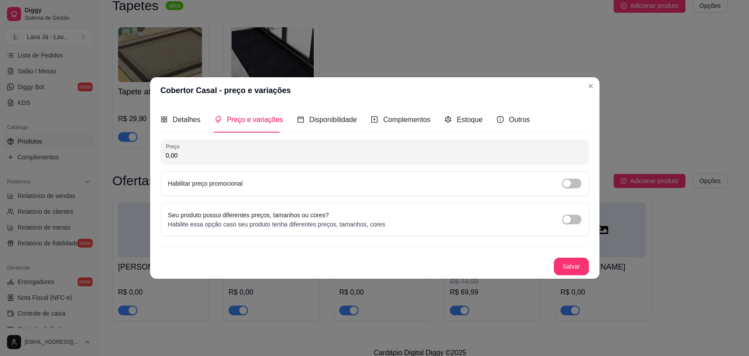
click at [216, 159] on input "0,00" at bounding box center [375, 155] width 418 height 9
type input "84,99"
click at [583, 180] on div "Habilitar preço promocional" at bounding box center [375, 183] width 429 height 25
click at [579, 184] on span "button" at bounding box center [571, 184] width 19 height 10
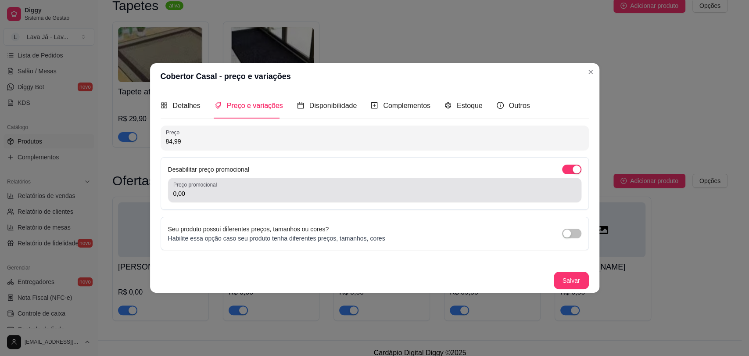
click at [272, 187] on div "0,00" at bounding box center [374, 190] width 403 height 18
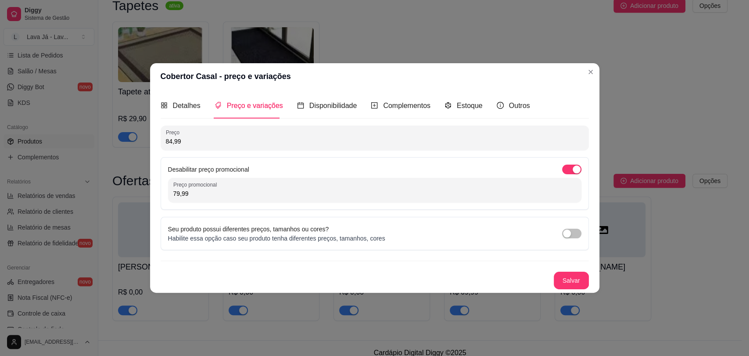
type input "79,99"
click at [572, 288] on div "Salvar" at bounding box center [375, 281] width 429 height 18
click at [570, 282] on button "Salvar" at bounding box center [571, 281] width 35 height 18
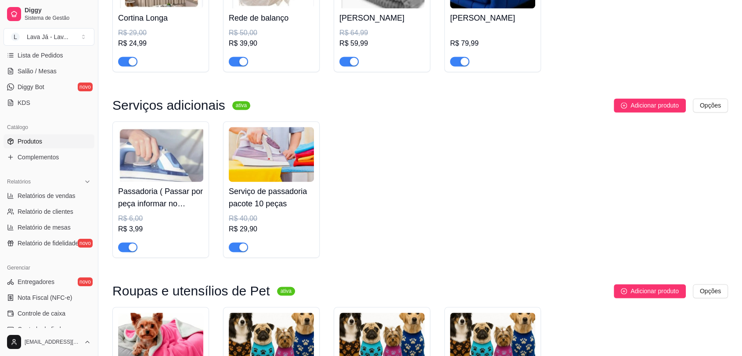
scroll to position [1045, 0]
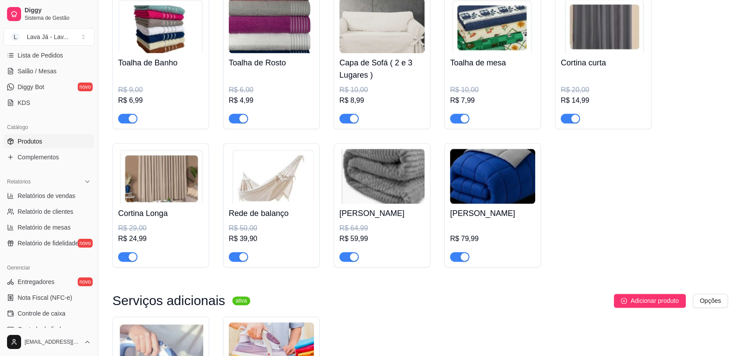
click at [479, 180] on img at bounding box center [492, 176] width 85 height 55
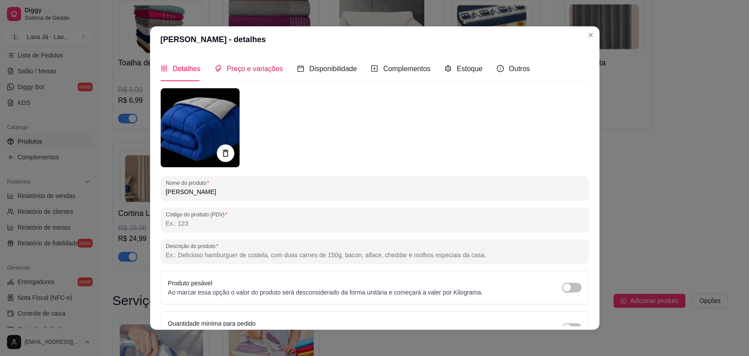
click at [241, 69] on span "Preço e variações" at bounding box center [255, 68] width 56 height 7
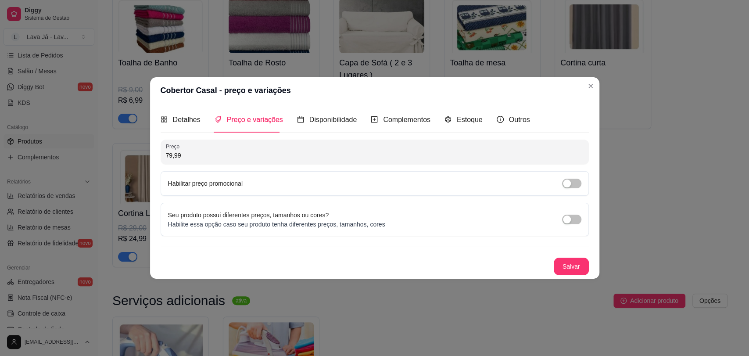
click at [210, 153] on input "79,99" at bounding box center [375, 155] width 418 height 9
type input "84,99"
click at [576, 186] on span "button" at bounding box center [571, 184] width 19 height 10
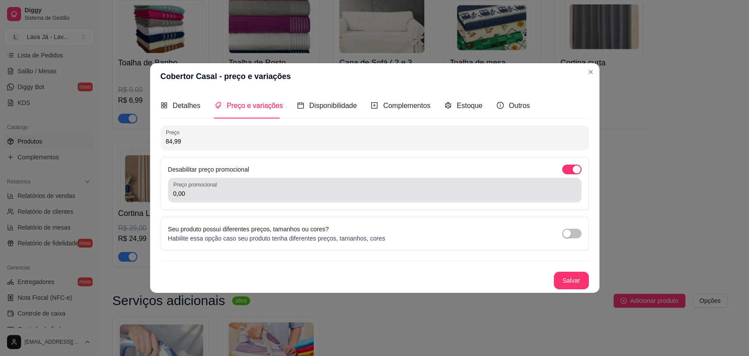
click at [275, 193] on input "0,00" at bounding box center [374, 193] width 403 height 9
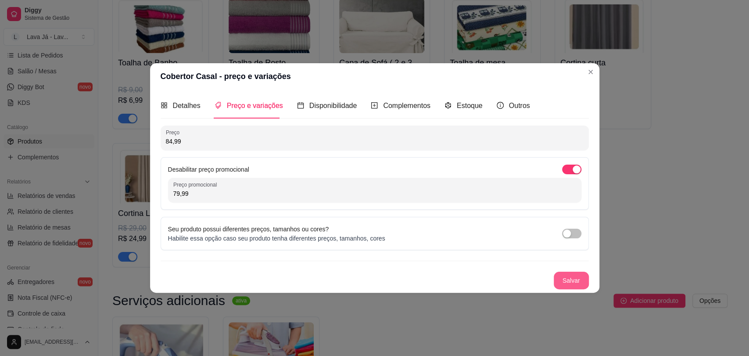
type input "79,99"
click at [566, 286] on button "Salvar" at bounding box center [571, 281] width 35 height 18
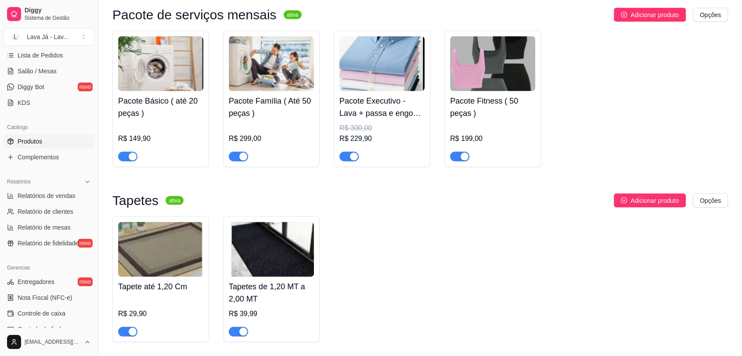
scroll to position [1874, 0]
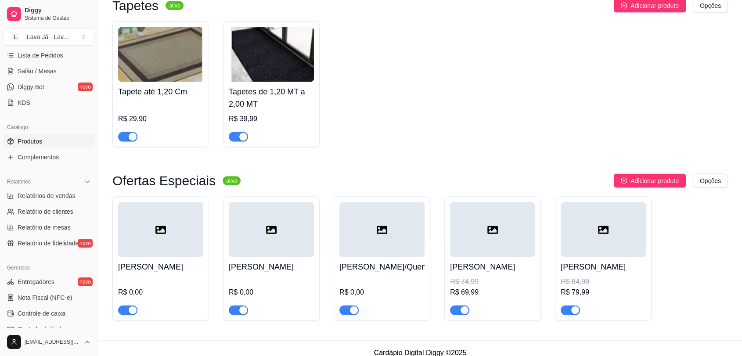
click at [486, 215] on div at bounding box center [492, 229] width 85 height 55
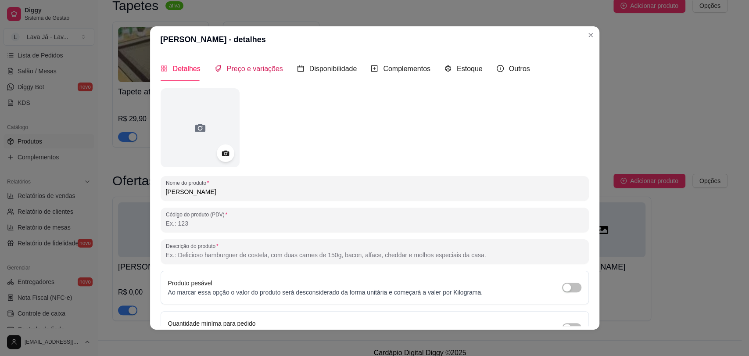
click at [253, 71] on span "Preço e variações" at bounding box center [255, 68] width 56 height 7
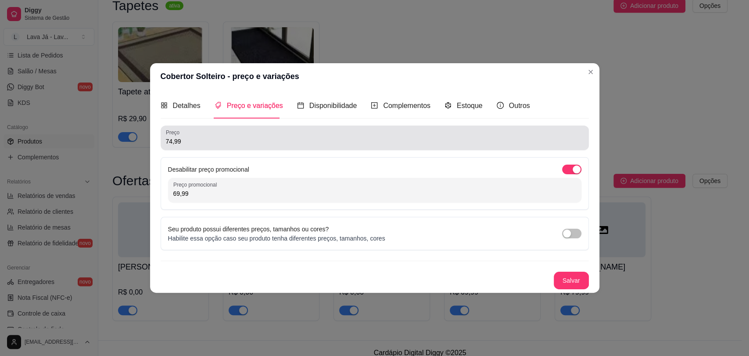
click at [235, 148] on div "Preço 74,99" at bounding box center [375, 138] width 429 height 25
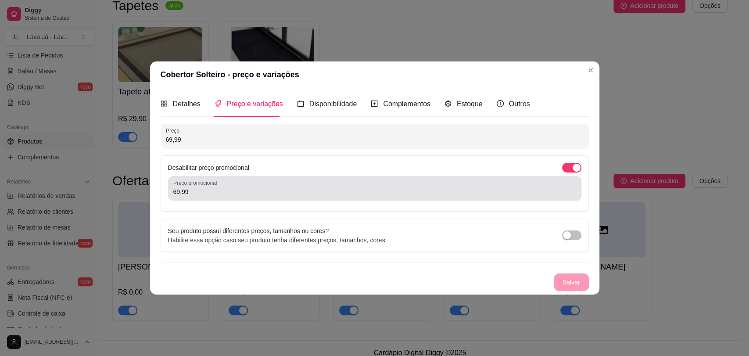
type input "69,99"
click at [221, 192] on input "69,99" at bounding box center [374, 191] width 403 height 9
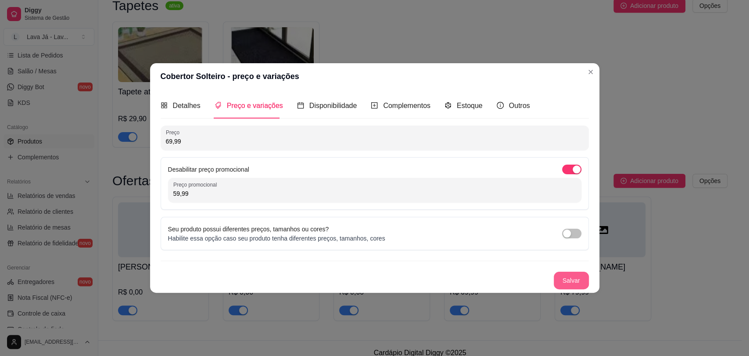
type input "59,99"
click at [576, 281] on button "Salvar" at bounding box center [571, 281] width 35 height 18
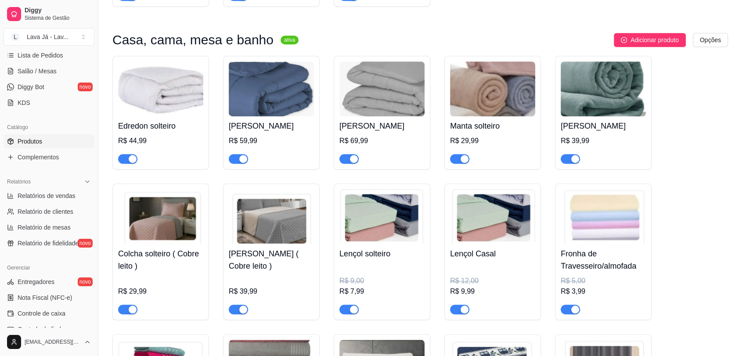
scroll to position [654, 0]
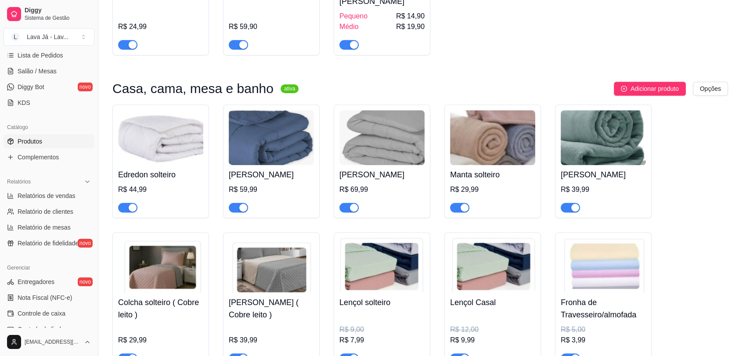
click at [371, 131] on img at bounding box center [381, 137] width 85 height 55
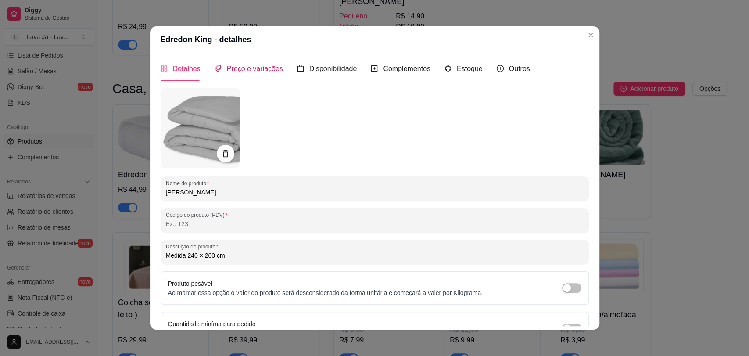
click at [242, 69] on span "Preço e variações" at bounding box center [255, 68] width 56 height 7
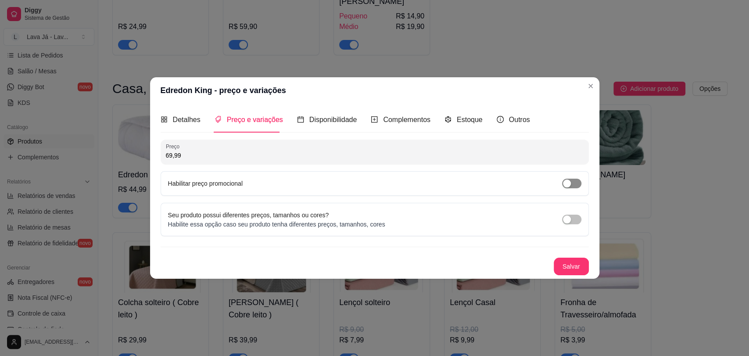
click at [571, 187] on span "button" at bounding box center [571, 184] width 19 height 10
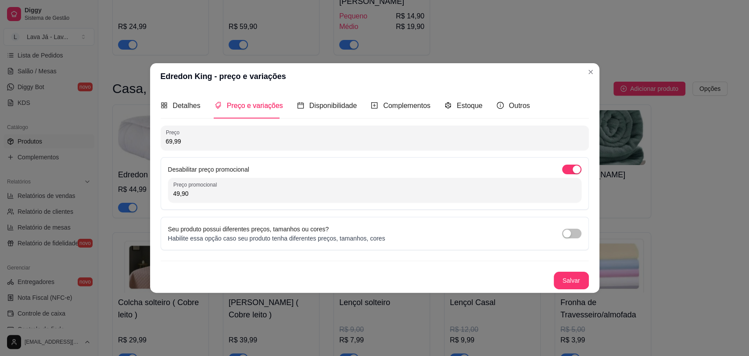
drag, startPoint x: 227, startPoint y: 195, endPoint x: 151, endPoint y: 198, distance: 75.6
click at [151, 198] on div "Detalhes Preço e variações Disponibilidade Complementos Estoque Outros Nome do …" at bounding box center [375, 191] width 450 height 203
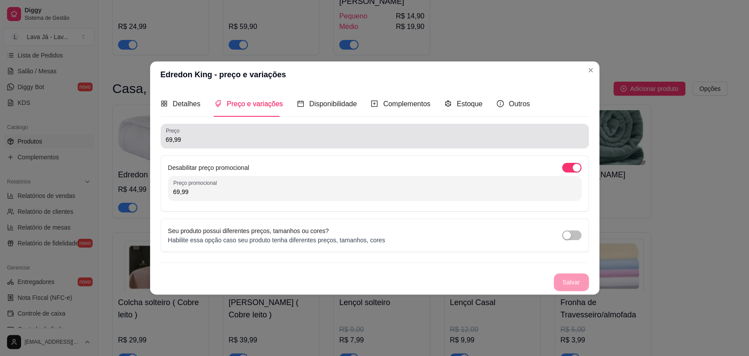
type input "69,99"
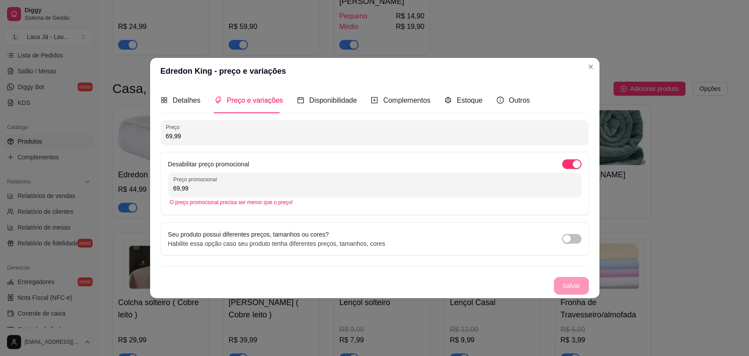
drag, startPoint x: 203, startPoint y: 141, endPoint x: 142, endPoint y: 150, distance: 62.1
click at [143, 150] on div "Edredon King - preço e variações Detalhes Preço e variações Disponibilidade Com…" at bounding box center [374, 178] width 749 height 356
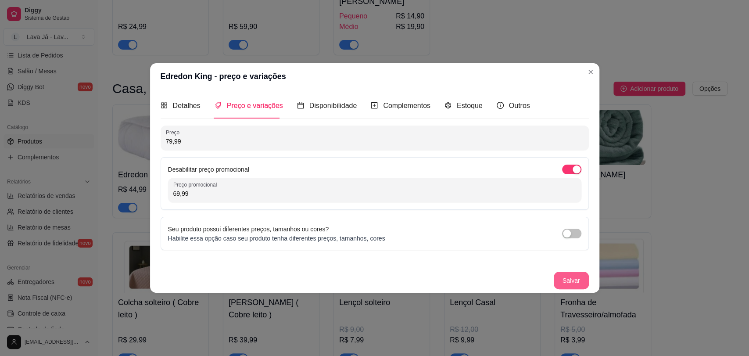
type input "79,99"
click at [562, 282] on button "Salvar" at bounding box center [571, 281] width 35 height 18
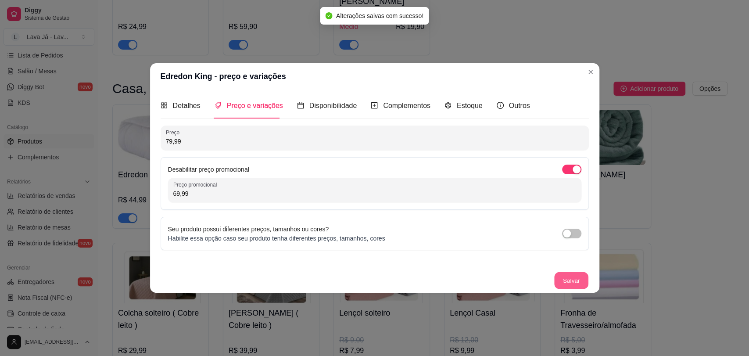
click at [572, 283] on button "Salvar" at bounding box center [572, 280] width 34 height 17
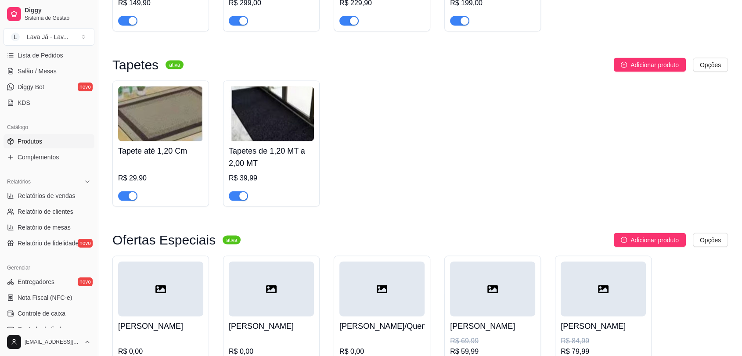
scroll to position [1884, 0]
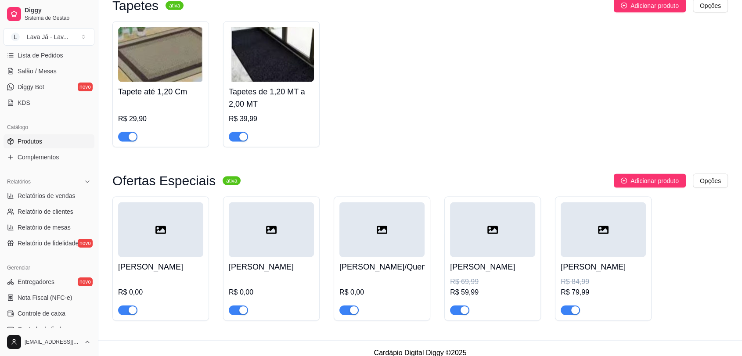
click at [389, 229] on div at bounding box center [381, 229] width 85 height 55
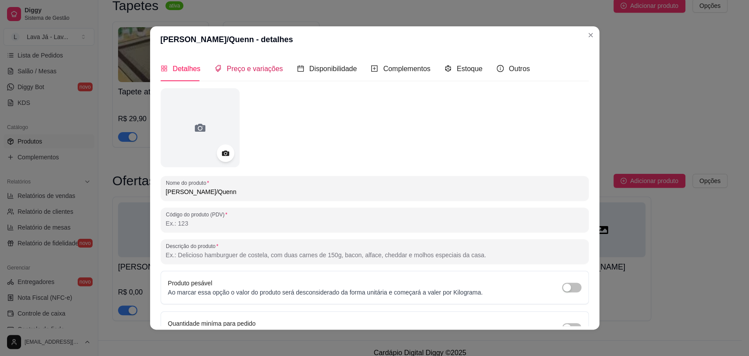
click at [235, 67] on span "Preço e variações" at bounding box center [255, 68] width 56 height 7
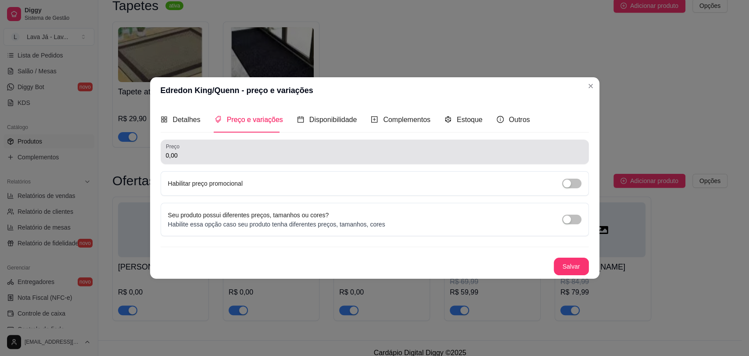
click at [204, 153] on input "0,00" at bounding box center [375, 155] width 418 height 9
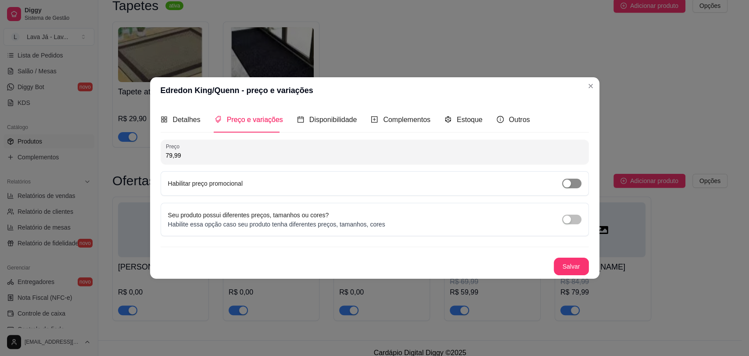
type input "79,99"
click at [576, 184] on span "button" at bounding box center [571, 184] width 19 height 10
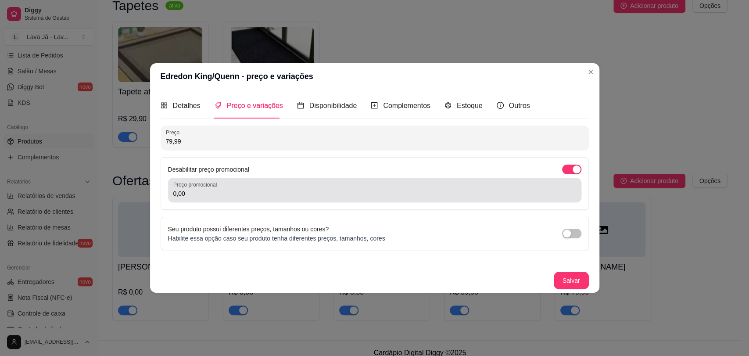
click at [265, 191] on input "0,00" at bounding box center [374, 193] width 403 height 9
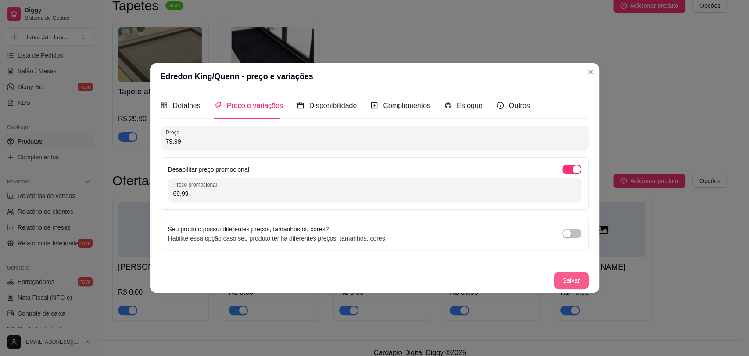
type input "69,99"
click at [583, 283] on button "Salvar" at bounding box center [572, 280] width 34 height 17
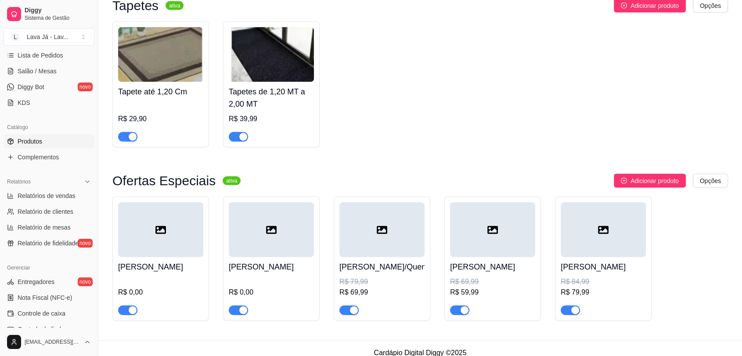
click at [253, 233] on div at bounding box center [271, 229] width 85 height 55
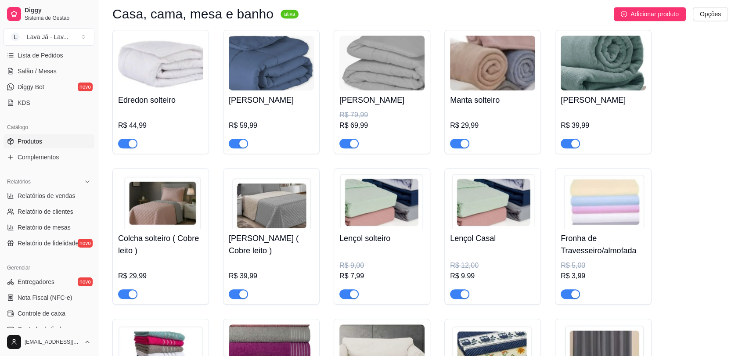
scroll to position [713, 0]
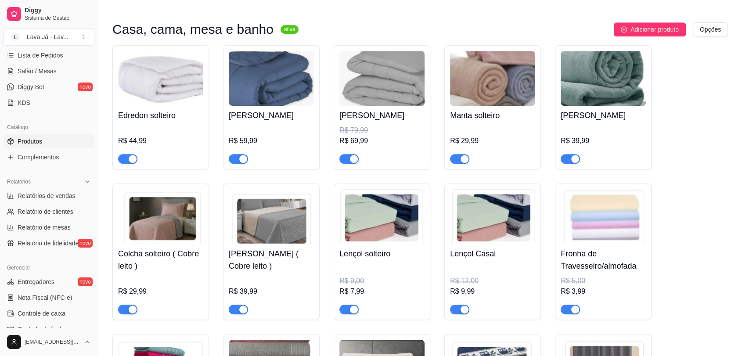
click at [266, 75] on img at bounding box center [271, 78] width 85 height 55
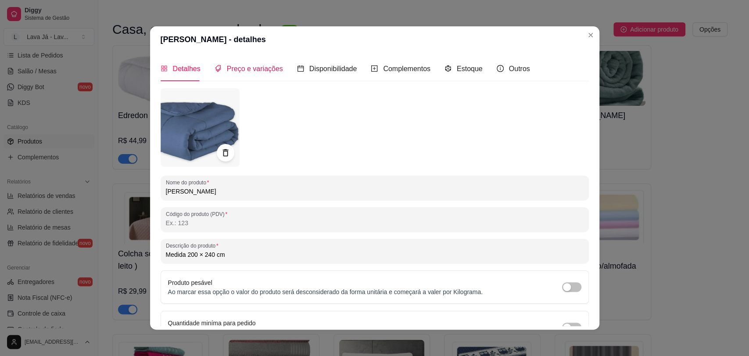
click at [258, 70] on span "Preço e variações" at bounding box center [255, 68] width 56 height 7
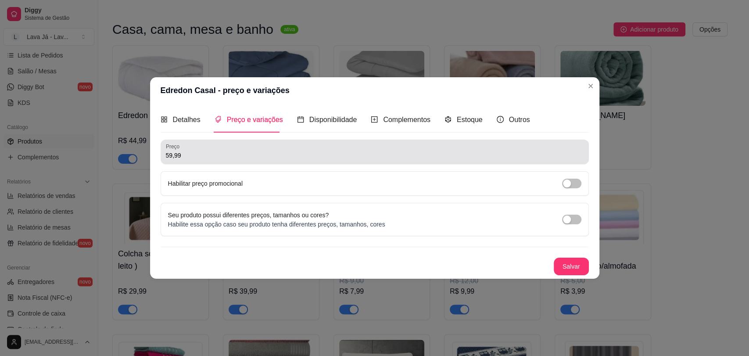
click at [214, 158] on input "59,99" at bounding box center [375, 155] width 418 height 9
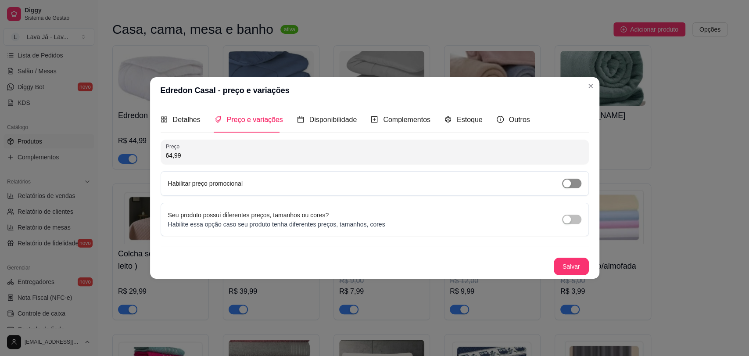
type input "64,99"
click at [574, 187] on span "button" at bounding box center [571, 184] width 19 height 10
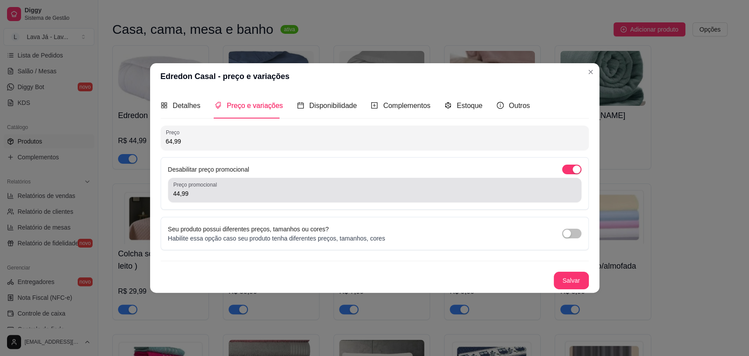
click at [287, 190] on input "44,99" at bounding box center [374, 193] width 403 height 9
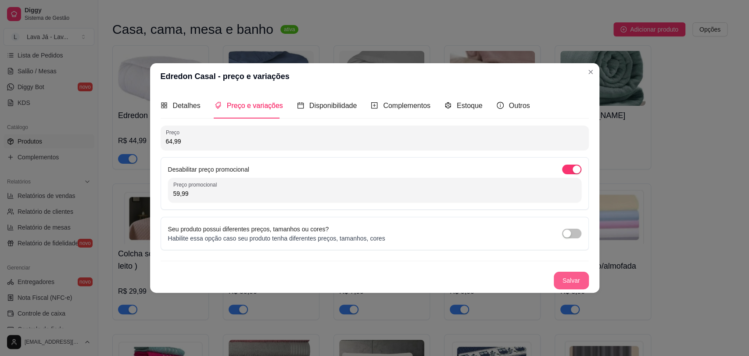
type input "59,99"
click at [580, 272] on button "Salvar" at bounding box center [571, 281] width 35 height 18
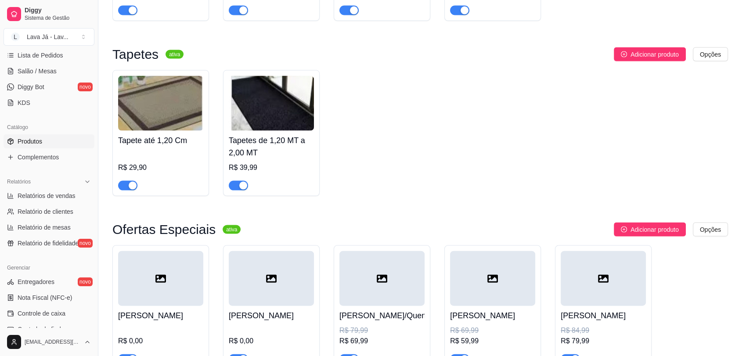
scroll to position [1884, 0]
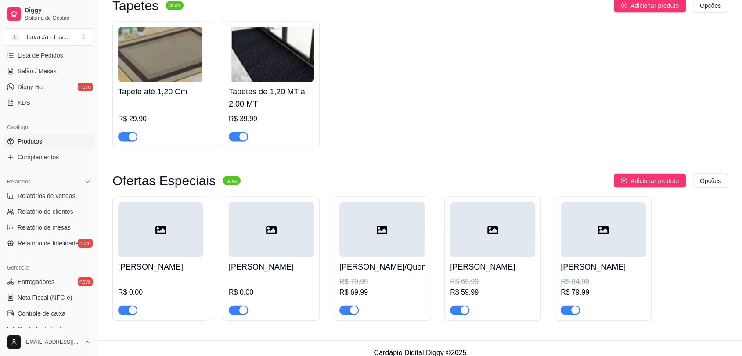
click at [270, 212] on div at bounding box center [271, 229] width 85 height 55
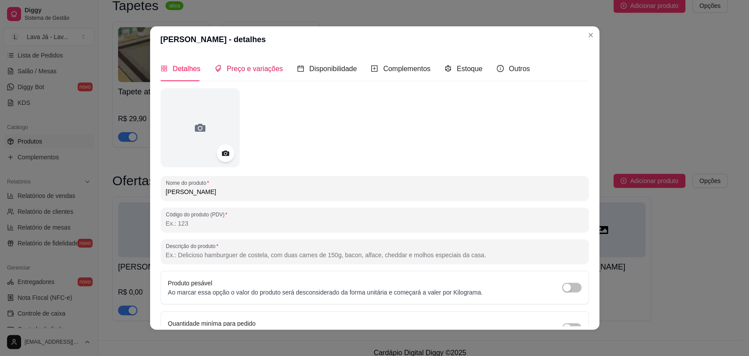
click at [248, 72] on span "Preço e variações" at bounding box center [255, 68] width 56 height 7
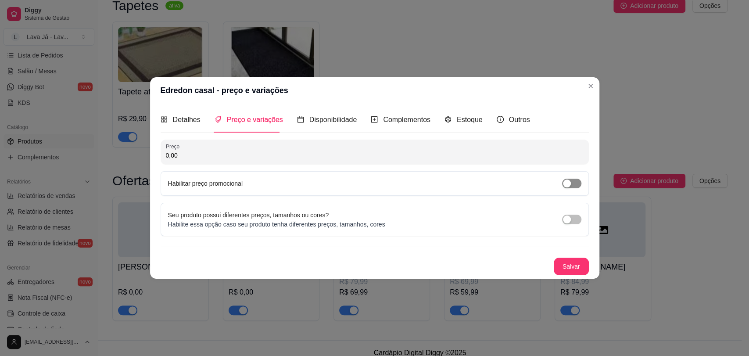
click at [576, 183] on span "button" at bounding box center [571, 184] width 19 height 10
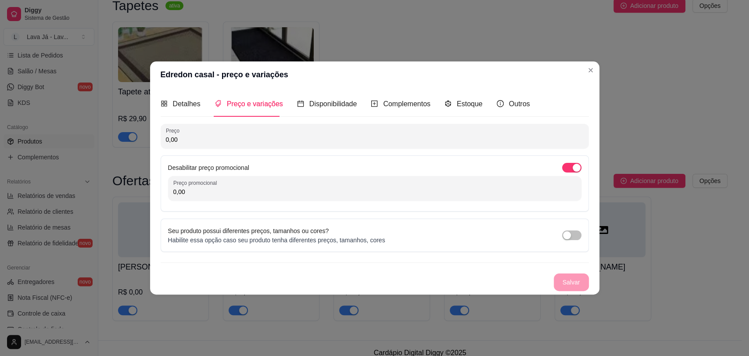
drag, startPoint x: 220, startPoint y: 137, endPoint x: 135, endPoint y: 143, distance: 85.0
click at [135, 143] on div "Edredon casal - preço e variações Detalhes Preço e variações Disponibilidade Co…" at bounding box center [374, 178] width 749 height 356
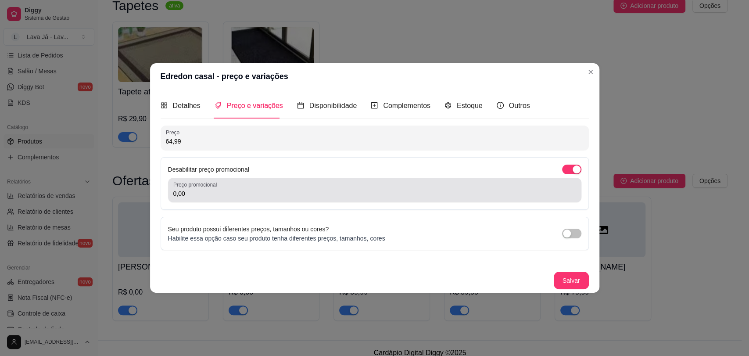
type input "64,99"
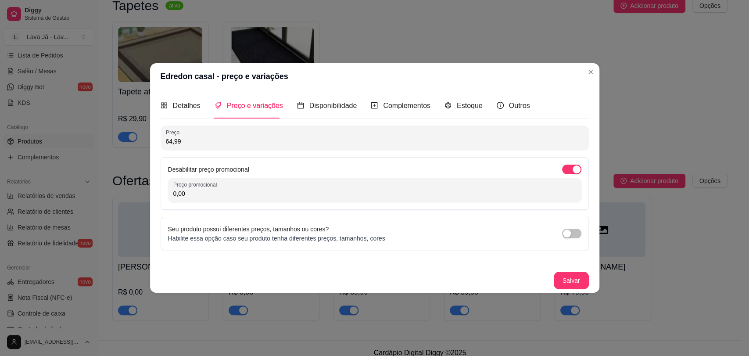
click at [216, 194] on input "0,00" at bounding box center [374, 193] width 403 height 9
type input "59,99"
click at [583, 277] on button "Salvar" at bounding box center [572, 280] width 34 height 17
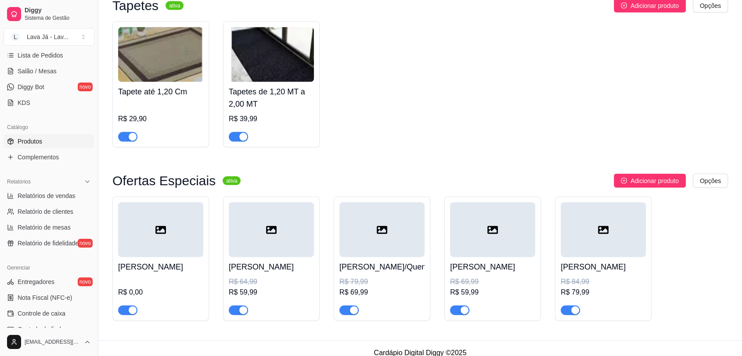
click at [184, 231] on div at bounding box center [160, 229] width 85 height 55
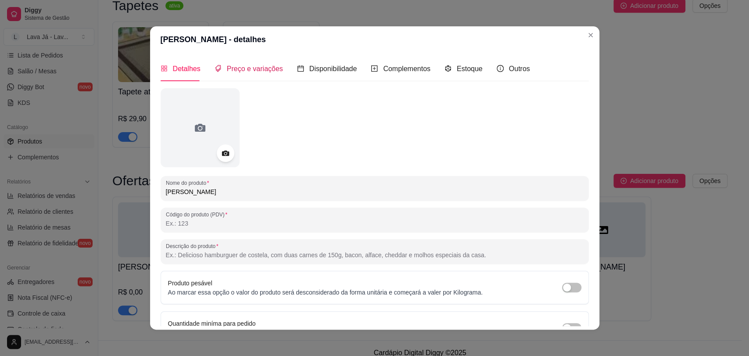
click at [258, 69] on span "Preço e variações" at bounding box center [255, 68] width 56 height 7
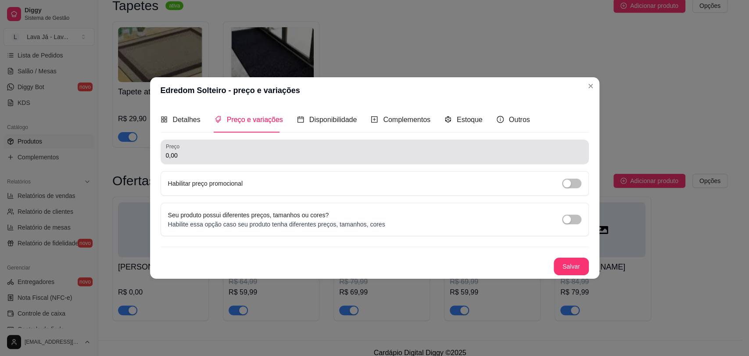
click at [194, 152] on input "0,00" at bounding box center [375, 155] width 418 height 9
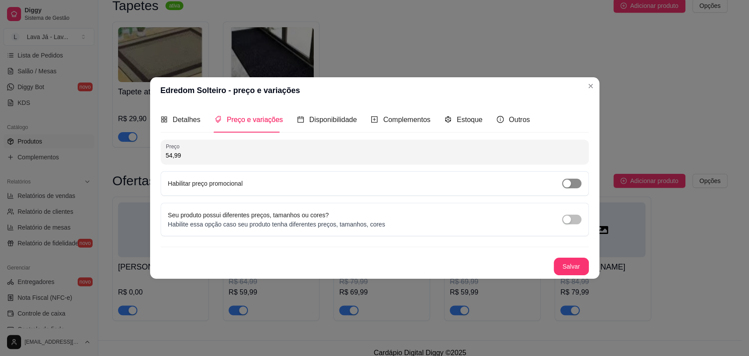
type input "54,99"
click at [575, 183] on span "button" at bounding box center [571, 184] width 19 height 10
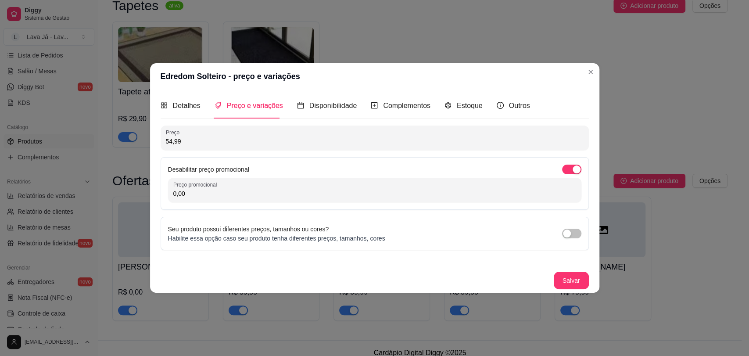
click at [253, 198] on input "0,00" at bounding box center [374, 193] width 403 height 9
type input "49,99"
click at [565, 281] on button "Salvar" at bounding box center [572, 280] width 34 height 17
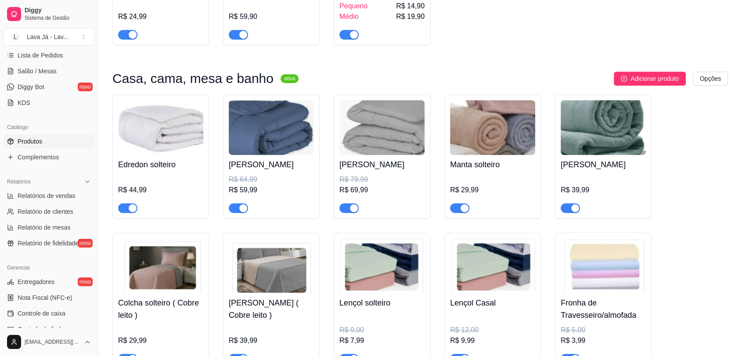
scroll to position [636, 0]
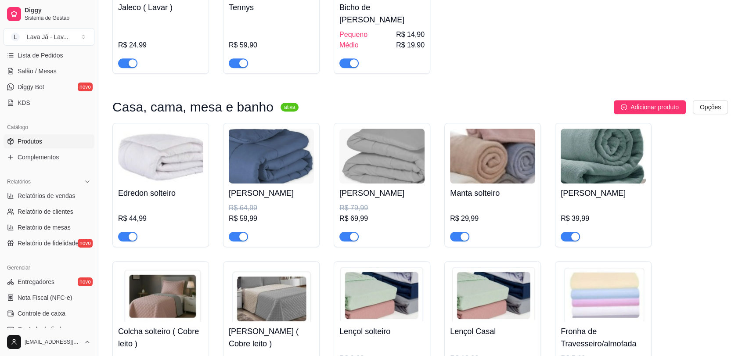
click at [130, 162] on img at bounding box center [160, 156] width 85 height 55
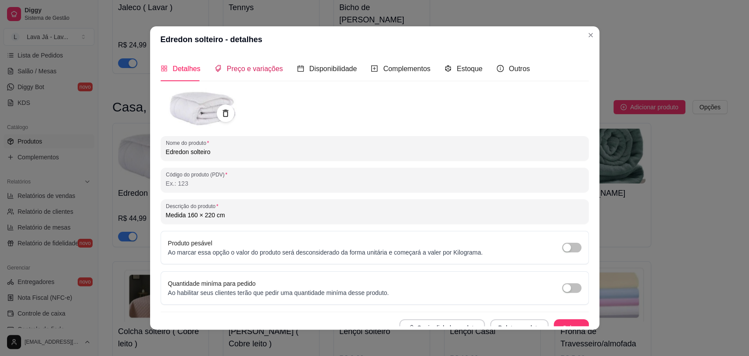
click at [252, 72] on span "Preço e variações" at bounding box center [255, 68] width 56 height 7
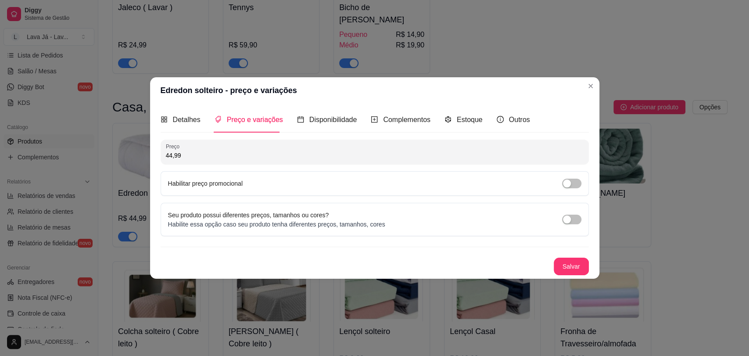
drag, startPoint x: 208, startPoint y: 154, endPoint x: 137, endPoint y: 155, distance: 70.7
click at [137, 155] on div "Edredon solteiro - preço e variações Detalhes Preço e variações Disponibilidade…" at bounding box center [374, 178] width 749 height 356
type input "54,99"
click at [580, 182] on span "button" at bounding box center [571, 184] width 19 height 10
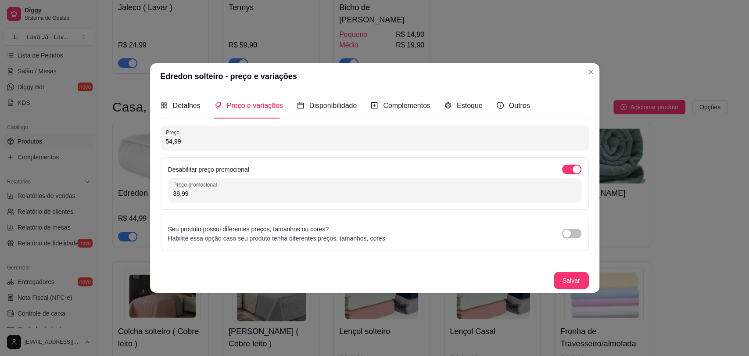
drag, startPoint x: 216, startPoint y: 196, endPoint x: 171, endPoint y: 188, distance: 45.4
click at [171, 188] on div "Preço promocional 39,99" at bounding box center [375, 190] width 414 height 25
type input "49,99"
click at [584, 282] on button "Salvar" at bounding box center [571, 281] width 35 height 18
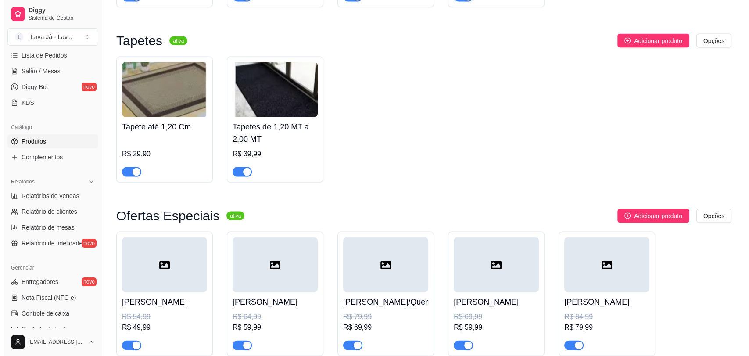
scroll to position [1884, 0]
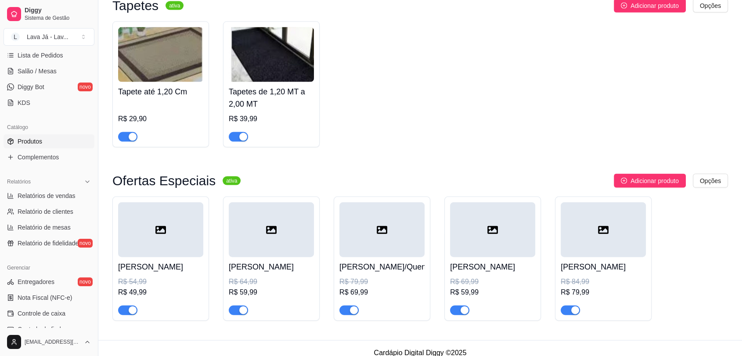
click at [145, 225] on div at bounding box center [160, 229] width 85 height 55
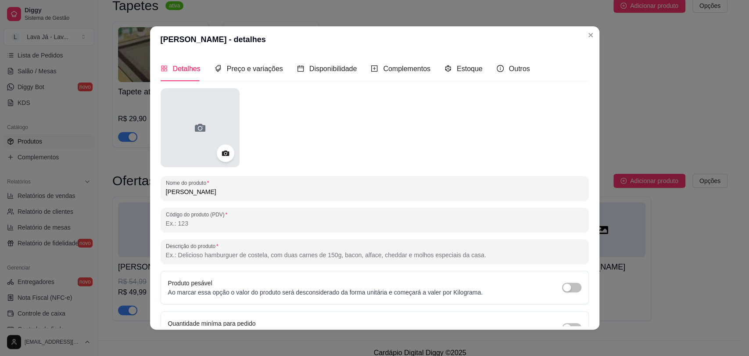
click at [207, 124] on div at bounding box center [200, 127] width 79 height 79
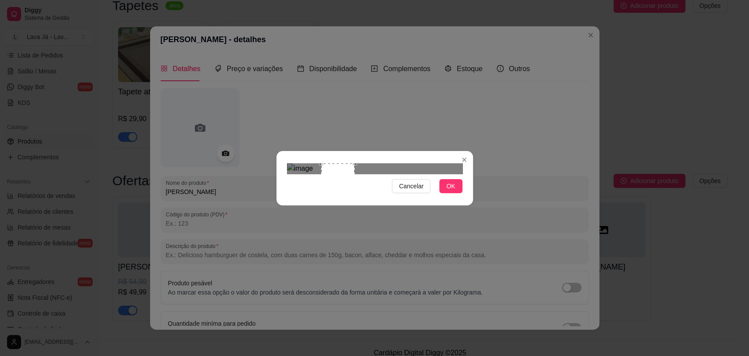
click at [354, 174] on div at bounding box center [375, 168] width 176 height 11
click at [425, 194] on div "Cancelar OK" at bounding box center [375, 178] width 197 height 37
click at [335, 174] on div "Use the arrow keys to move the crop selection area" at bounding box center [338, 187] width 48 height 48
click at [447, 193] on button "OK" at bounding box center [451, 186] width 23 height 14
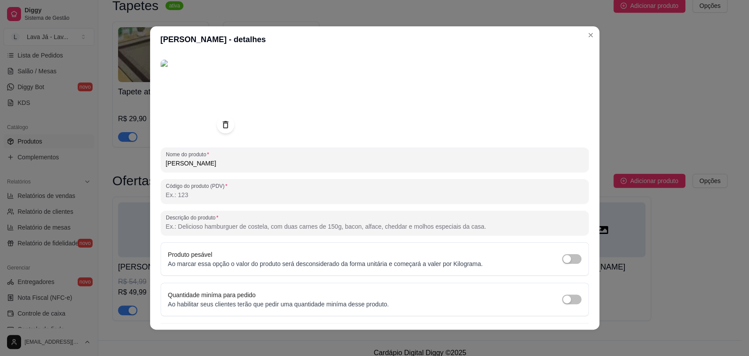
scroll to position [50, 0]
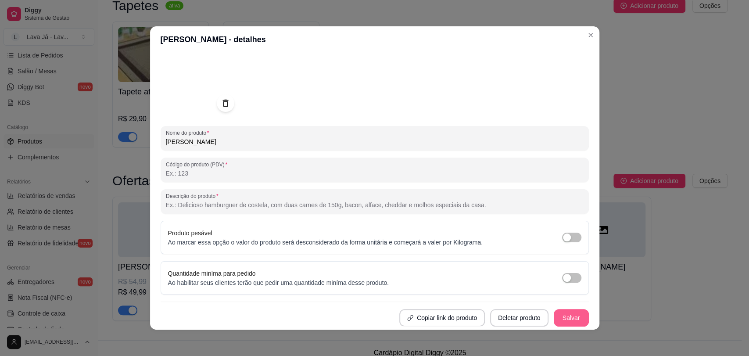
click at [566, 317] on button "Salvar" at bounding box center [571, 318] width 35 height 18
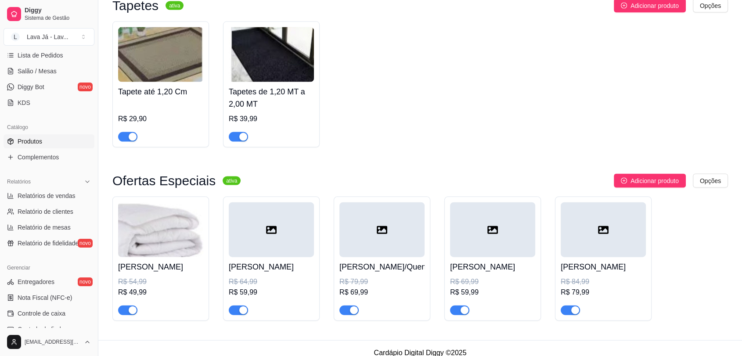
click at [292, 222] on div at bounding box center [271, 229] width 85 height 55
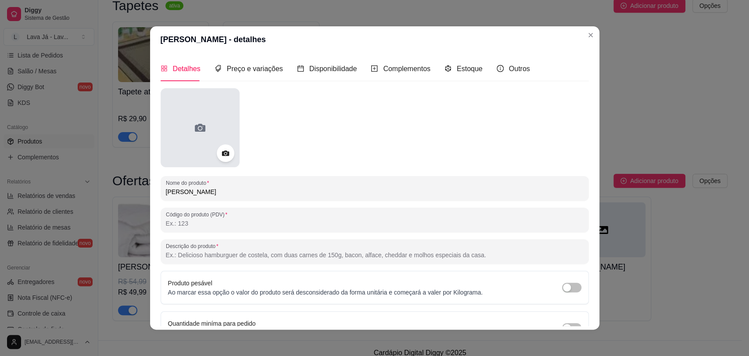
click at [195, 125] on icon at bounding box center [200, 128] width 11 height 8
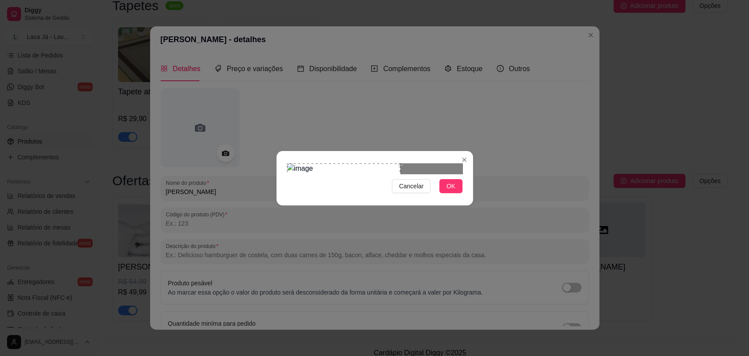
click at [339, 167] on div "Use the arrow keys to move the crop selection area" at bounding box center [343, 219] width 113 height 113
click at [446, 193] on button "OK" at bounding box center [451, 186] width 23 height 14
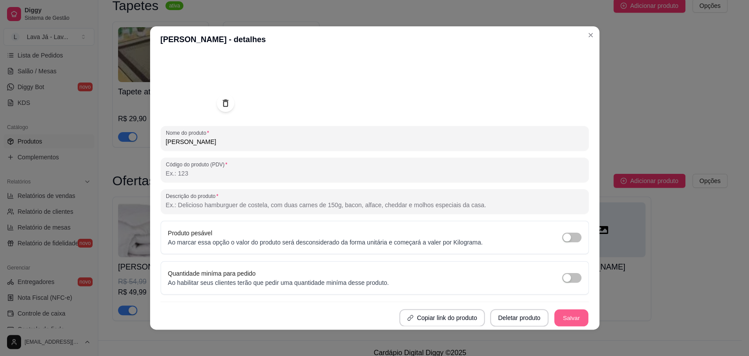
click at [569, 321] on button "Salvar" at bounding box center [572, 318] width 34 height 17
click at [561, 320] on button "Salvar" at bounding box center [572, 318] width 34 height 17
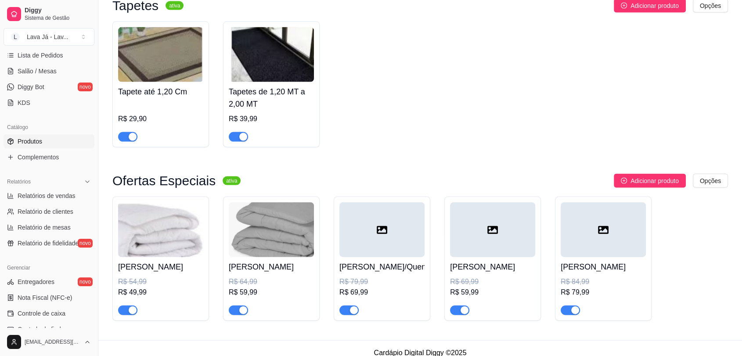
click at [377, 231] on div at bounding box center [381, 229] width 85 height 55
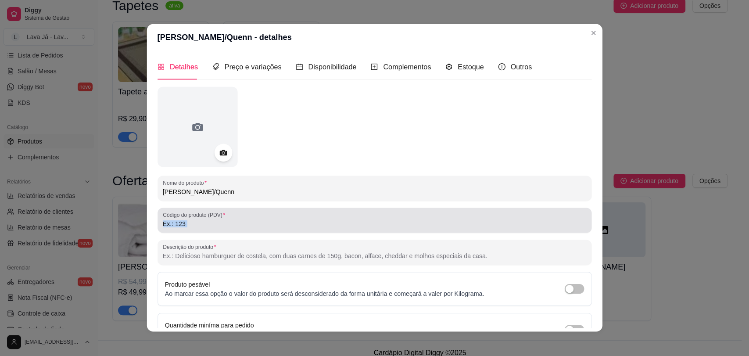
click at [377, 231] on div "Código do produto (PDV)" at bounding box center [375, 220] width 434 height 25
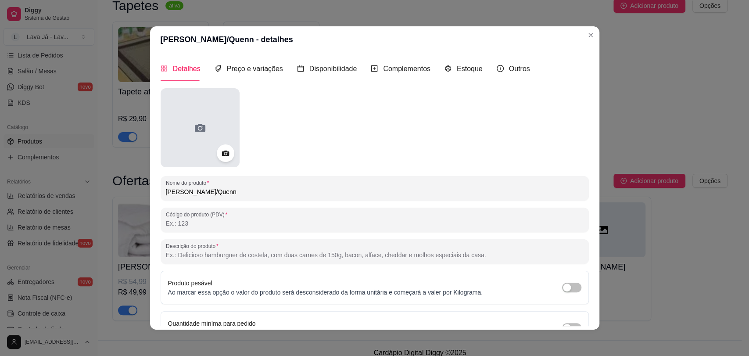
click at [191, 115] on div at bounding box center [200, 127] width 79 height 79
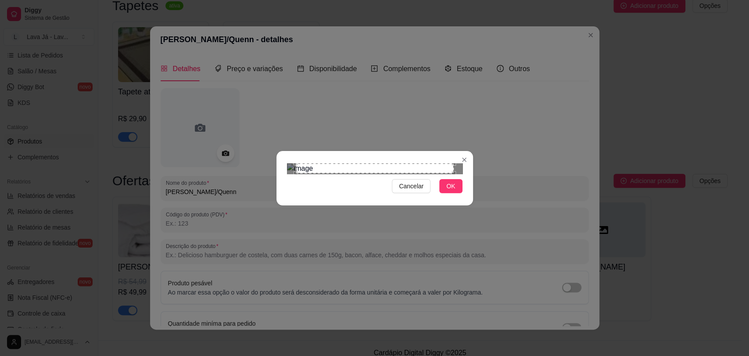
click at [452, 173] on div "Use the arrow keys to move the crop selection area" at bounding box center [375, 168] width 158 height 10
click at [396, 174] on div at bounding box center [375, 168] width 176 height 11
click at [342, 180] on div "Use the arrow keys to move the crop selection area" at bounding box center [327, 204] width 81 height 81
click at [445, 193] on button "OK" at bounding box center [451, 186] width 23 height 14
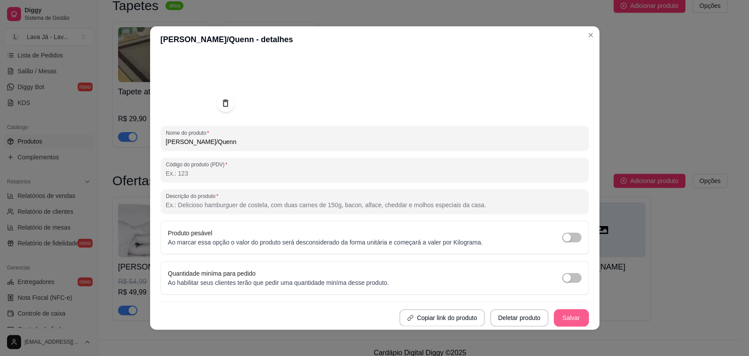
click at [573, 320] on button "Salvar" at bounding box center [571, 318] width 35 height 18
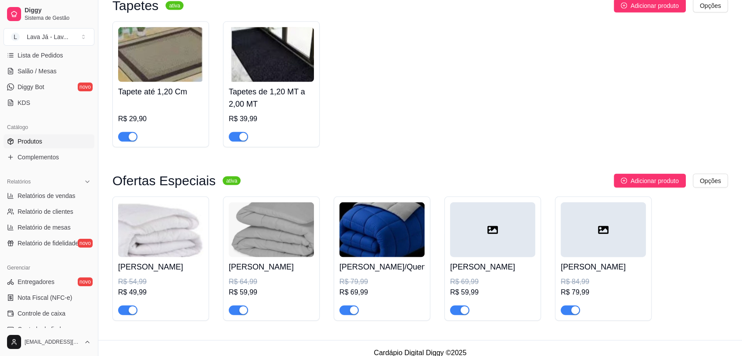
click at [504, 236] on div at bounding box center [492, 229] width 85 height 55
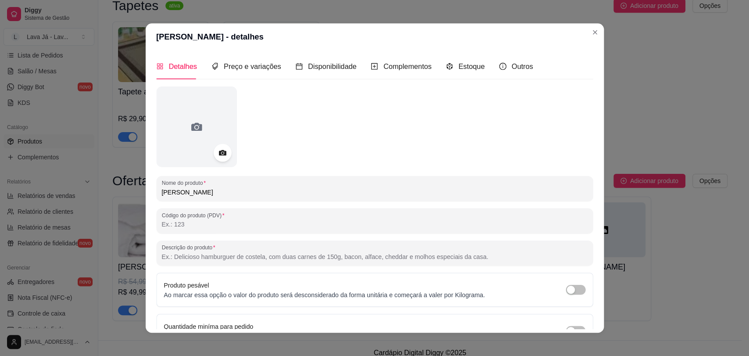
click at [504, 236] on div "Nome do produto Cobertor Solteiro Código do produto (PDV) Descrição do produto …" at bounding box center [374, 233] width 437 height 294
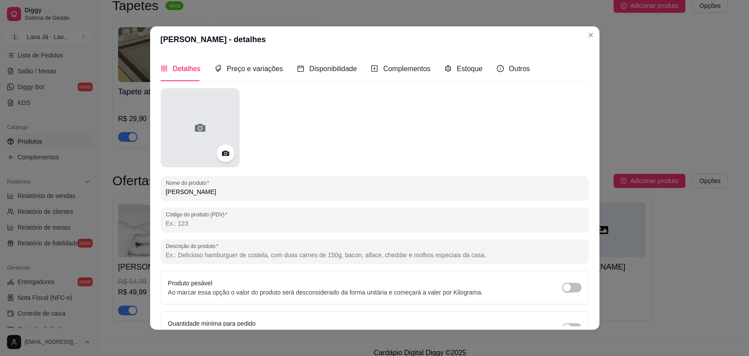
click at [205, 117] on div at bounding box center [200, 127] width 79 height 79
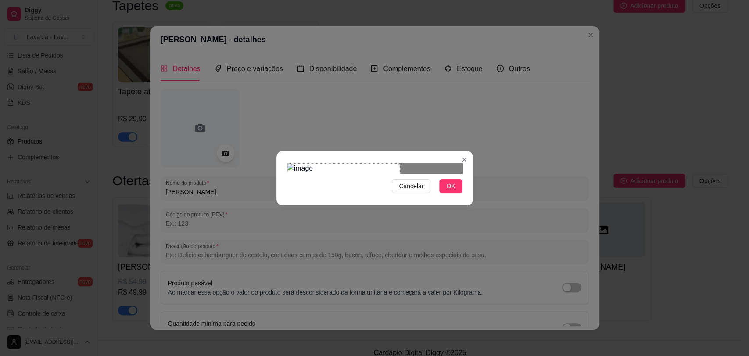
click at [373, 164] on div "Use the arrow keys to move the crop selection area" at bounding box center [343, 219] width 113 height 113
click at [454, 191] on span "OK" at bounding box center [451, 186] width 9 height 10
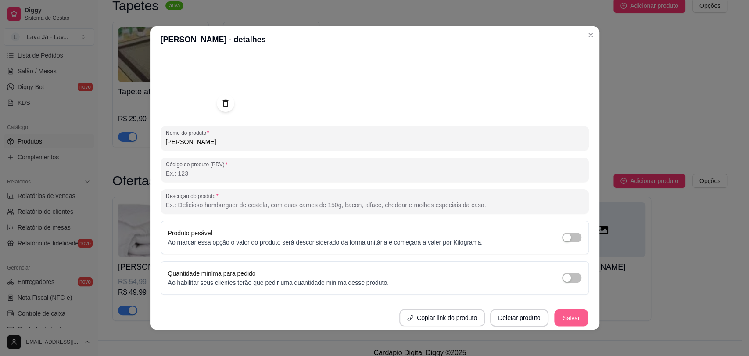
click at [557, 316] on button "Salvar" at bounding box center [572, 318] width 34 height 17
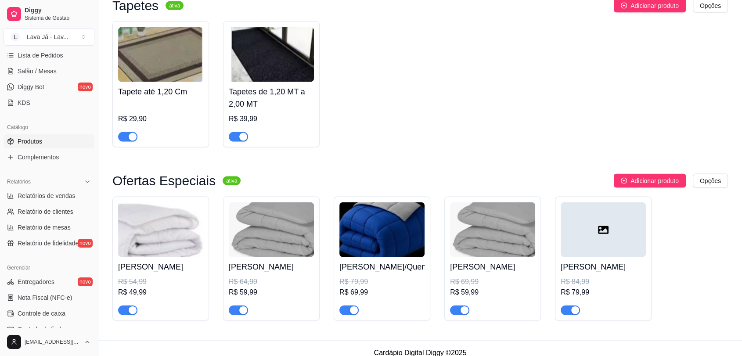
click at [485, 226] on img at bounding box center [492, 229] width 85 height 55
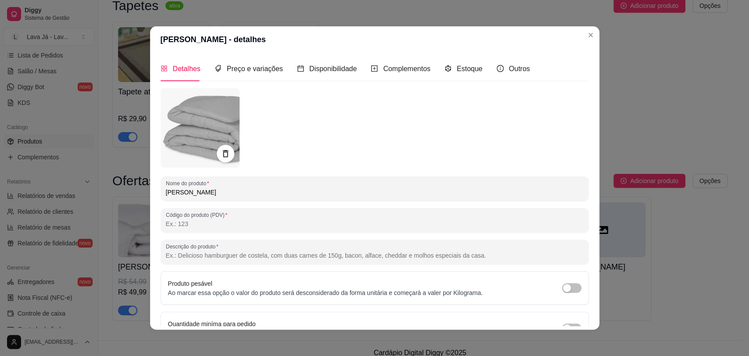
click at [173, 135] on img at bounding box center [200, 127] width 79 height 79
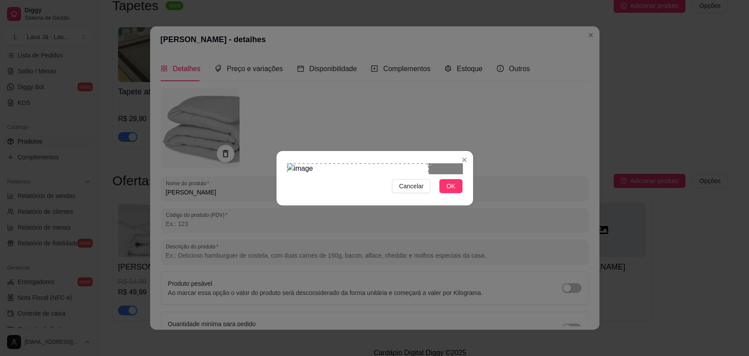
click at [349, 184] on div "Use the arrow keys to move the crop selection area" at bounding box center [358, 192] width 142 height 58
click at [367, 187] on div "Use the arrow keys to move the crop selection area" at bounding box center [358, 192] width 142 height 58
click at [384, 174] on div at bounding box center [375, 168] width 176 height 11
click at [335, 178] on div "Use the arrow keys to move the crop selection area" at bounding box center [328, 192] width 58 height 58
click at [457, 193] on button "OK" at bounding box center [451, 186] width 23 height 14
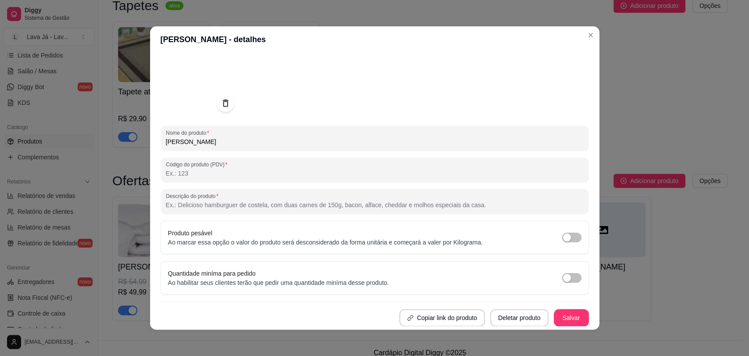
scroll to position [2, 0]
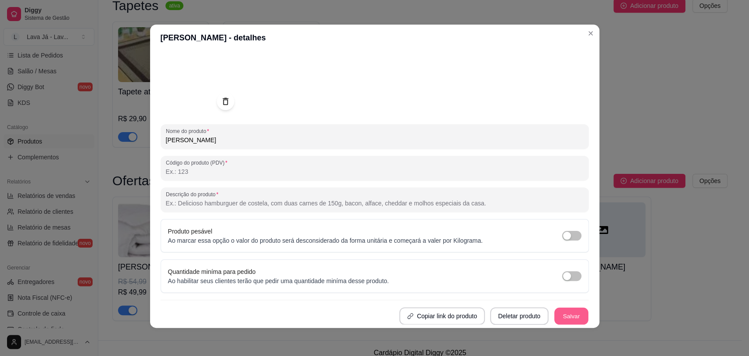
click at [561, 313] on button "Salvar" at bounding box center [572, 316] width 34 height 17
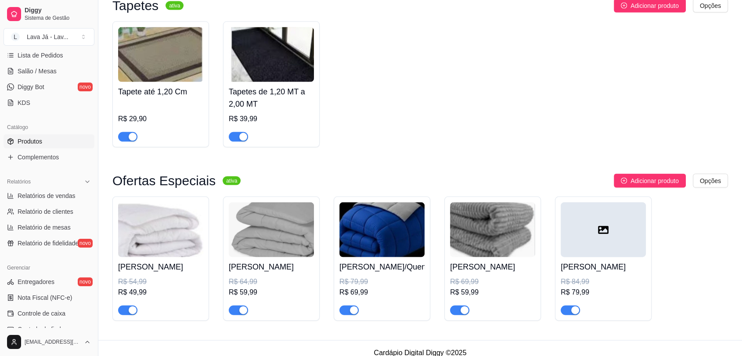
click at [611, 237] on div at bounding box center [603, 229] width 85 height 55
click at [604, 202] on div at bounding box center [603, 229] width 85 height 55
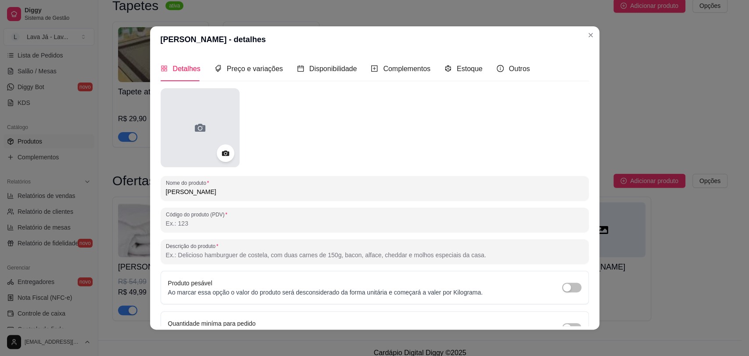
click at [200, 125] on icon at bounding box center [200, 128] width 14 height 14
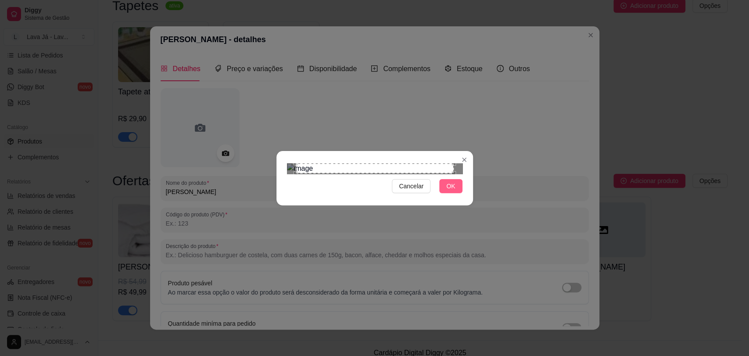
click at [458, 193] on button "OK" at bounding box center [451, 186] width 23 height 14
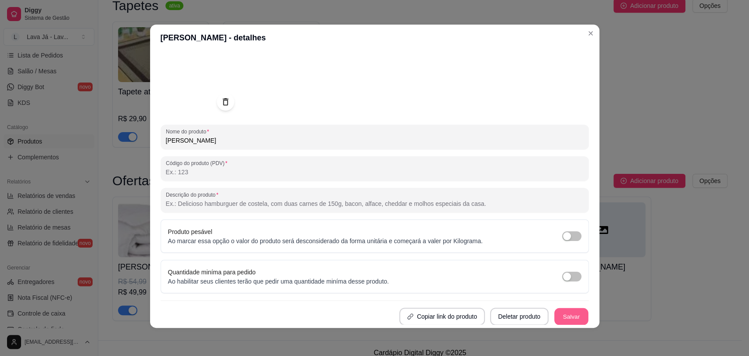
click at [563, 317] on button "Salvar" at bounding box center [572, 316] width 34 height 17
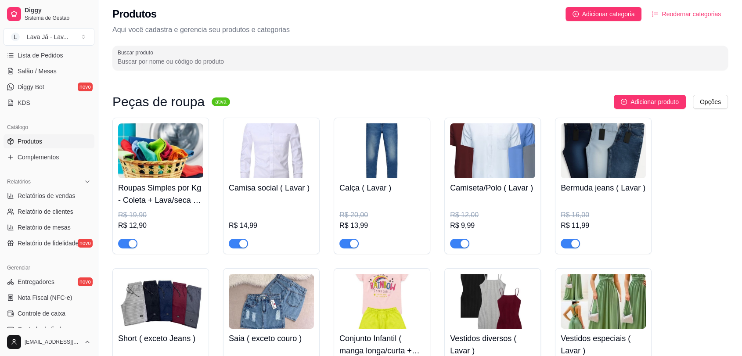
scroll to position [0, 0]
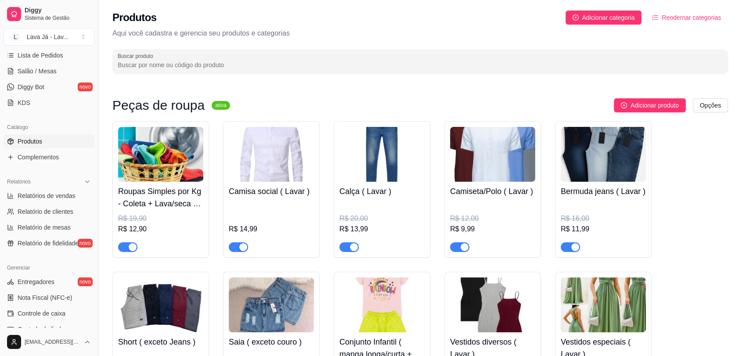
click at [703, 18] on span "Reodernar categorias" at bounding box center [691, 18] width 59 height 10
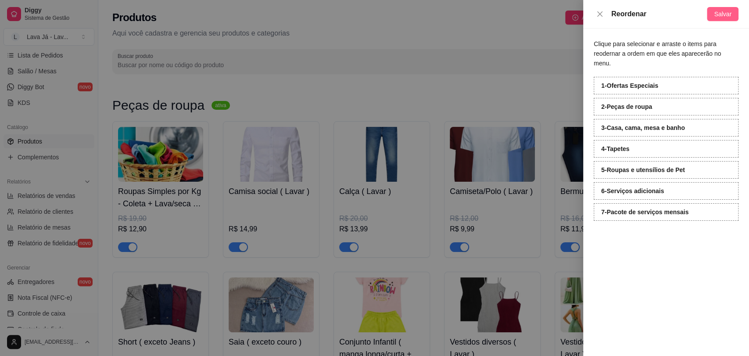
click at [719, 16] on span "Salvar" at bounding box center [723, 14] width 18 height 10
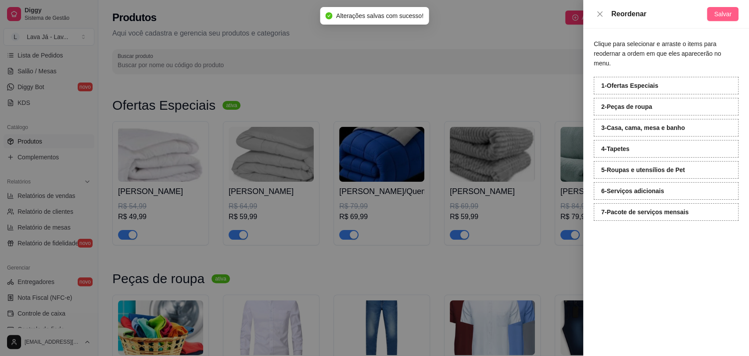
click at [724, 18] on span "Salvar" at bounding box center [723, 14] width 18 height 10
click at [598, 18] on button "Close" at bounding box center [600, 14] width 12 height 8
